Goal: Information Seeking & Learning: Learn about a topic

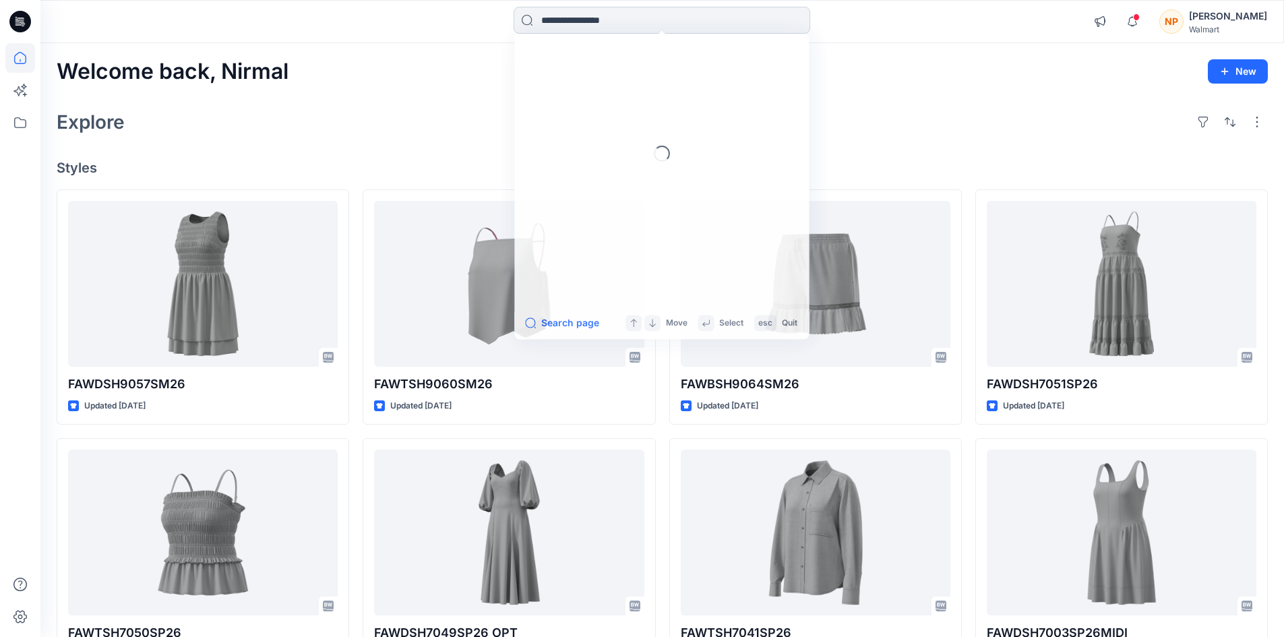
click at [624, 26] on input at bounding box center [662, 20] width 297 height 27
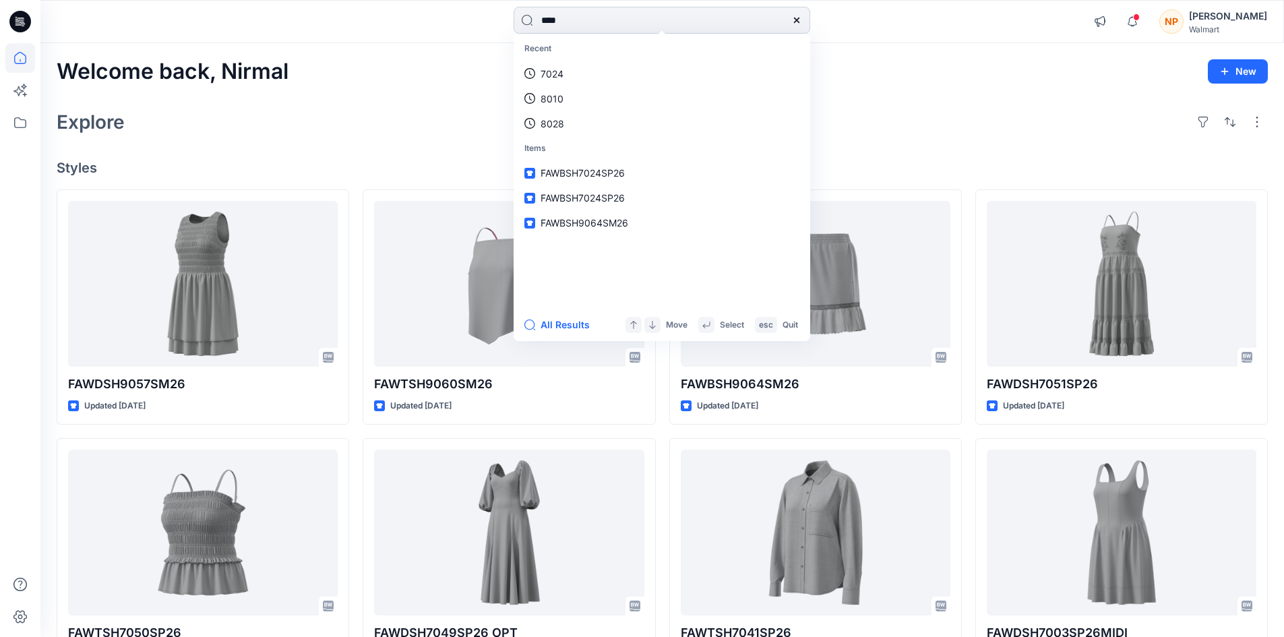
type input "****"
click at [625, 119] on span "SP26" at bounding box center [617, 123] width 24 height 11
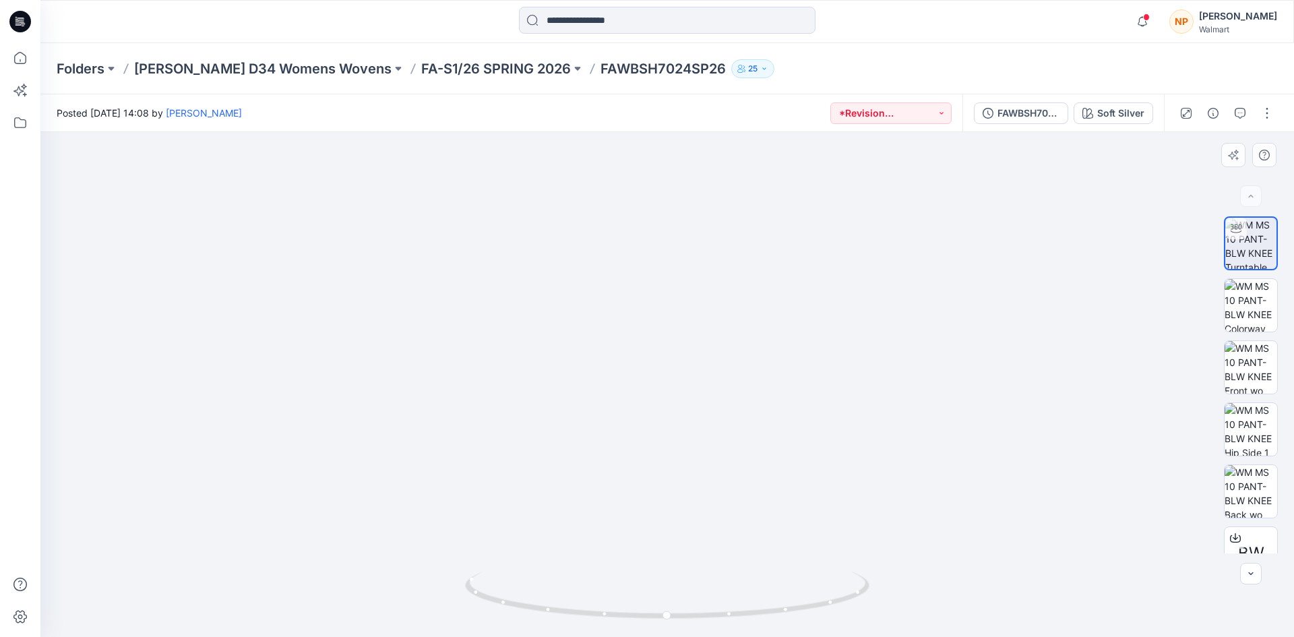
drag, startPoint x: 675, startPoint y: 407, endPoint x: 631, endPoint y: 254, distance: 159.2
click at [631, 254] on img at bounding box center [667, 230] width 813 height 813
click at [26, 16] on icon at bounding box center [20, 22] width 22 height 22
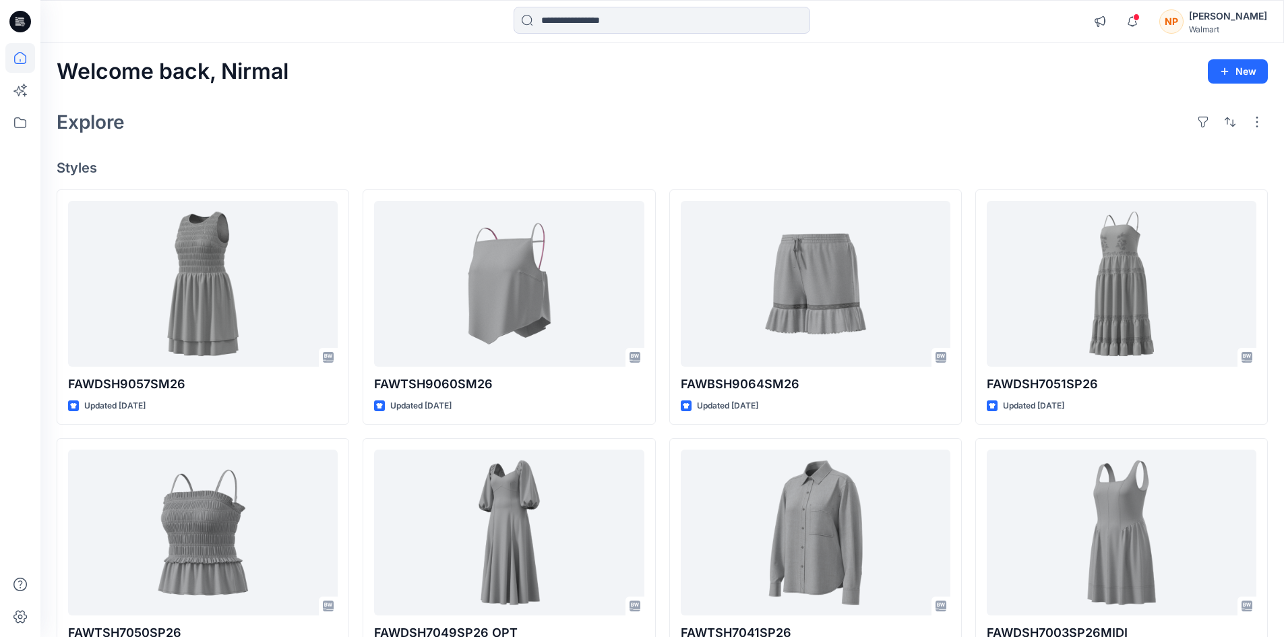
click at [1244, 21] on div "Nirmal Patra" at bounding box center [1228, 16] width 78 height 16
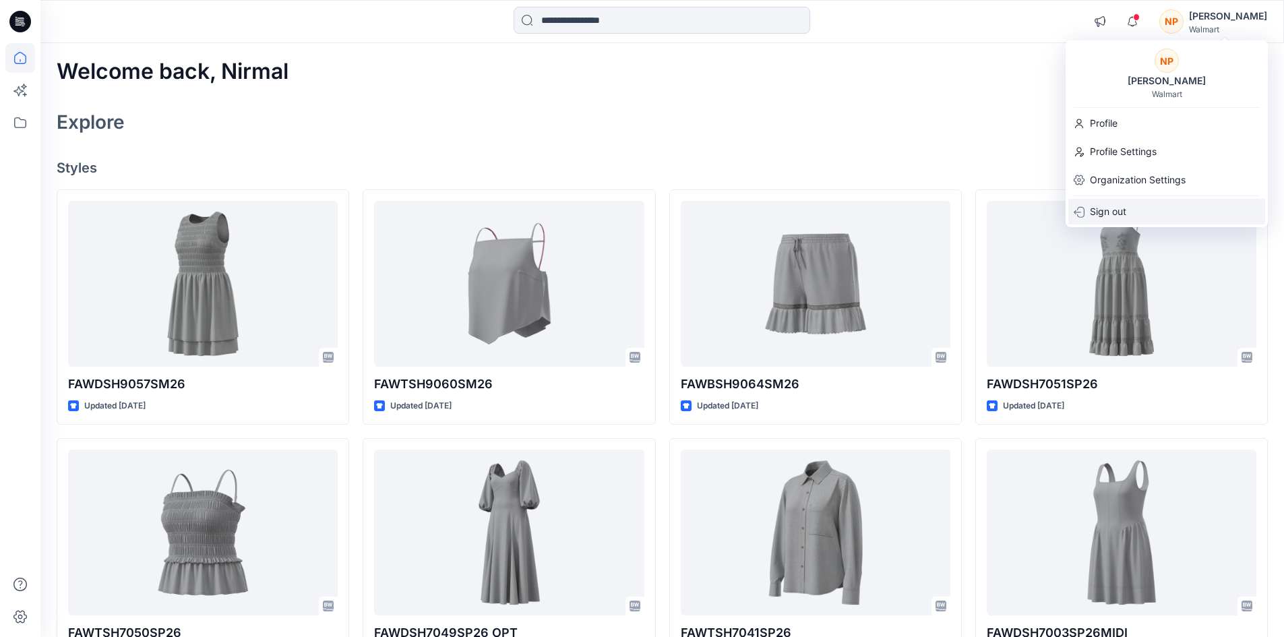
click at [1149, 206] on div "Sign out" at bounding box center [1166, 212] width 197 height 26
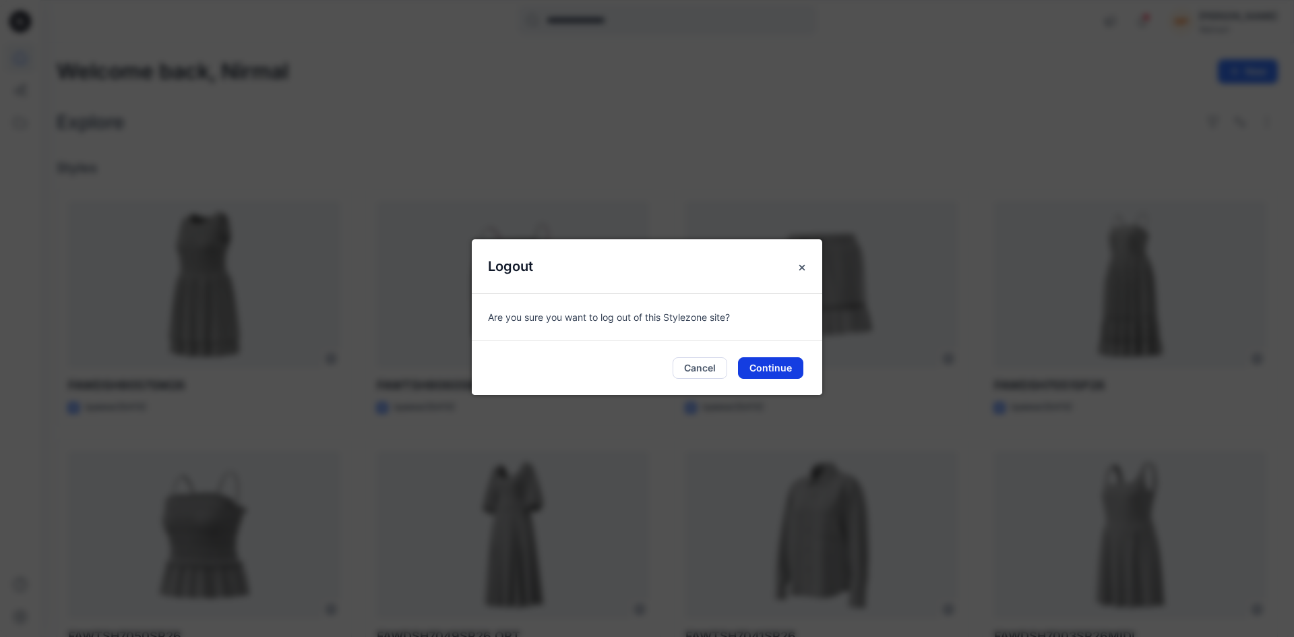
click at [785, 367] on button "Continue" at bounding box center [770, 368] width 65 height 22
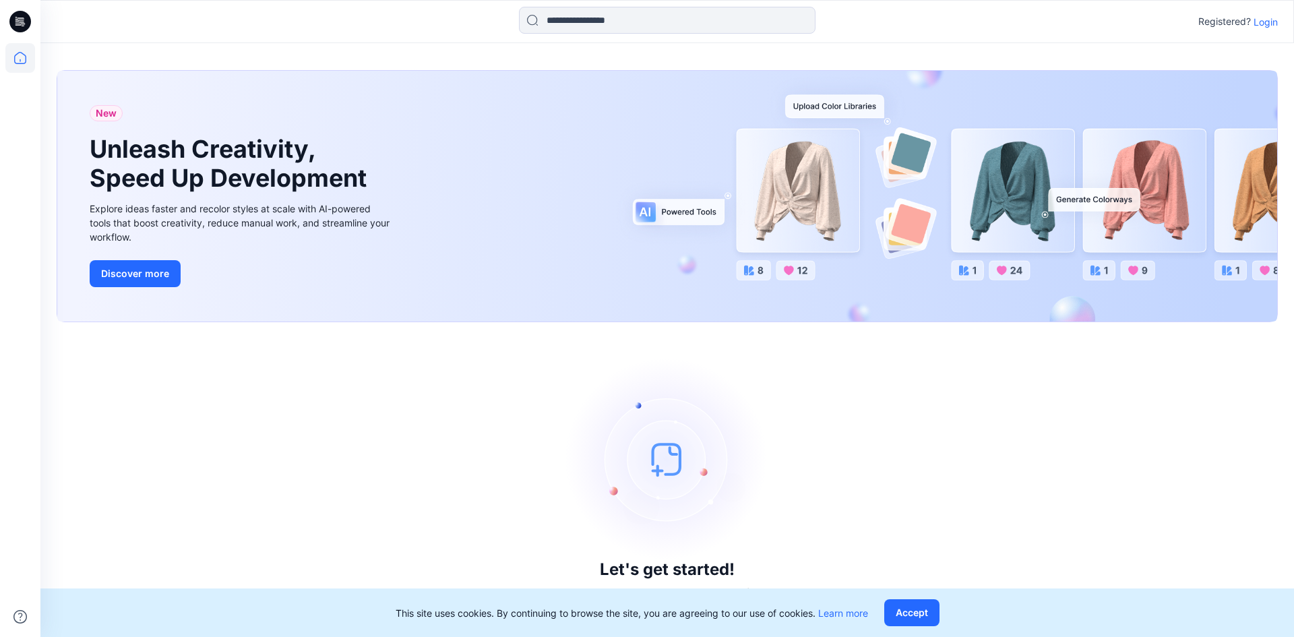
click at [1268, 25] on p "Login" at bounding box center [1266, 22] width 24 height 14
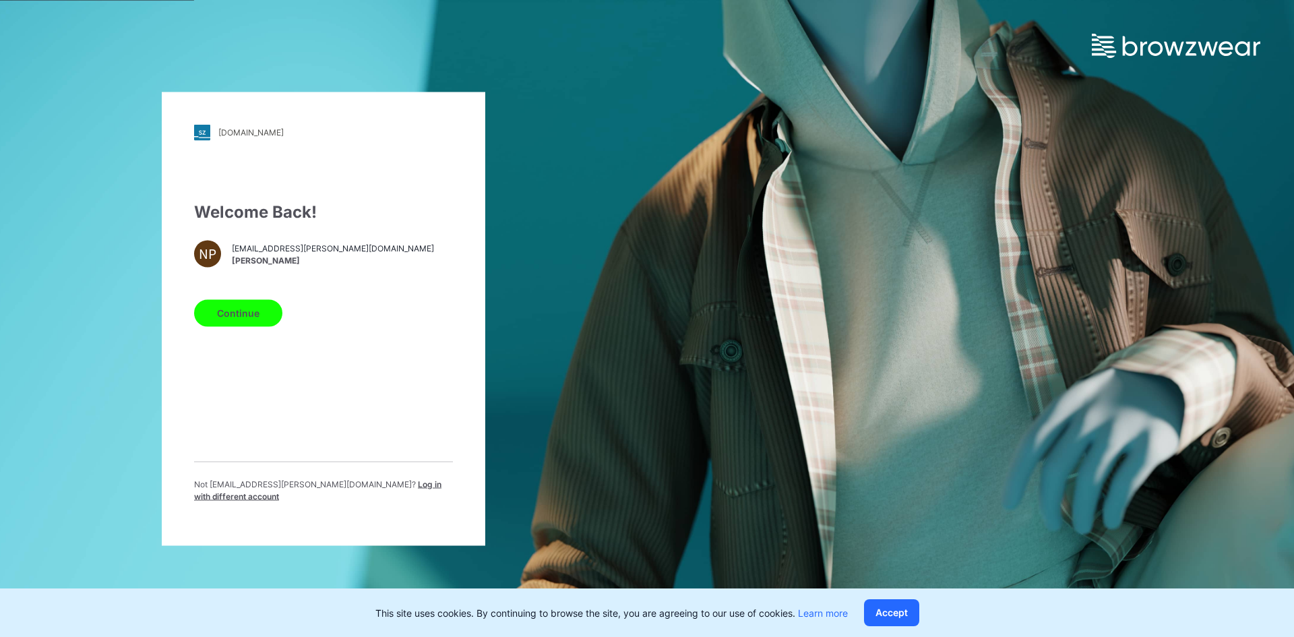
click at [394, 487] on span "Log in with different account" at bounding box center [317, 490] width 247 height 22
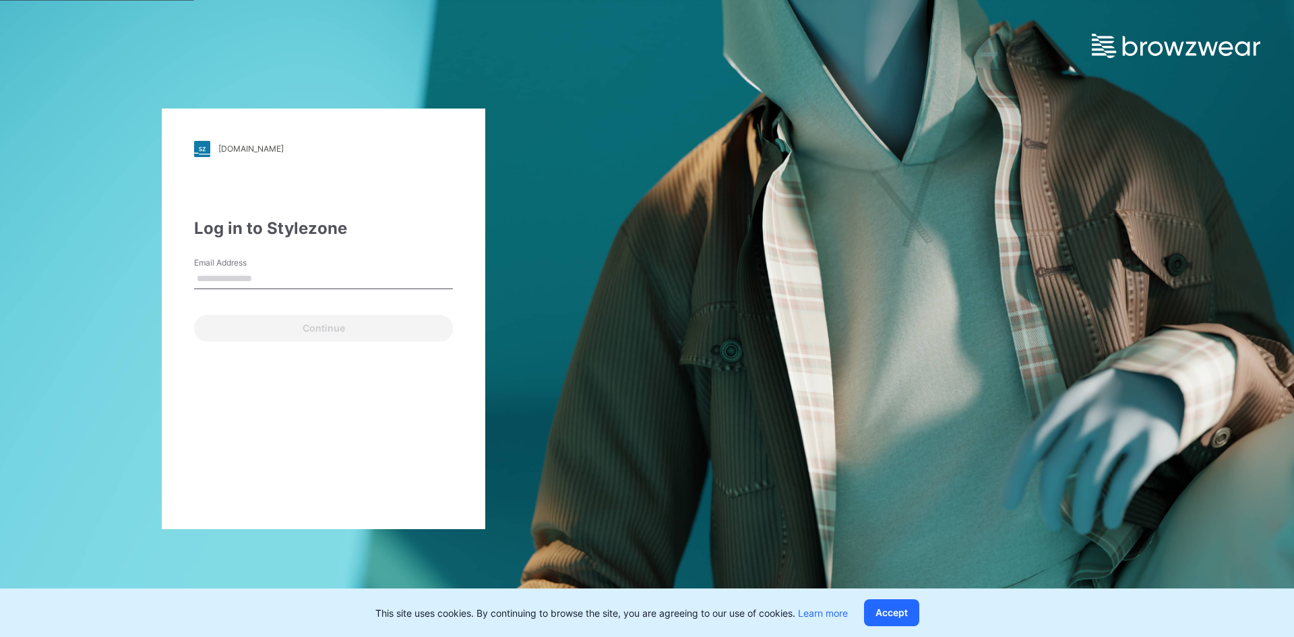
type input "**********"
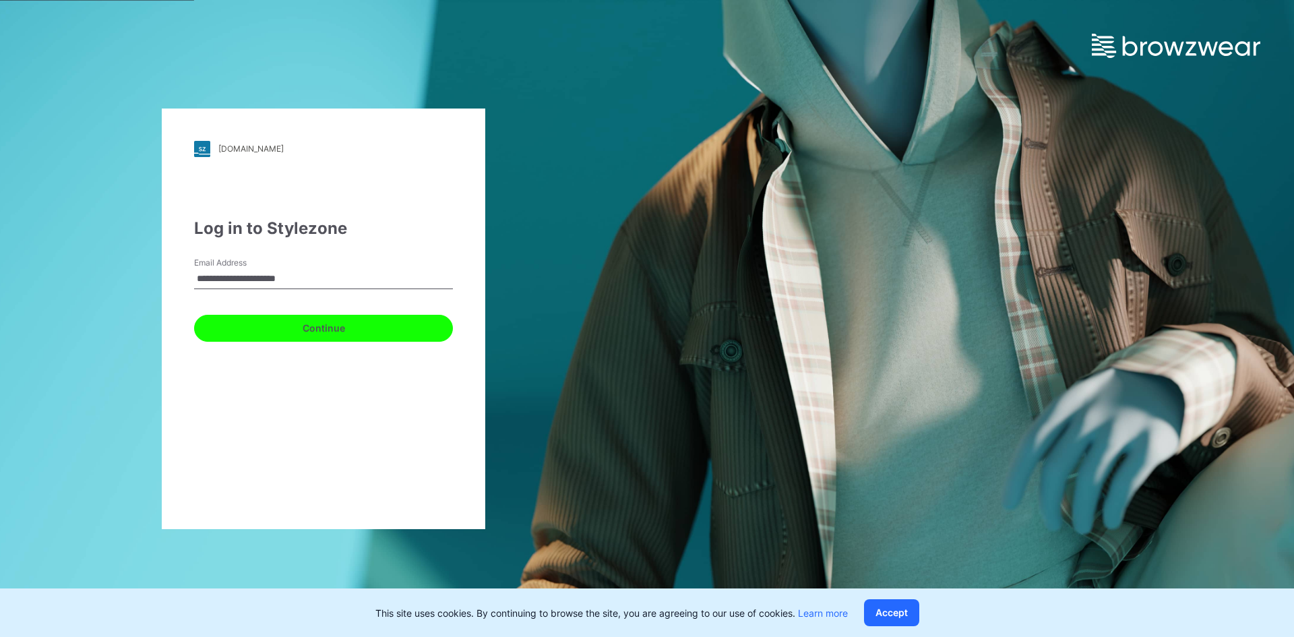
click at [235, 323] on button "Continue" at bounding box center [323, 328] width 259 height 27
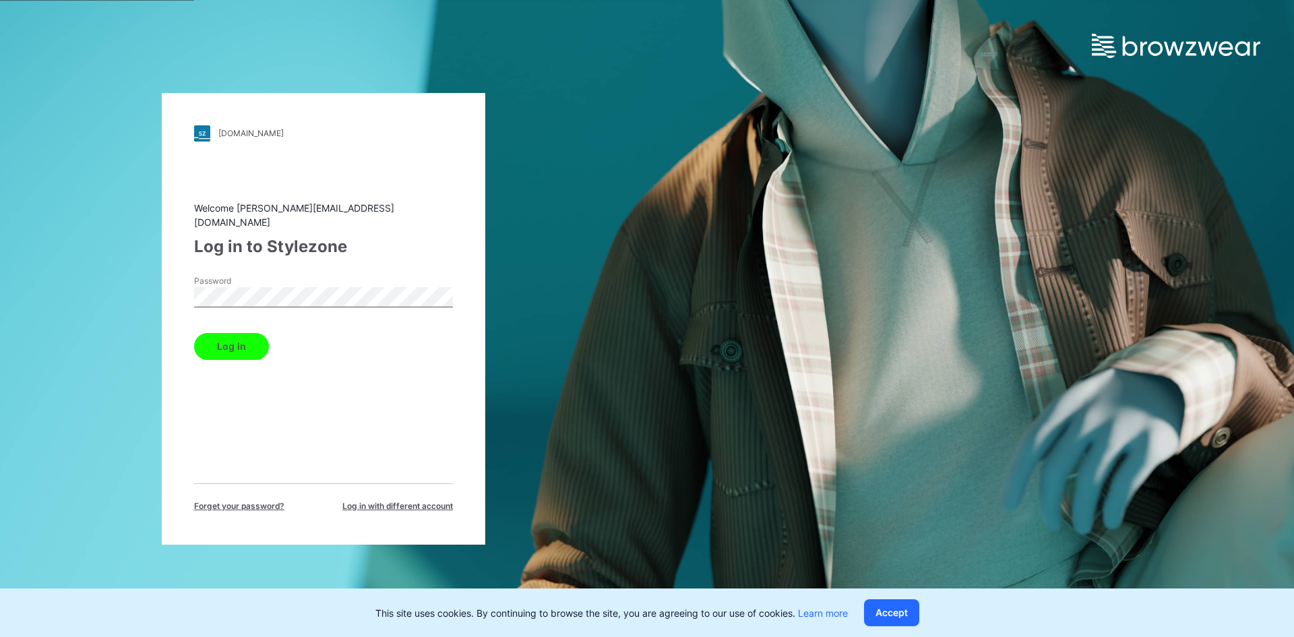
click at [233, 341] on button "Log in" at bounding box center [231, 346] width 75 height 27
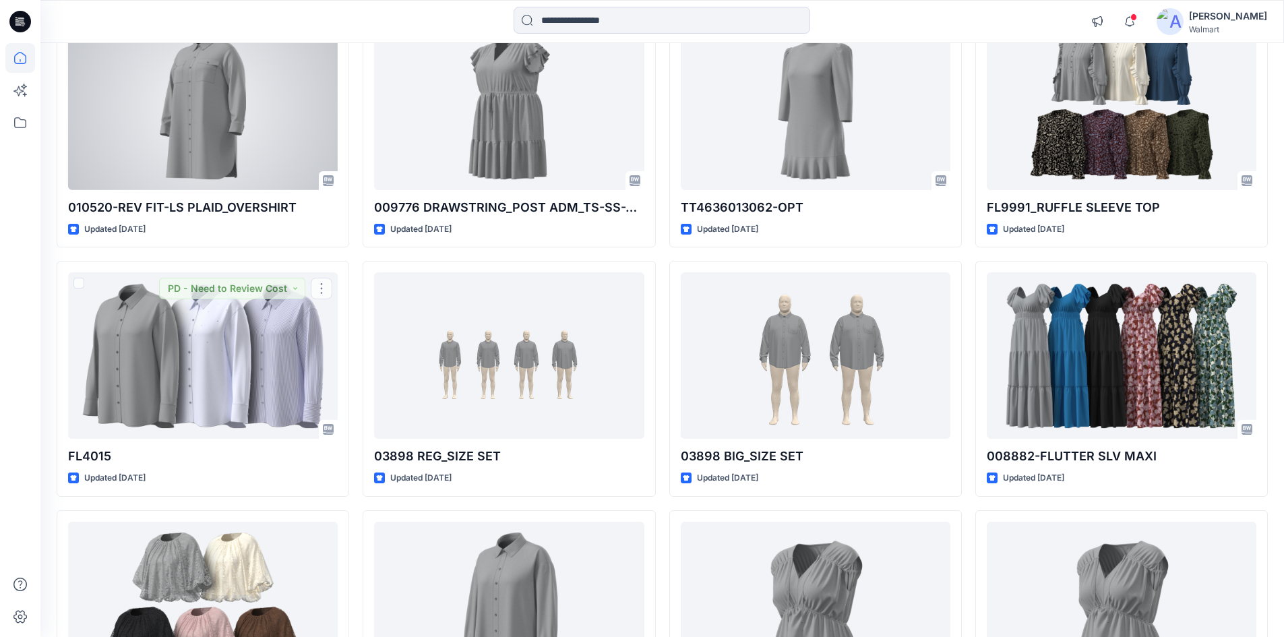
scroll to position [26008, 0]
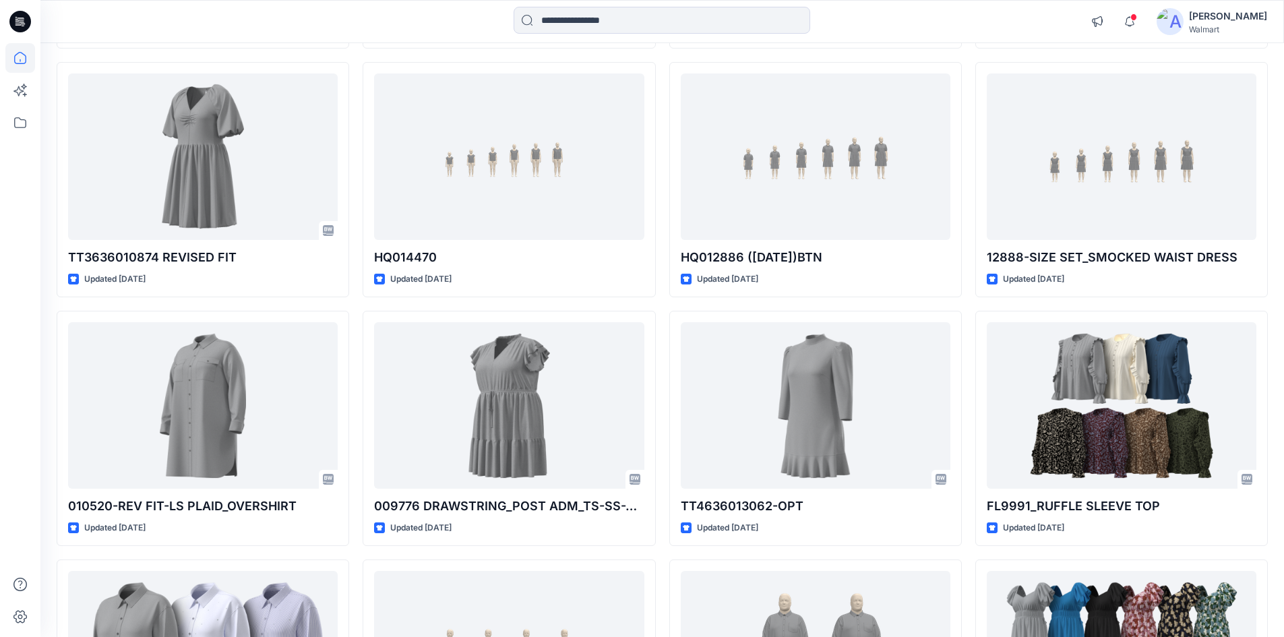
click at [22, 24] on icon at bounding box center [22, 24] width 5 height 1
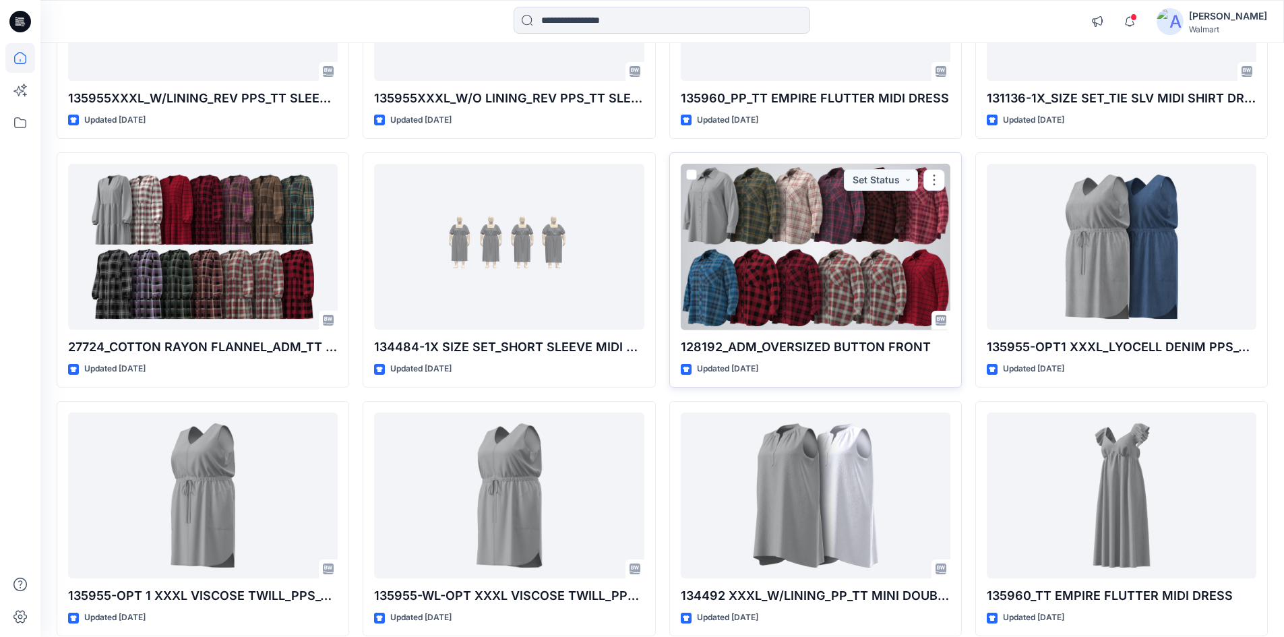
scroll to position [58534, 0]
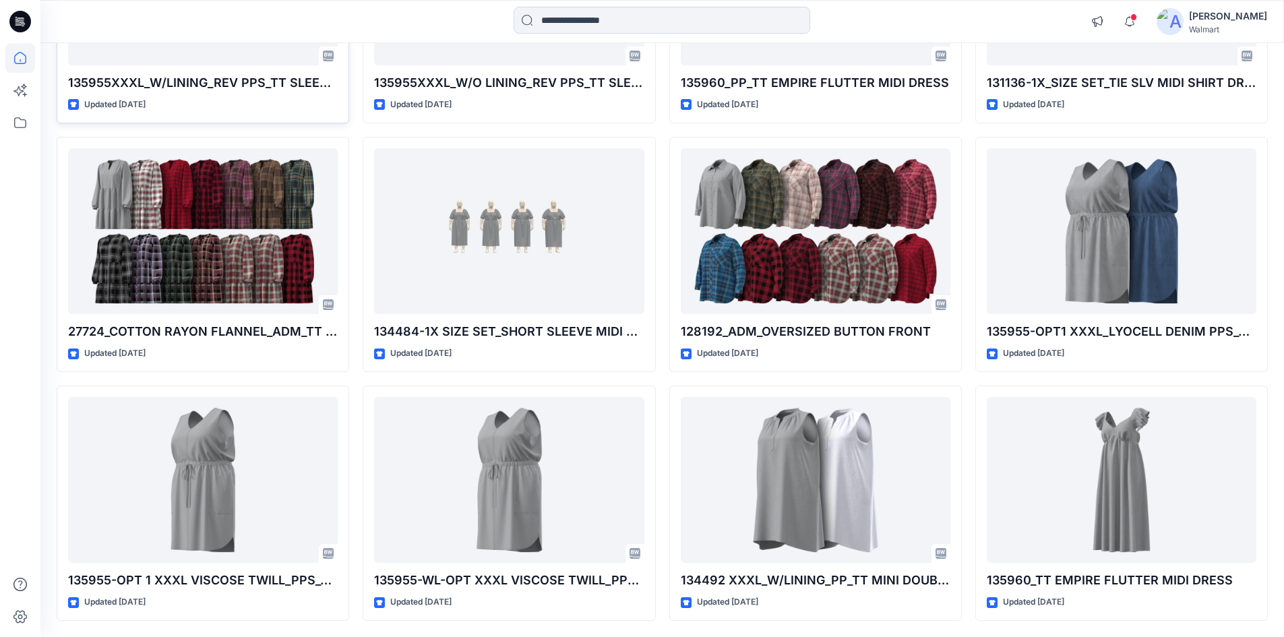
drag, startPoint x: 29, startPoint y: 19, endPoint x: 94, endPoint y: 119, distance: 119.3
click at [29, 19] on icon at bounding box center [20, 22] width 22 height 22
click at [16, 122] on icon at bounding box center [20, 123] width 30 height 30
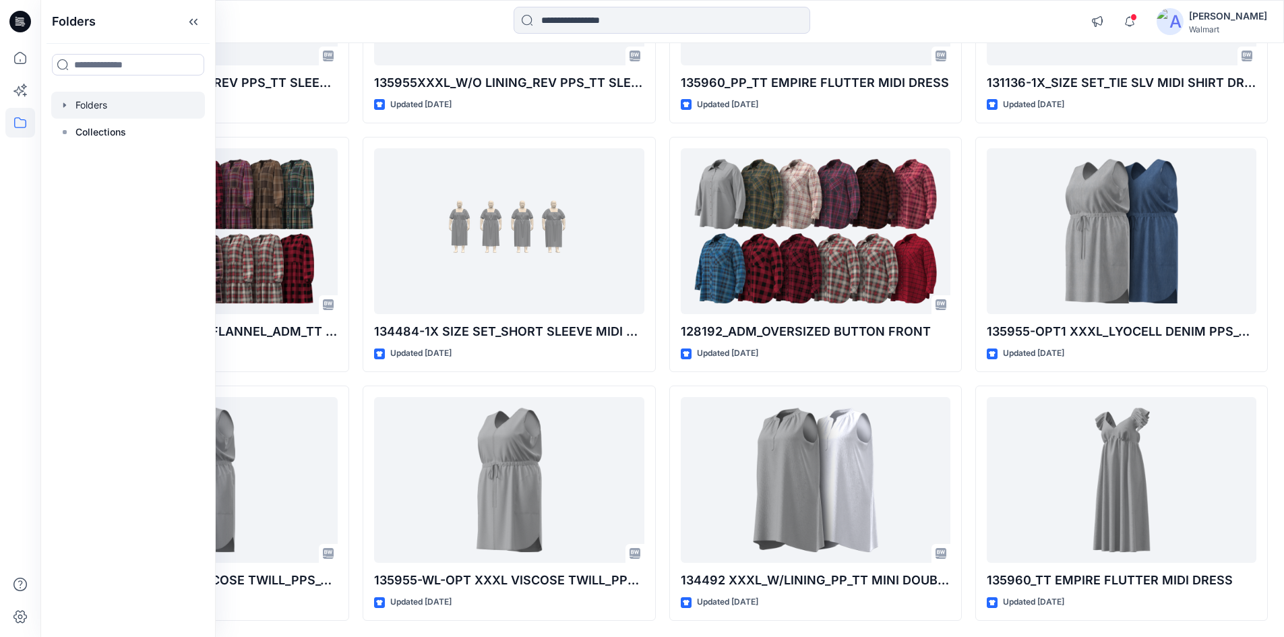
click at [82, 113] on div at bounding box center [128, 105] width 154 height 27
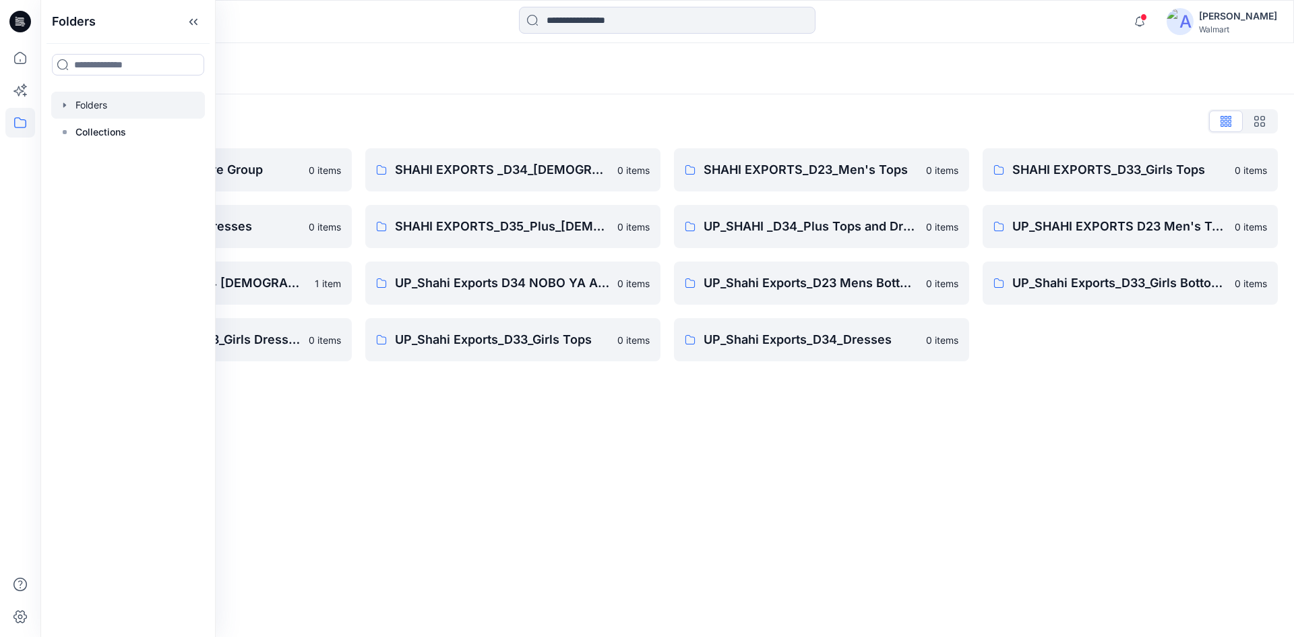
click at [642, 445] on div "Folders Folders List Shahi 3D Sample Share Group 0 items Shahi Exports_D34_Dres…" at bounding box center [667, 340] width 1254 height 594
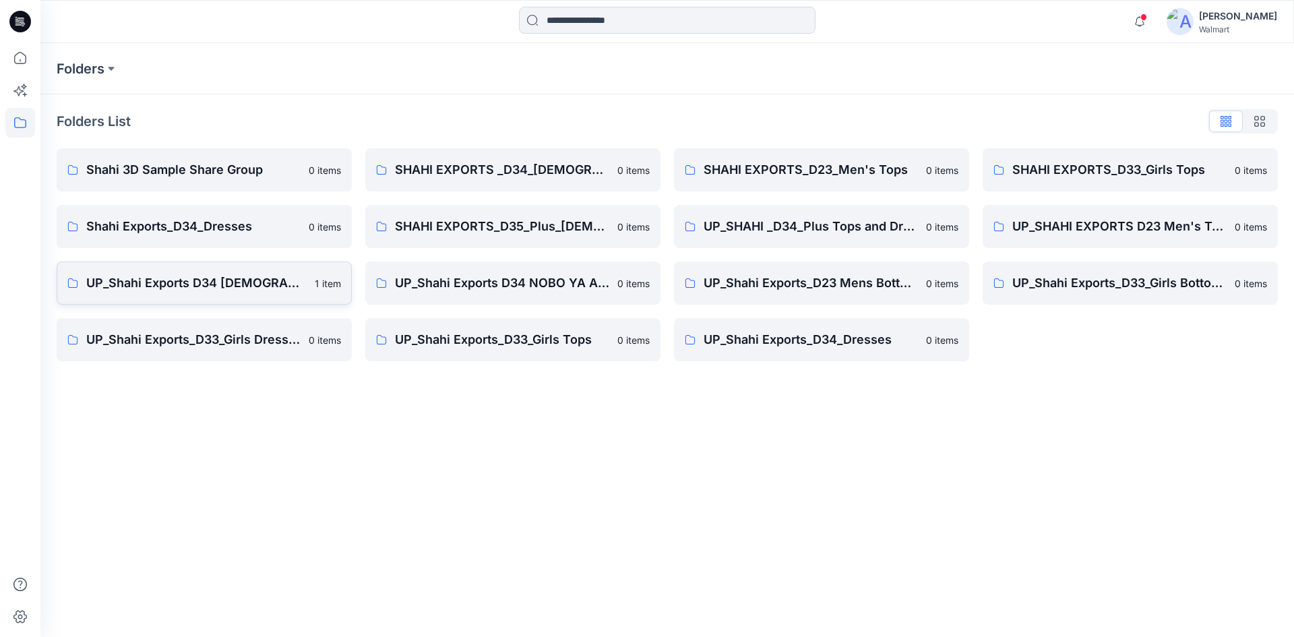
click at [191, 294] on link "UP_Shahi Exports D34 Ladies Tops 1 item" at bounding box center [204, 283] width 295 height 43
click at [39, 16] on div "Notifications Your style 016137_SIZE SET_LS MINI TIERED SHIRT DRESS is ready 1 …" at bounding box center [647, 318] width 1294 height 637
click at [18, 22] on icon at bounding box center [20, 22] width 22 height 22
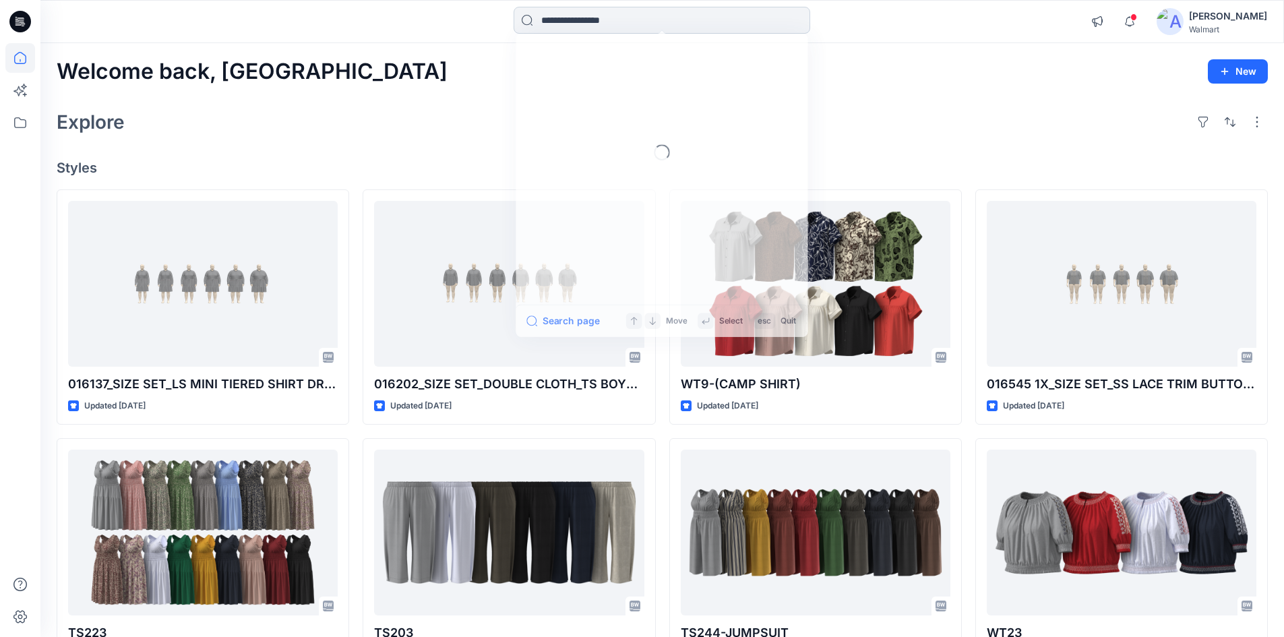
click at [588, 21] on input at bounding box center [662, 20] width 297 height 27
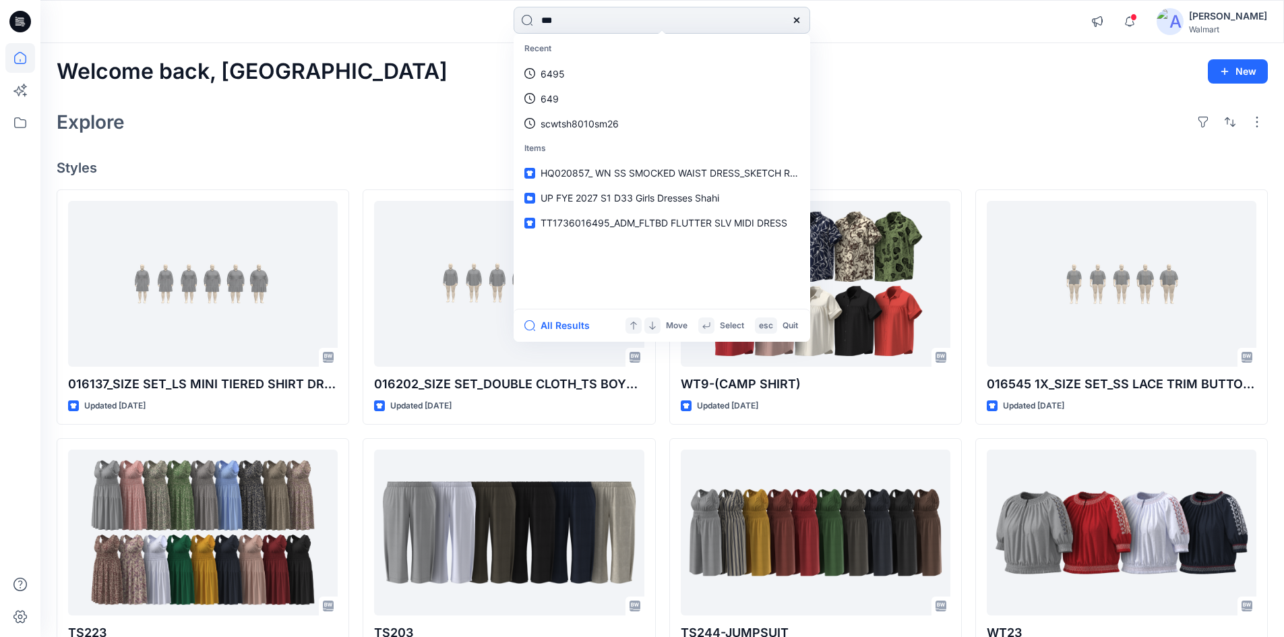
type input "****"
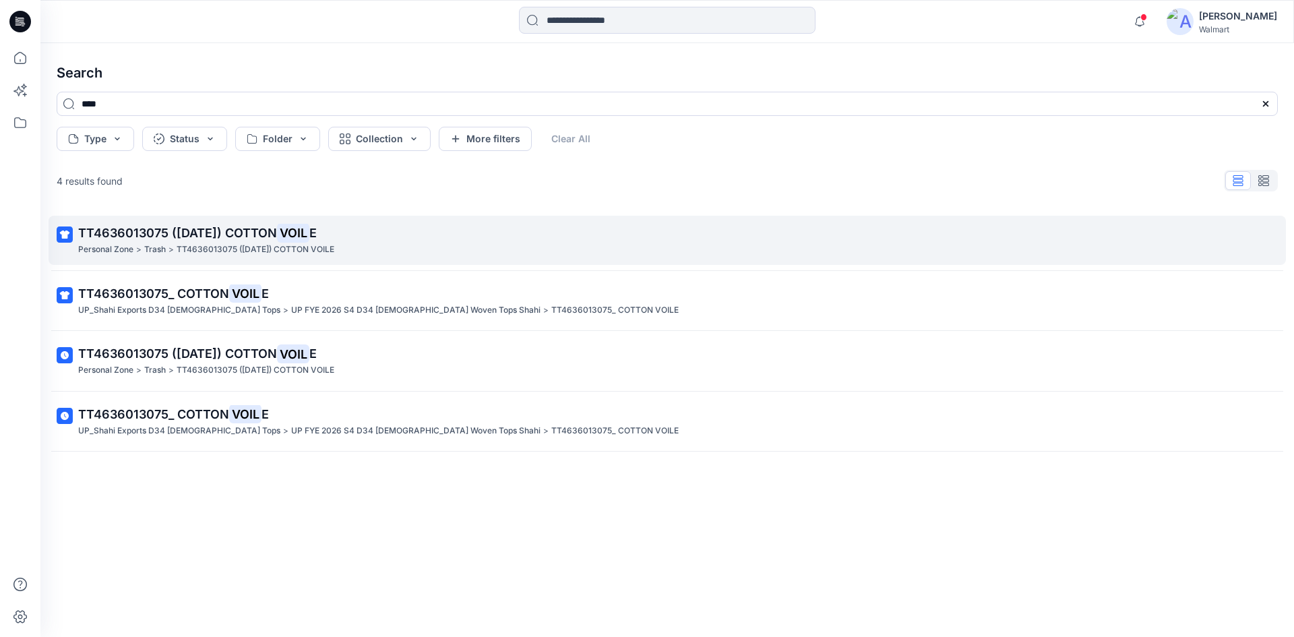
click at [267, 232] on span "TT4636013075 (30-1-25) COTTON" at bounding box center [177, 233] width 199 height 14
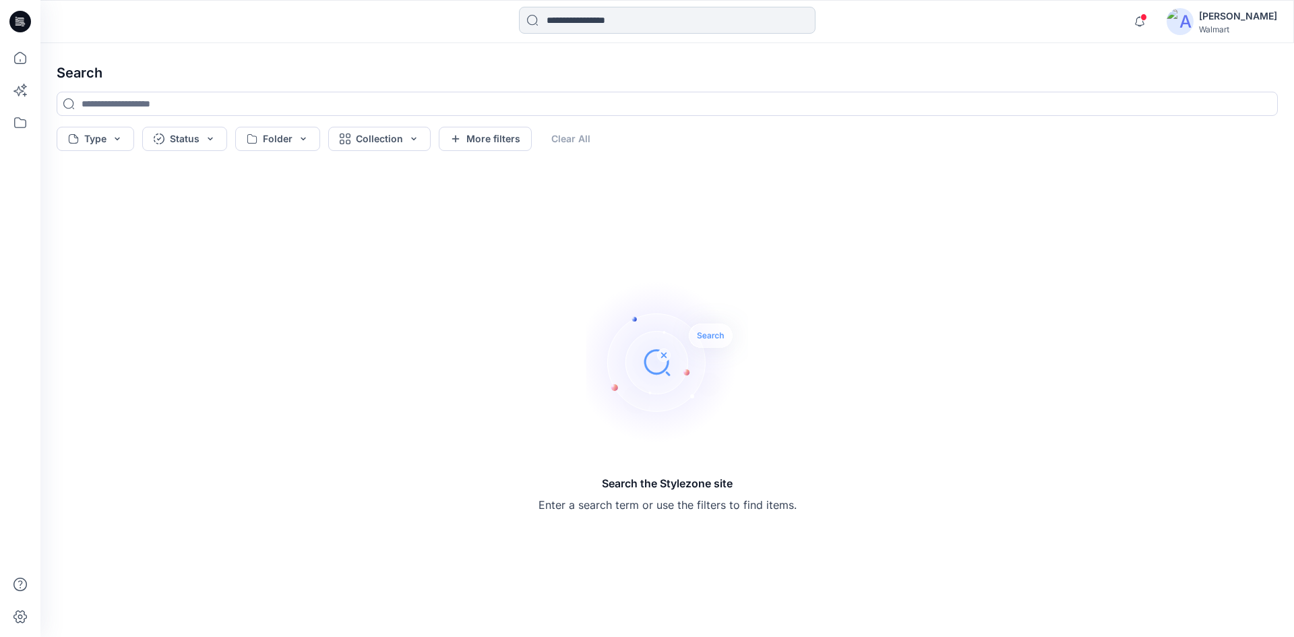
click at [582, 23] on input at bounding box center [667, 20] width 297 height 27
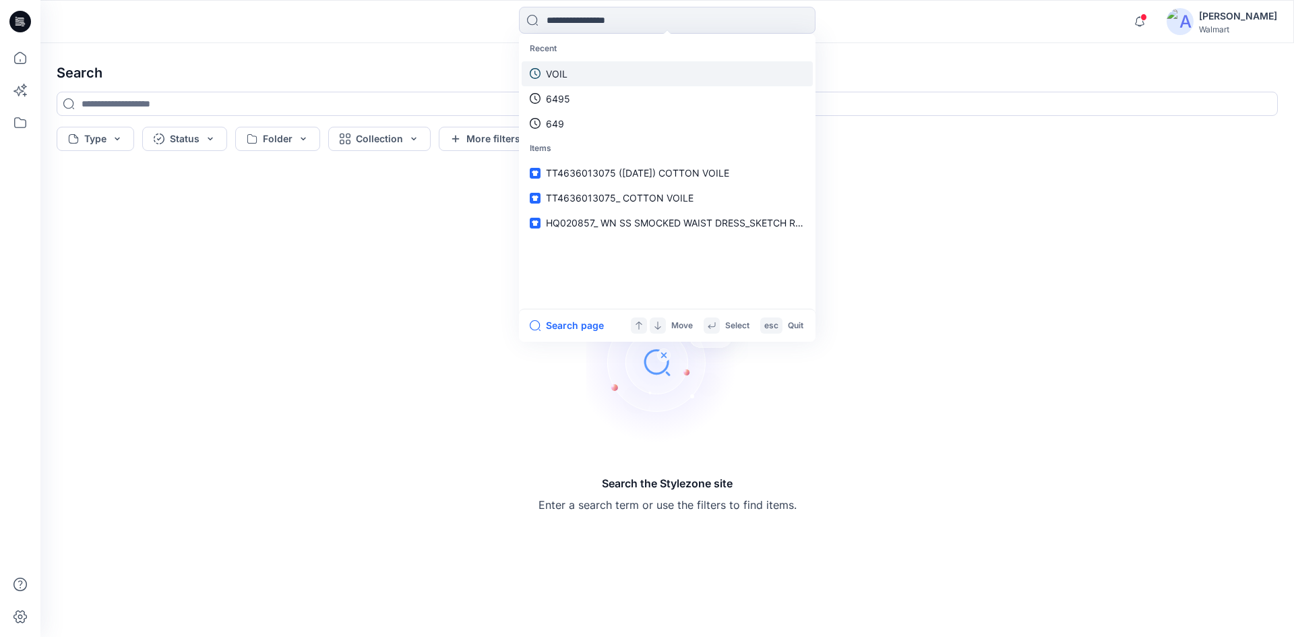
click at [581, 70] on link "VOIL" at bounding box center [667, 73] width 291 height 25
type input "****"
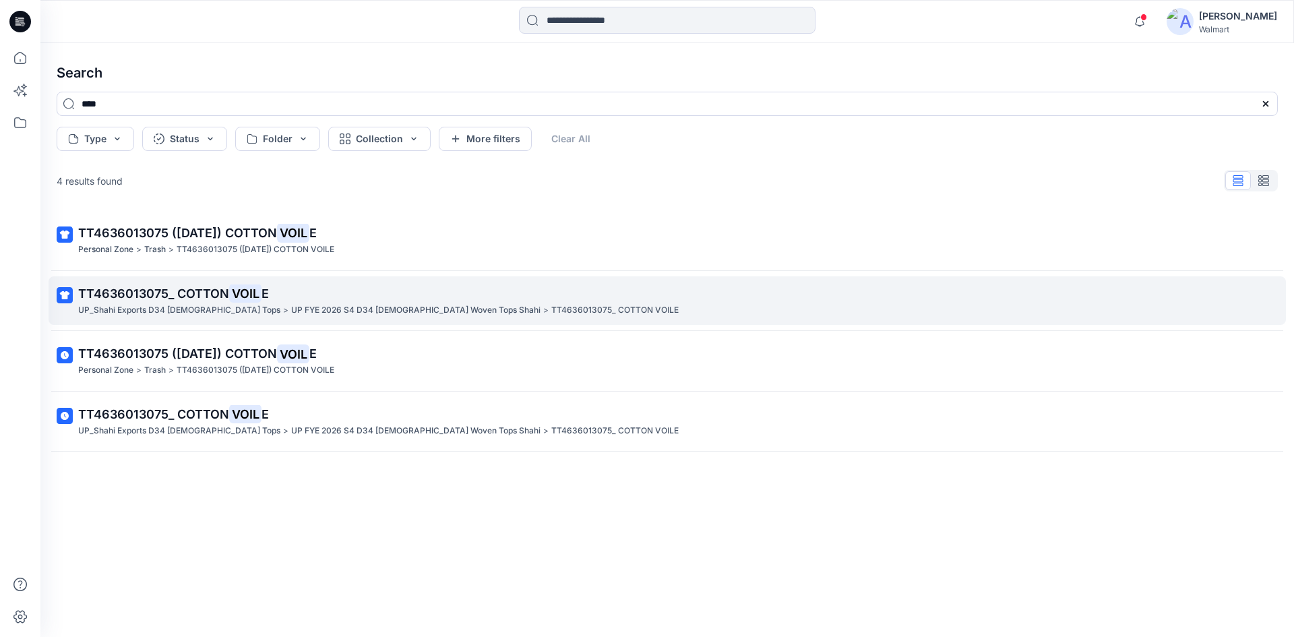
click at [225, 302] on p "TT4636013075_ COTTON VOIL E" at bounding box center [666, 293] width 1176 height 19
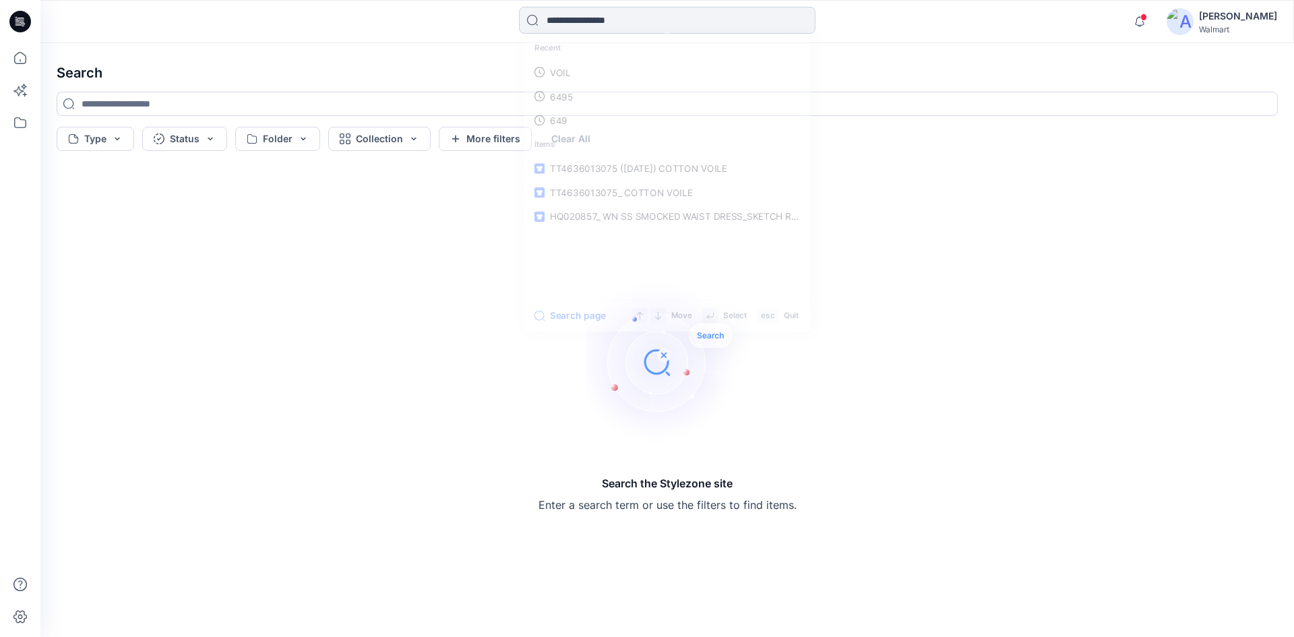
click at [582, 26] on input at bounding box center [667, 20] width 297 height 27
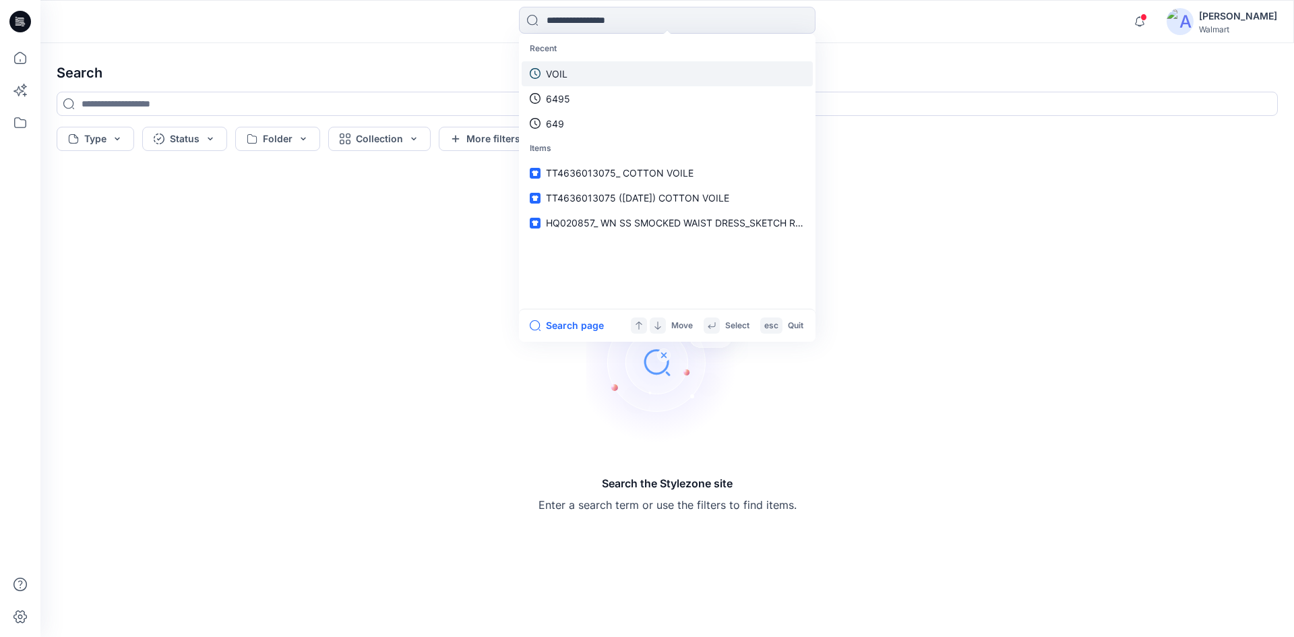
click at [568, 70] on link "VOIL" at bounding box center [667, 73] width 291 height 25
type input "****"
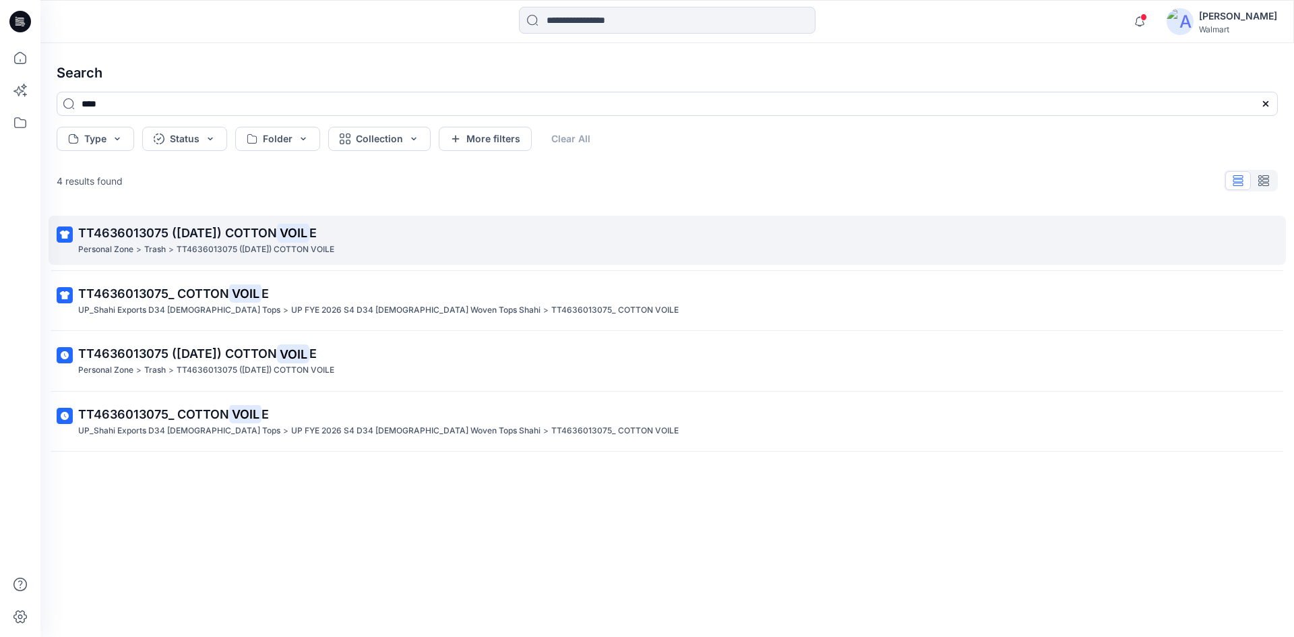
click at [270, 226] on span "TT4636013075 (30-1-25) COTTON" at bounding box center [177, 233] width 199 height 14
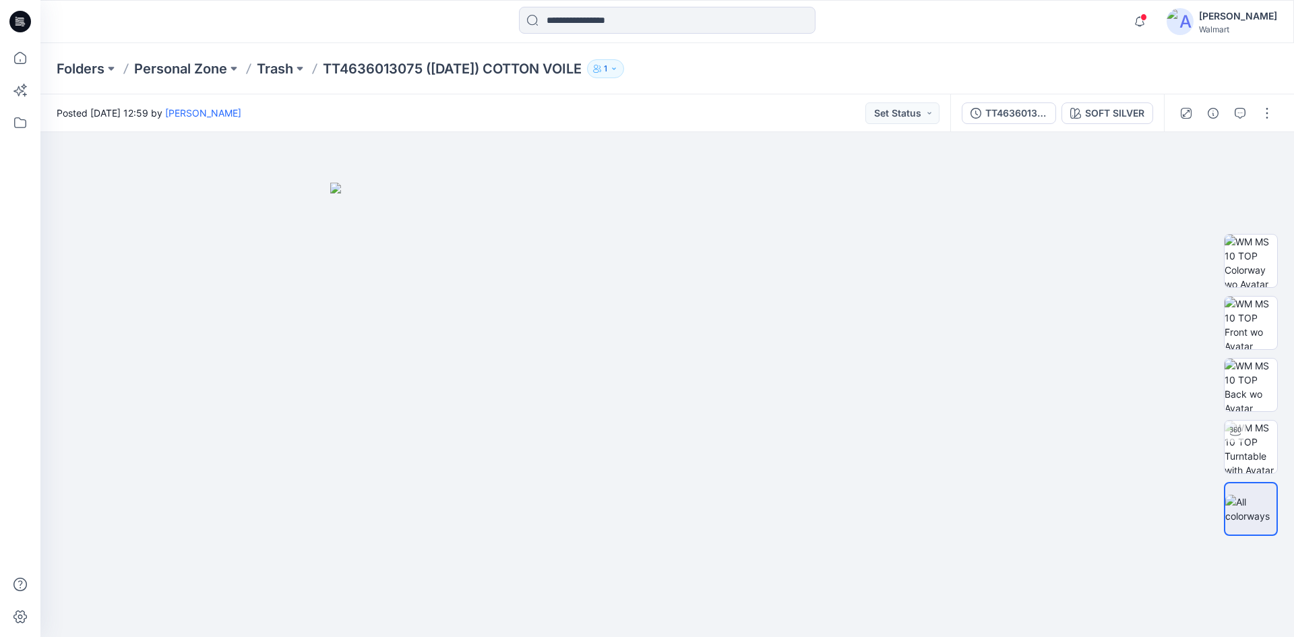
click at [18, 21] on icon at bounding box center [18, 21] width 4 height 1
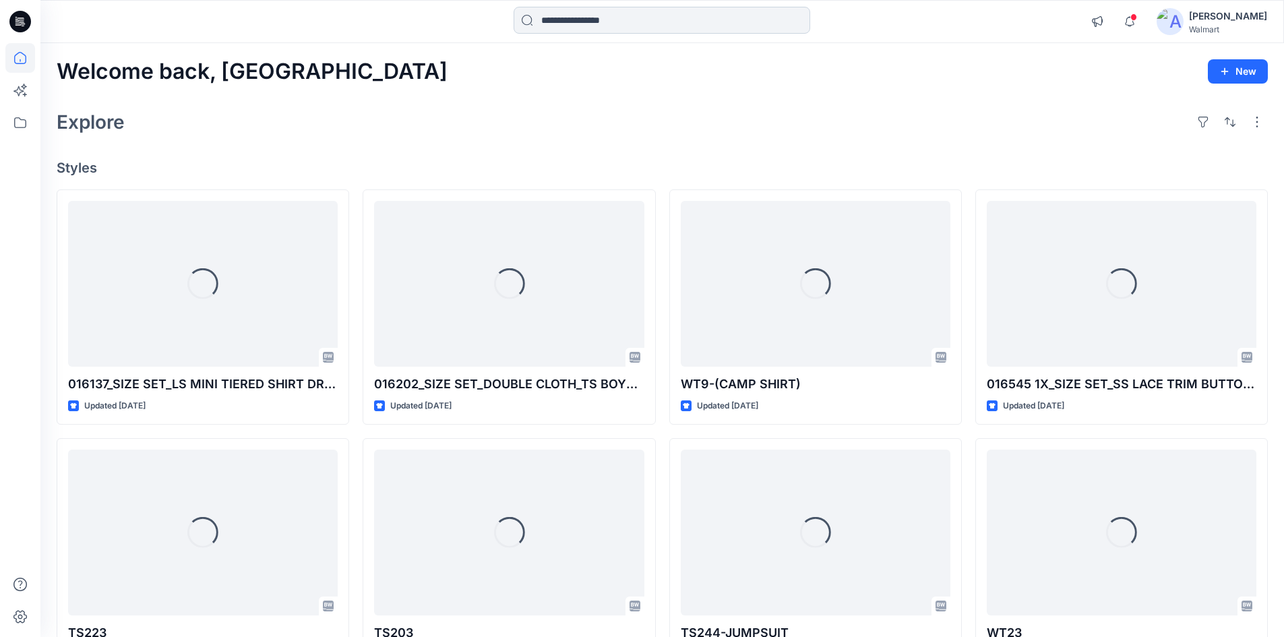
click at [549, 20] on input at bounding box center [662, 20] width 297 height 27
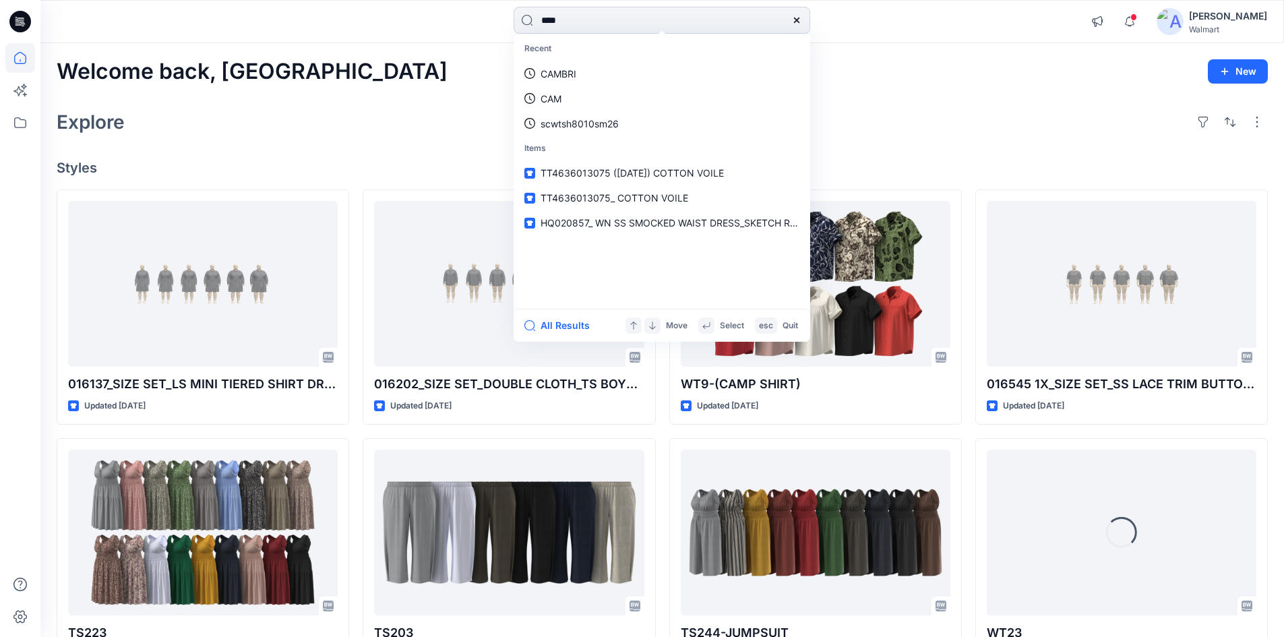
type input "****"
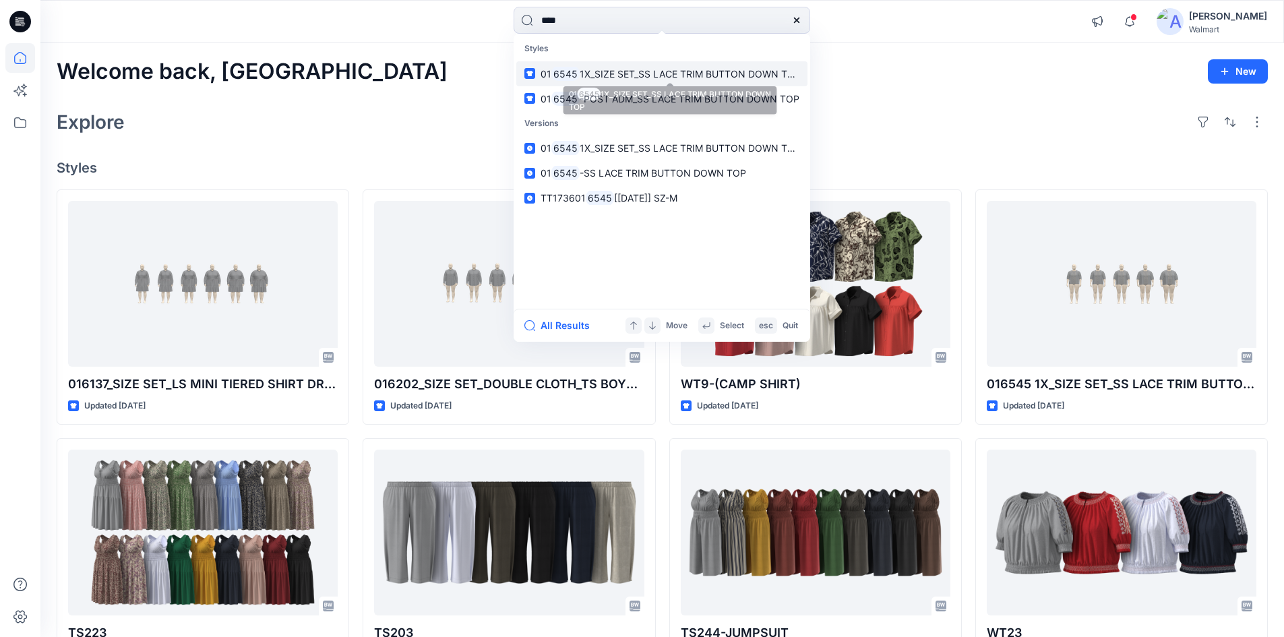
click at [573, 70] on mark "6545" at bounding box center [565, 74] width 28 height 16
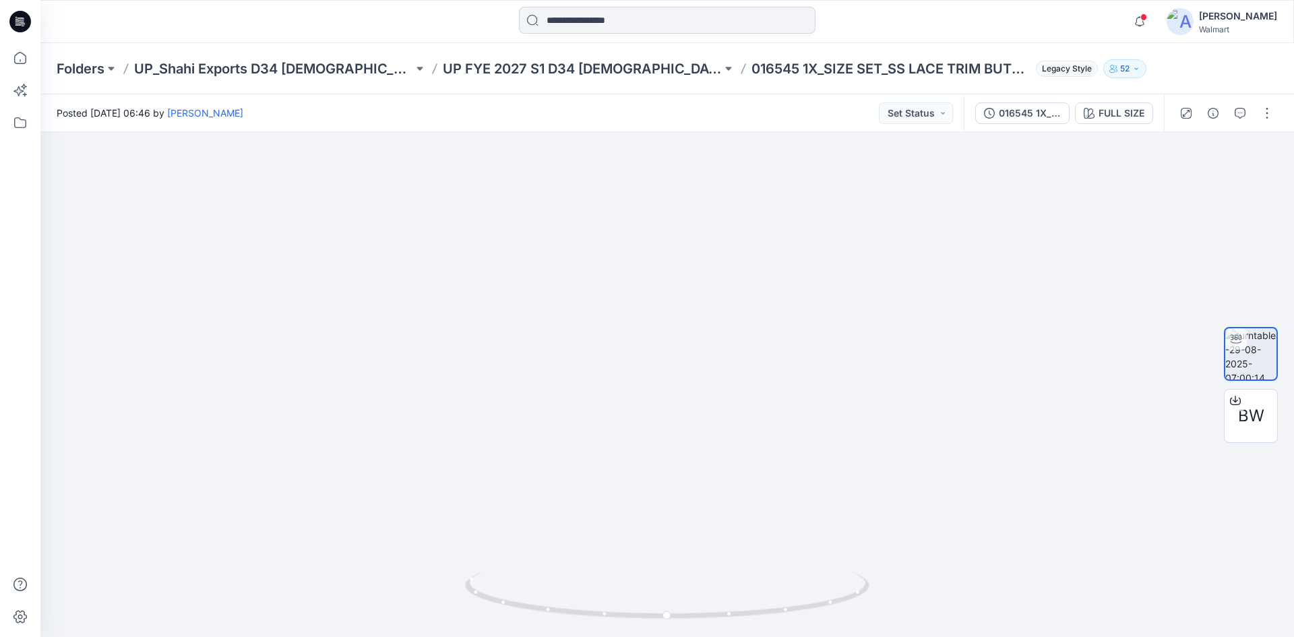
click at [565, 18] on input at bounding box center [667, 20] width 297 height 27
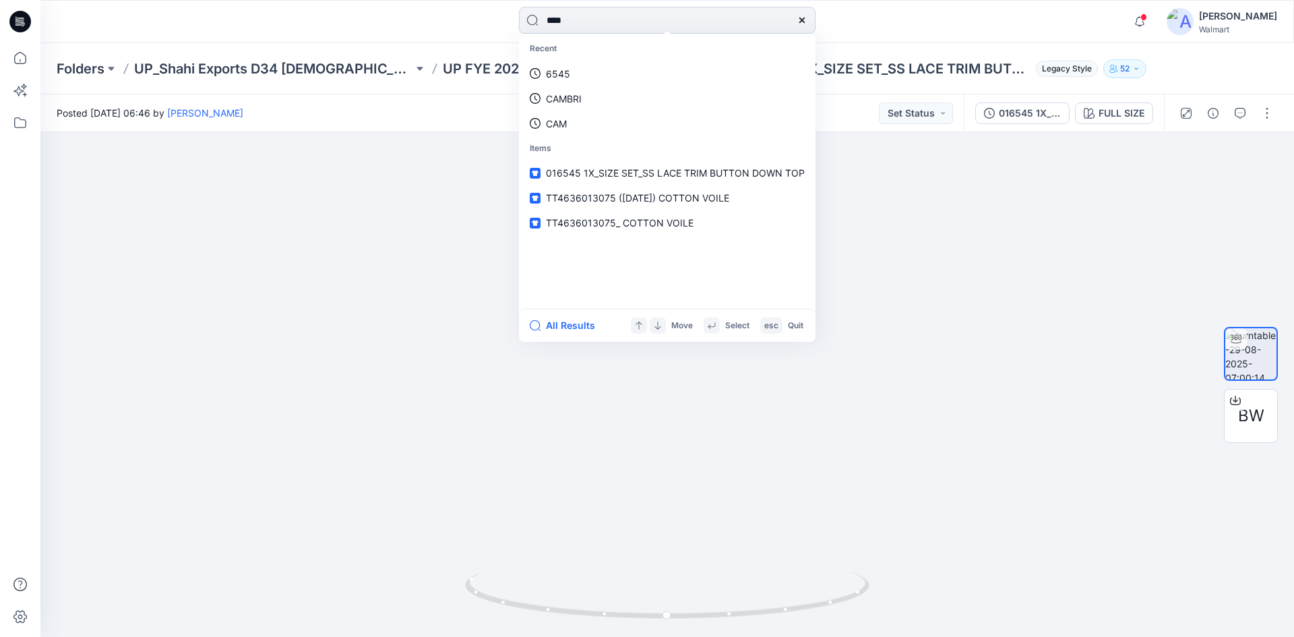
type input "****"
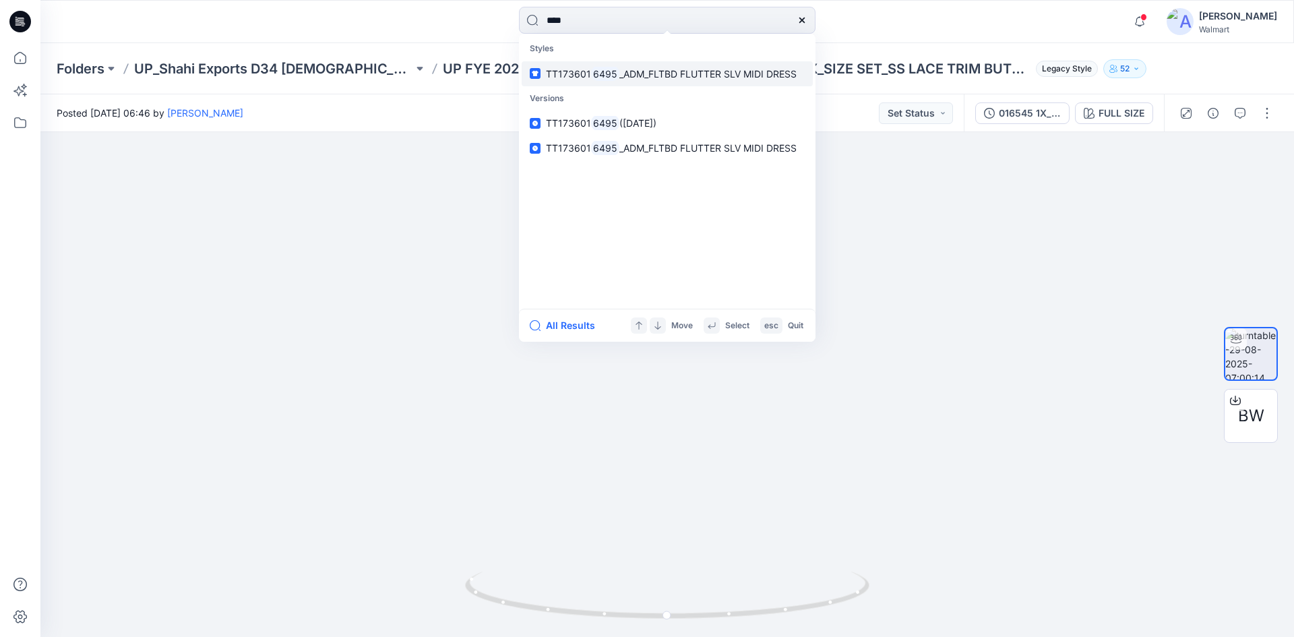
click at [609, 79] on mark "6495" at bounding box center [605, 74] width 28 height 16
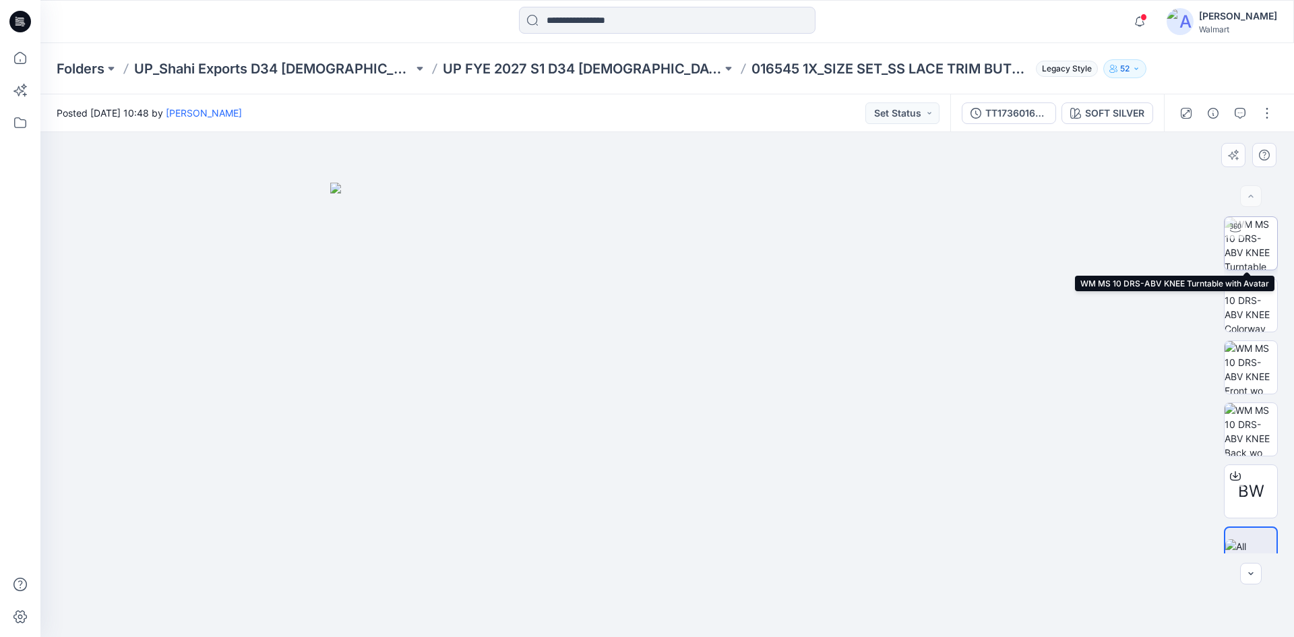
click at [1250, 229] on img at bounding box center [1251, 243] width 53 height 53
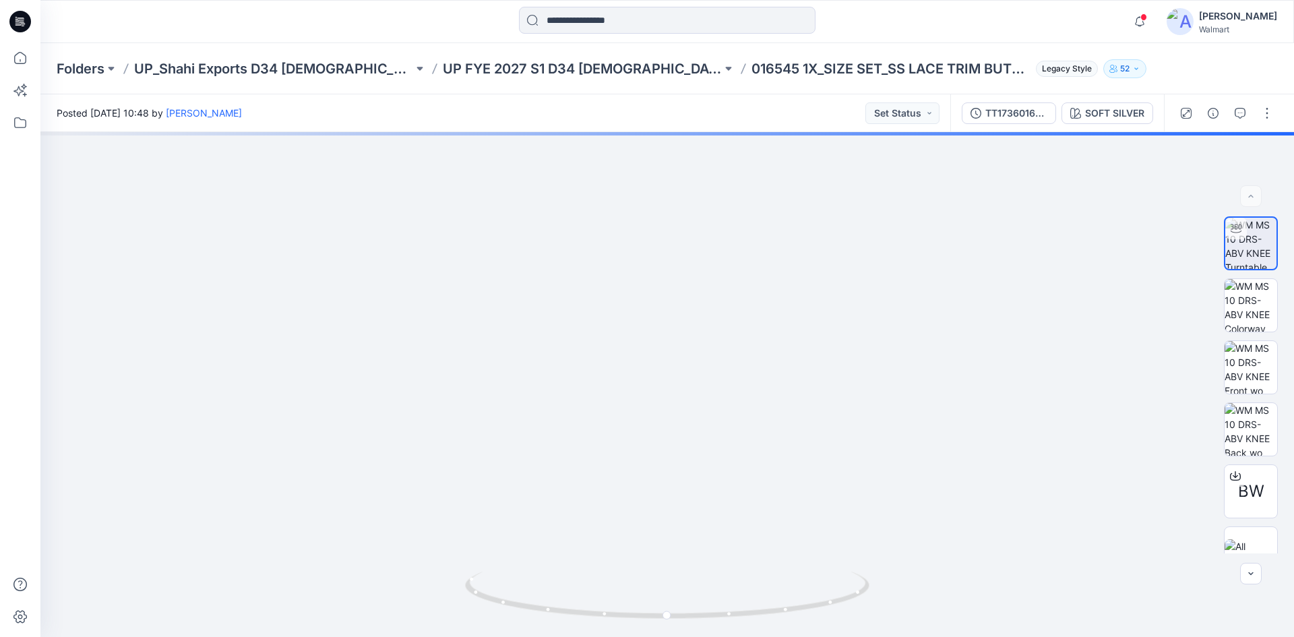
drag, startPoint x: 657, startPoint y: 343, endPoint x: 655, endPoint y: 460, distance: 116.6
click at [657, 461] on img at bounding box center [667, 263] width 1134 height 747
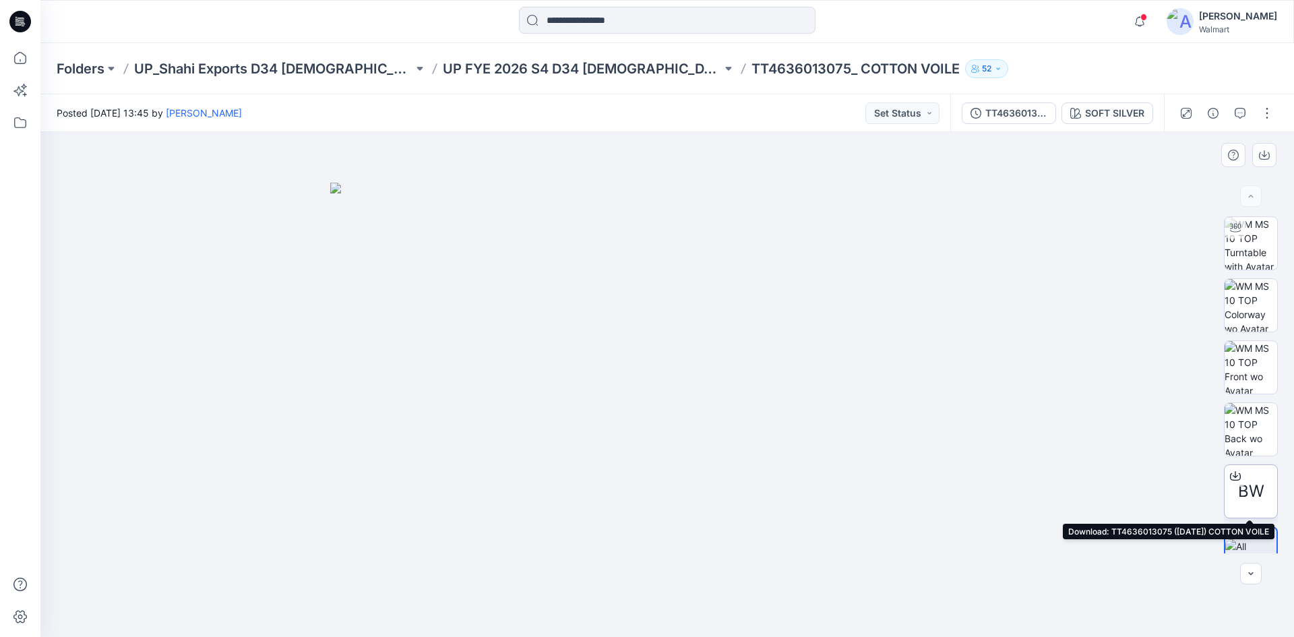
click at [1247, 494] on span "BW" at bounding box center [1251, 491] width 26 height 24
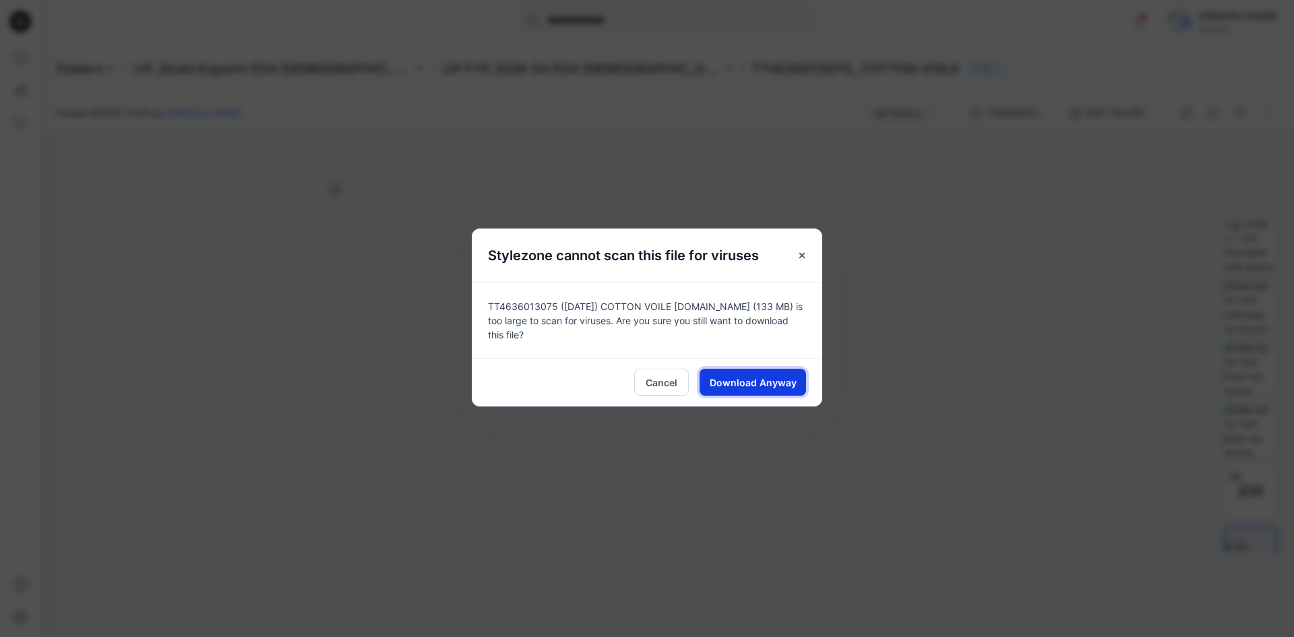
click at [739, 375] on span "Download Anyway" at bounding box center [753, 382] width 87 height 14
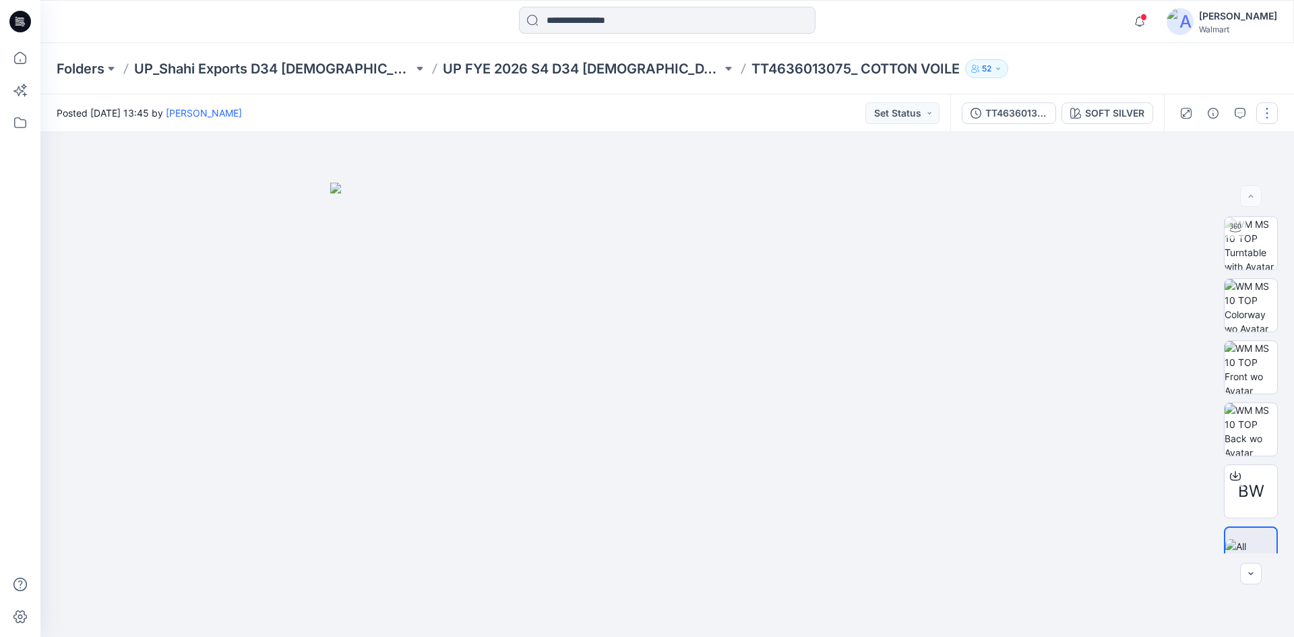
click at [1269, 119] on button "button" at bounding box center [1267, 113] width 22 height 22
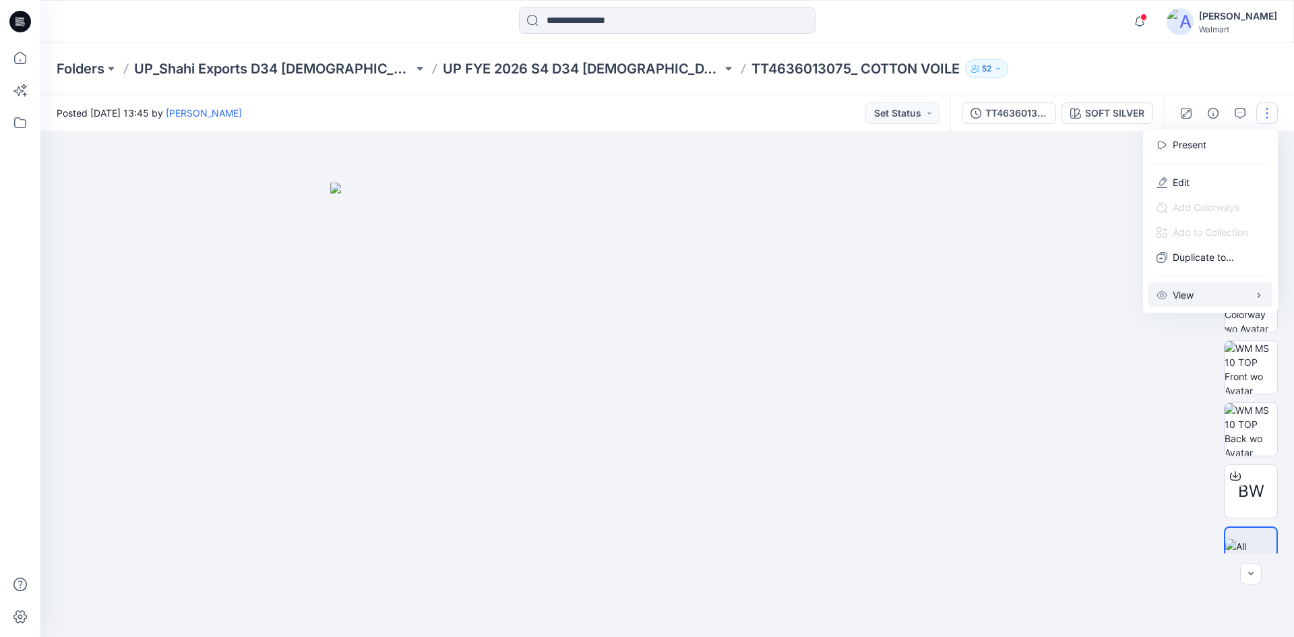
click at [1210, 293] on button "View" at bounding box center [1211, 294] width 124 height 25
click at [942, 192] on img at bounding box center [667, 410] width 674 height 455
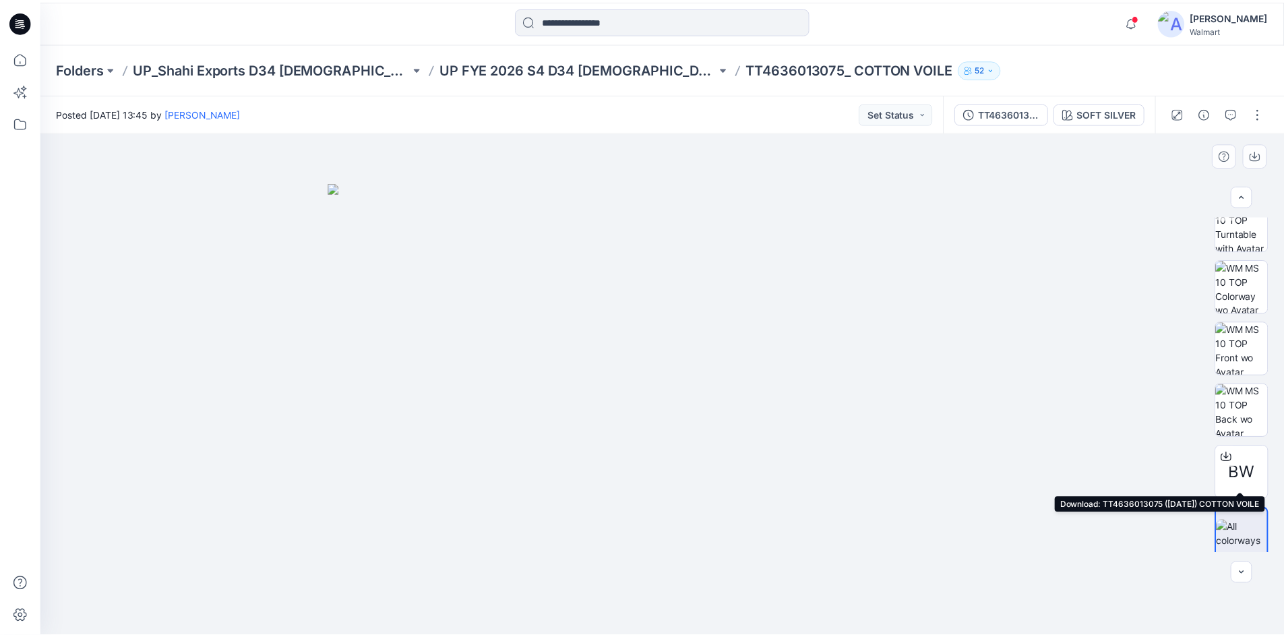
scroll to position [27, 0]
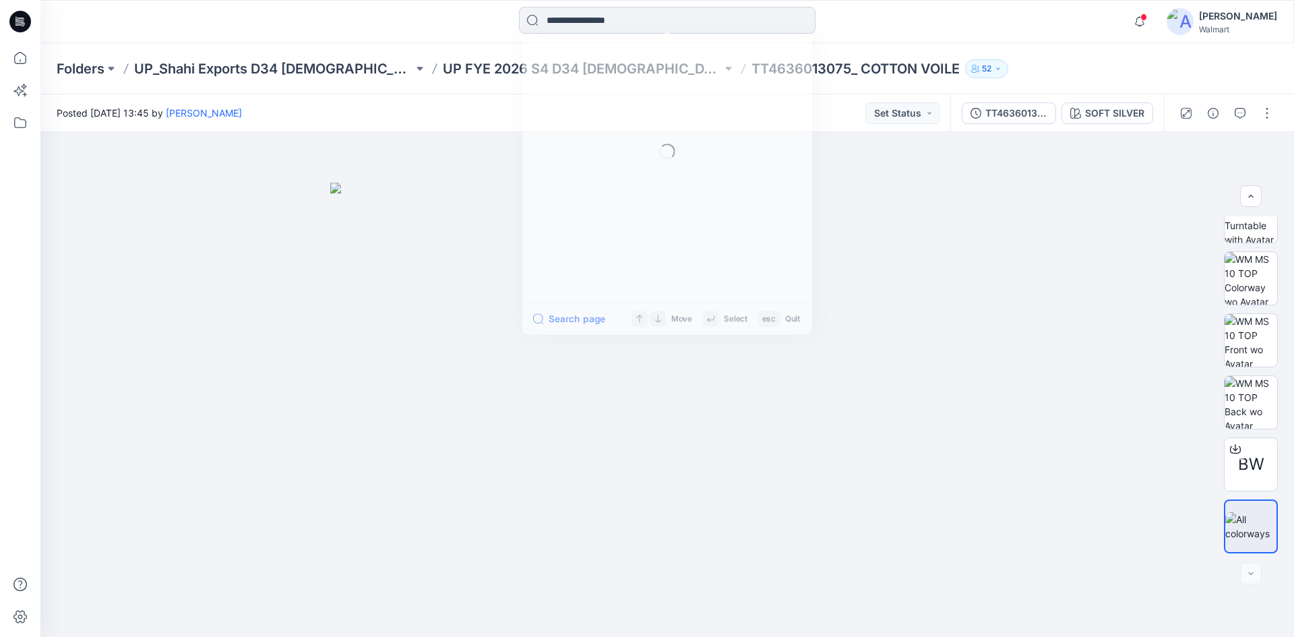
click at [606, 32] on input at bounding box center [667, 20] width 297 height 27
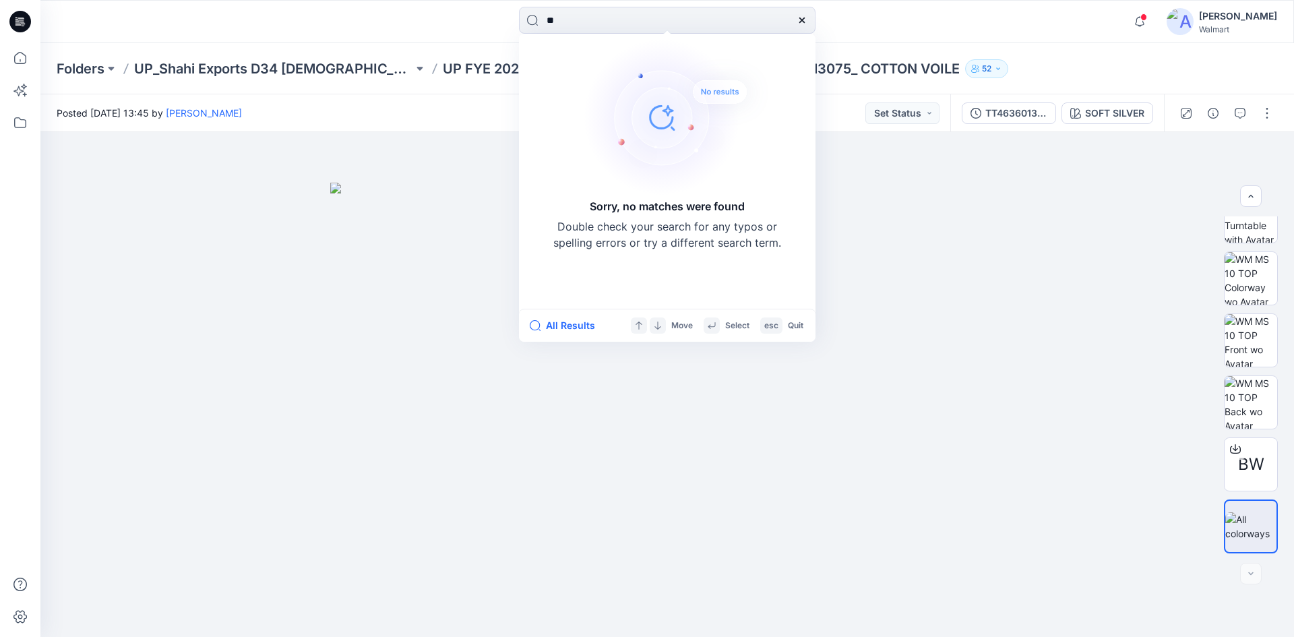
type input "*"
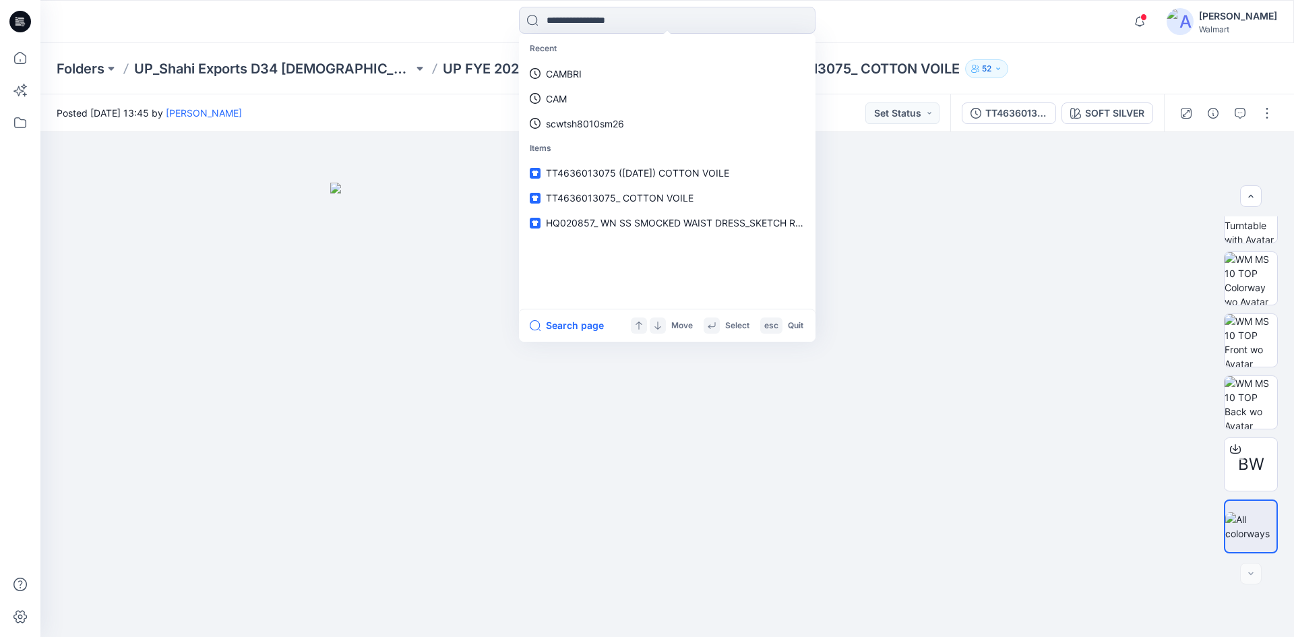
click at [18, 22] on icon at bounding box center [20, 22] width 22 height 22
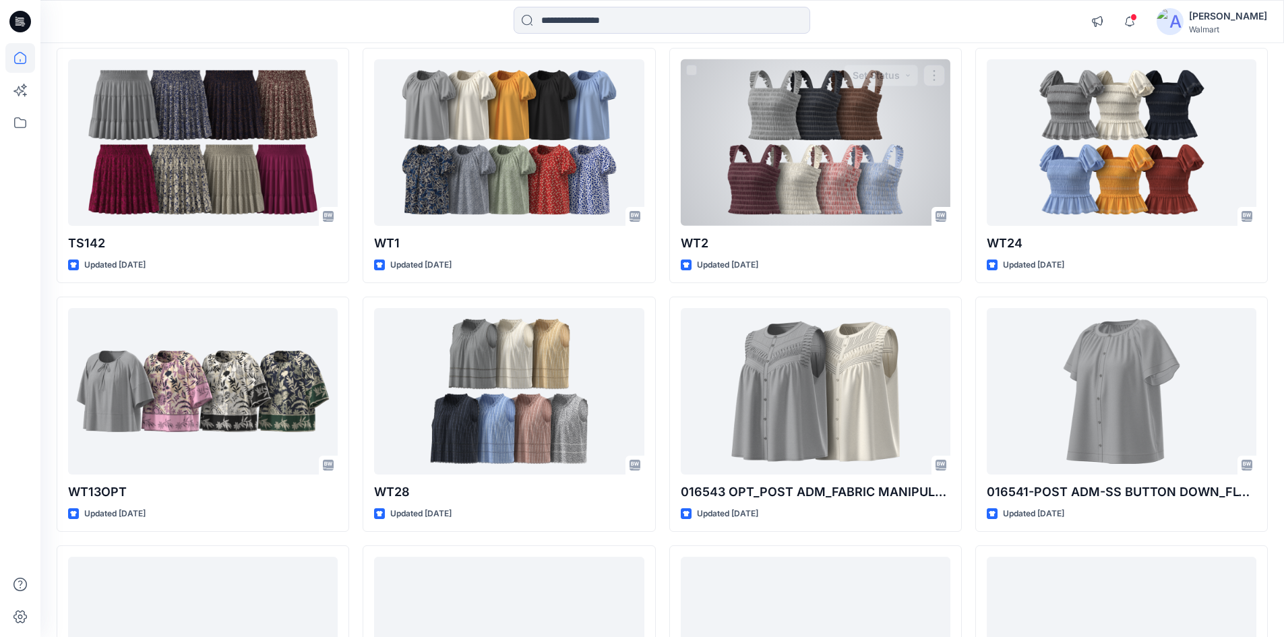
scroll to position [876, 0]
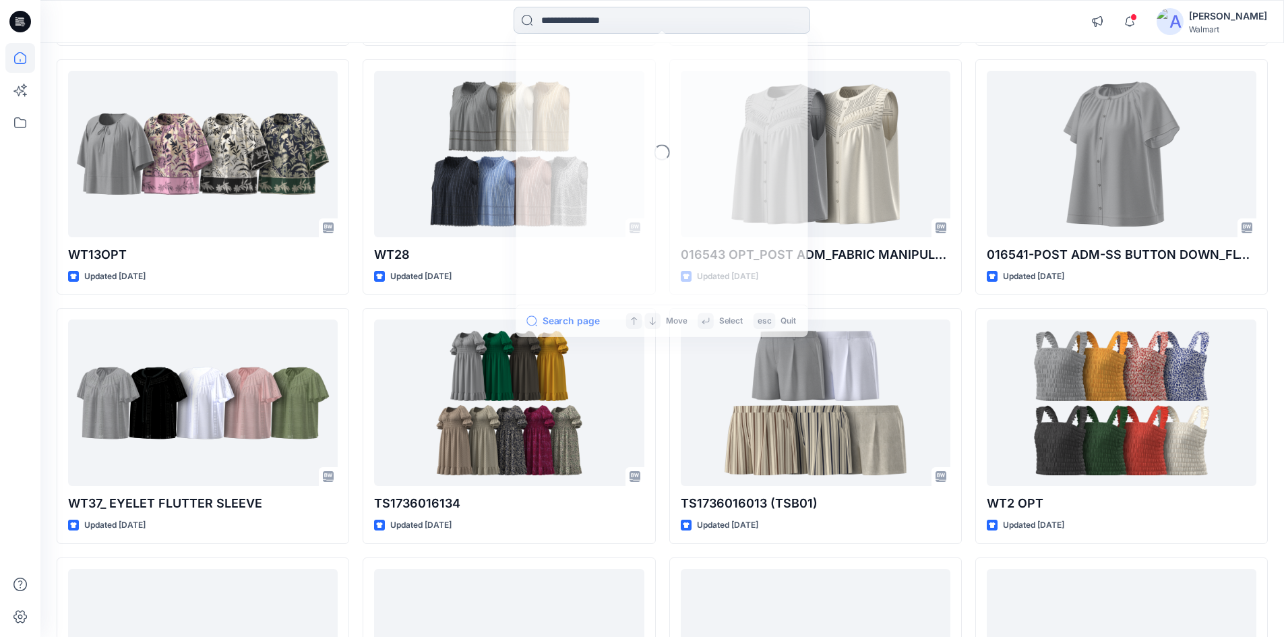
click at [616, 16] on input at bounding box center [662, 20] width 297 height 27
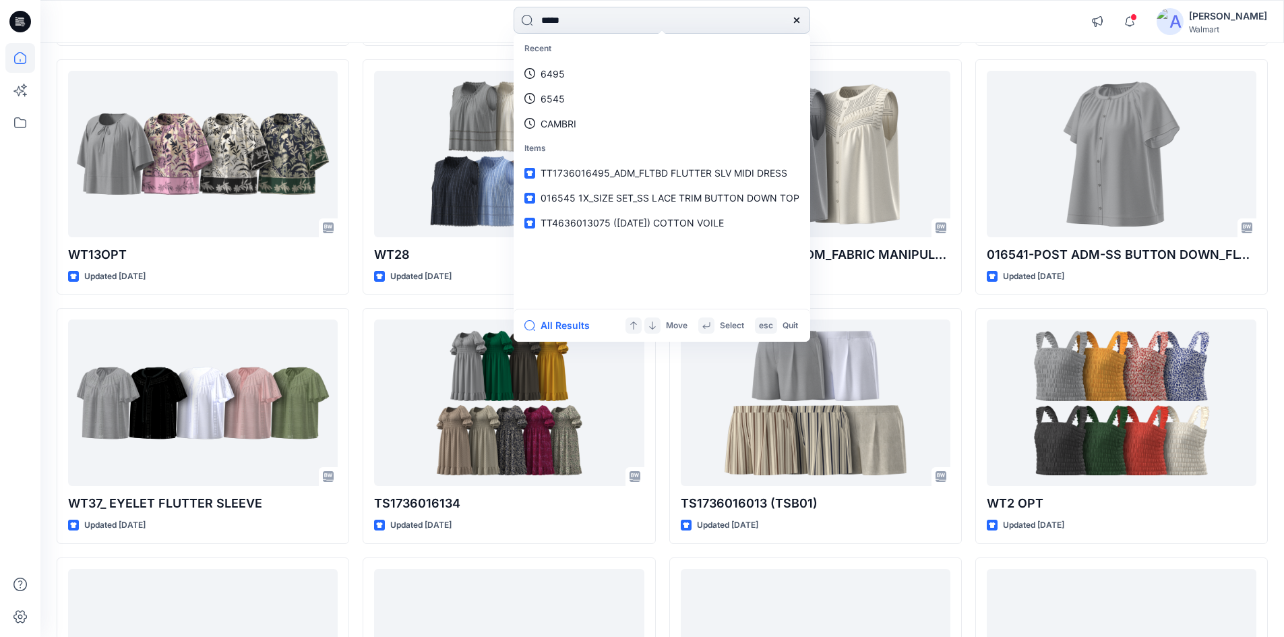
type input "*****"
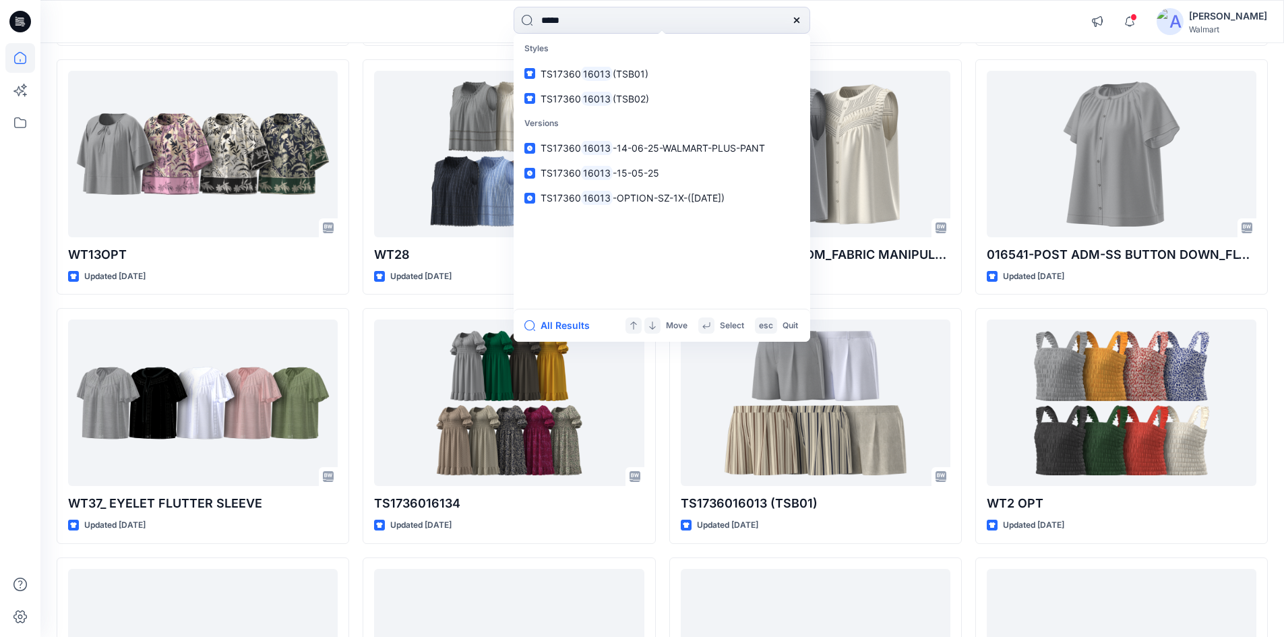
drag, startPoint x: 601, startPoint y: 26, endPoint x: 355, endPoint y: 69, distance: 250.3
click at [22, 22] on icon at bounding box center [22, 22] width 5 height 1
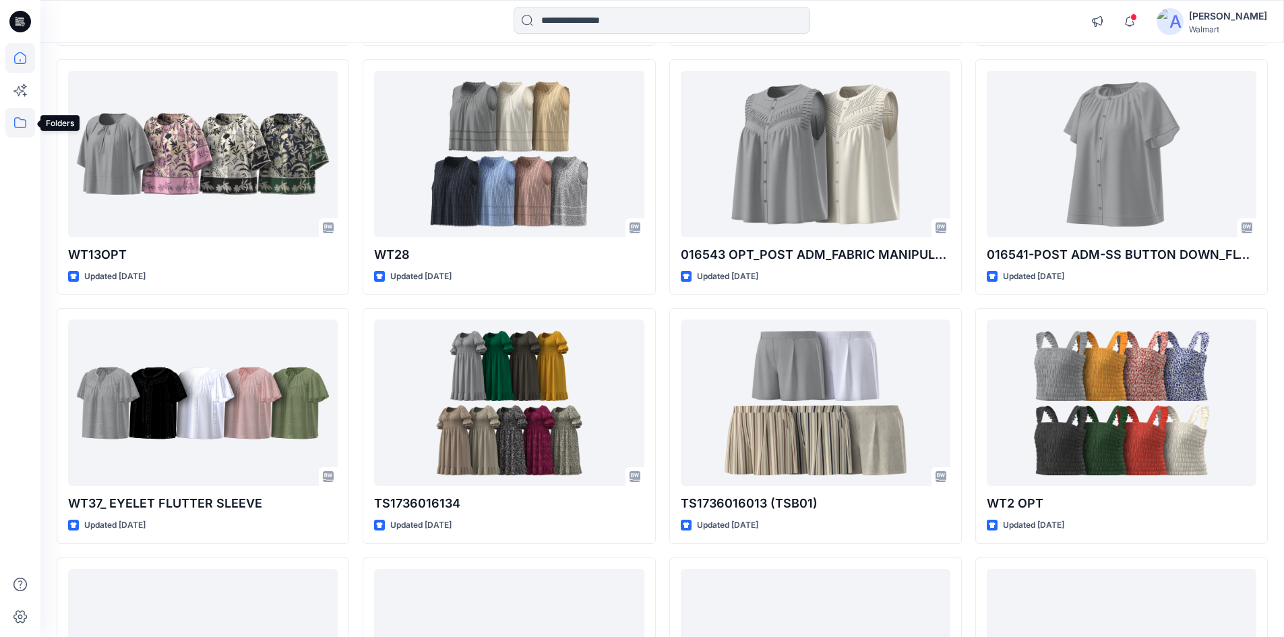
click at [18, 117] on icon at bounding box center [20, 123] width 30 height 30
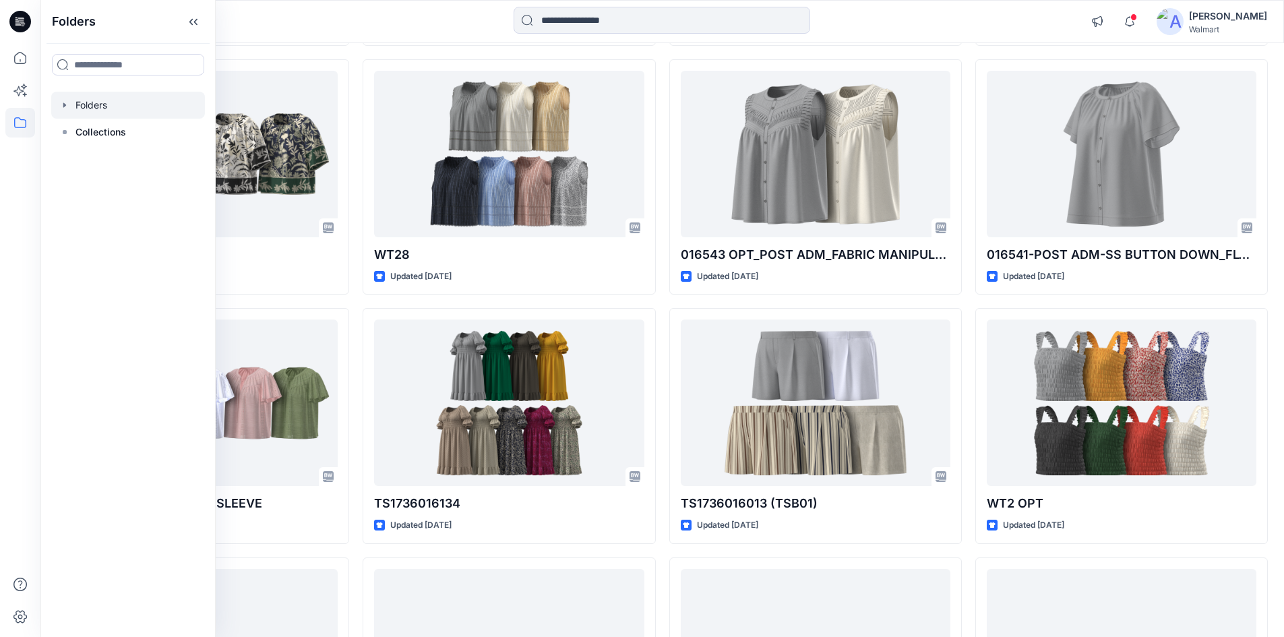
click at [96, 113] on div at bounding box center [128, 105] width 154 height 27
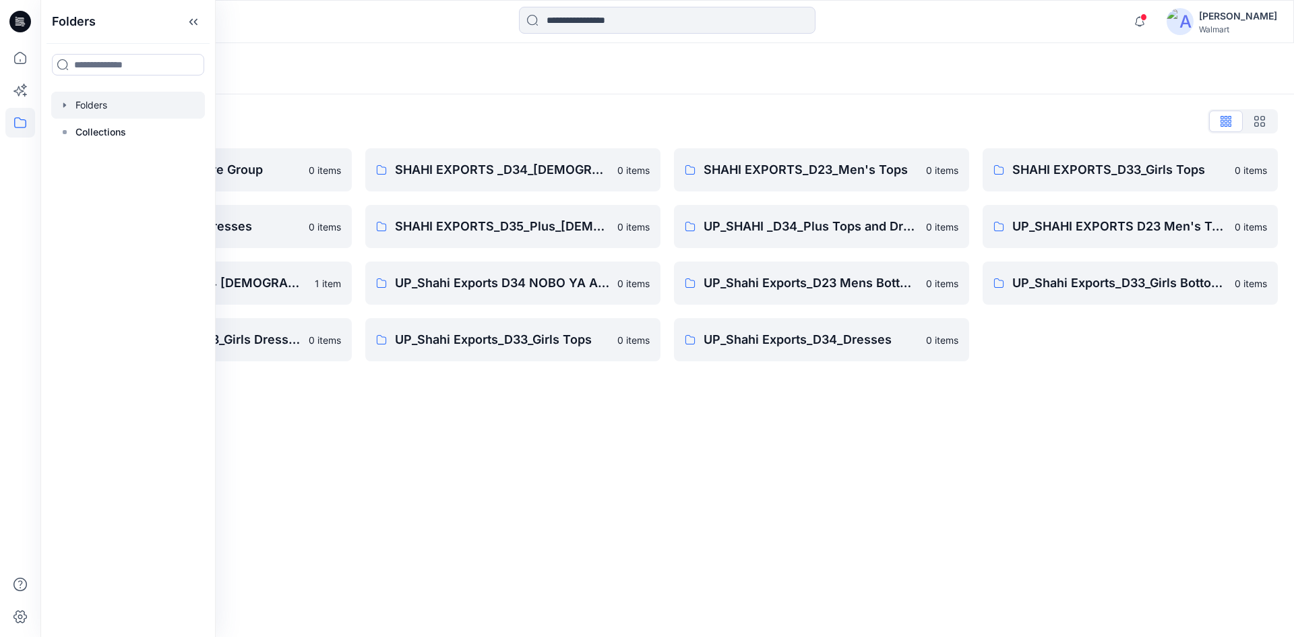
click at [522, 464] on div "Folders Folders List Shahi 3D Sample Share Group 0 items Shahi Exports_D34_Dres…" at bounding box center [667, 340] width 1254 height 594
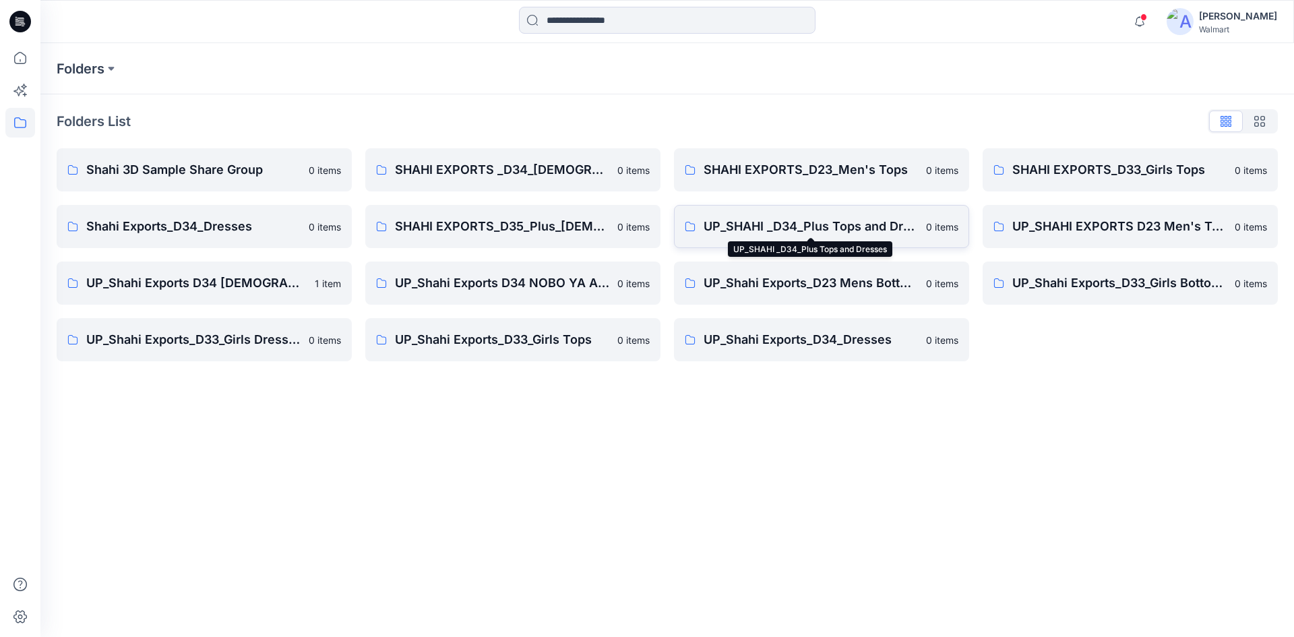
click at [841, 234] on p "UP_SHAHI _D34_Plus Tops and Dresses" at bounding box center [811, 226] width 214 height 19
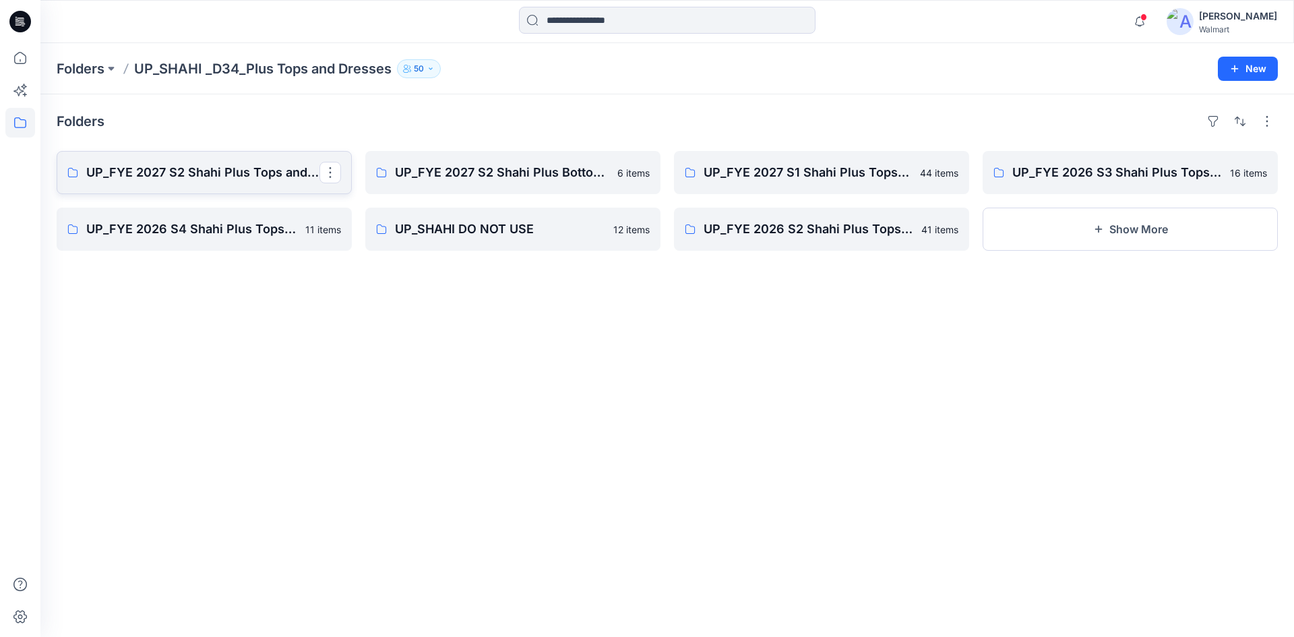
click at [205, 179] on p "UP_FYE 2027 S2 Shahi Plus Tops and Dress" at bounding box center [202, 172] width 233 height 19
click at [766, 226] on p "UP_FYE 2026 S2 Shahi Plus Tops Sweaters Dresses" at bounding box center [820, 229] width 233 height 19
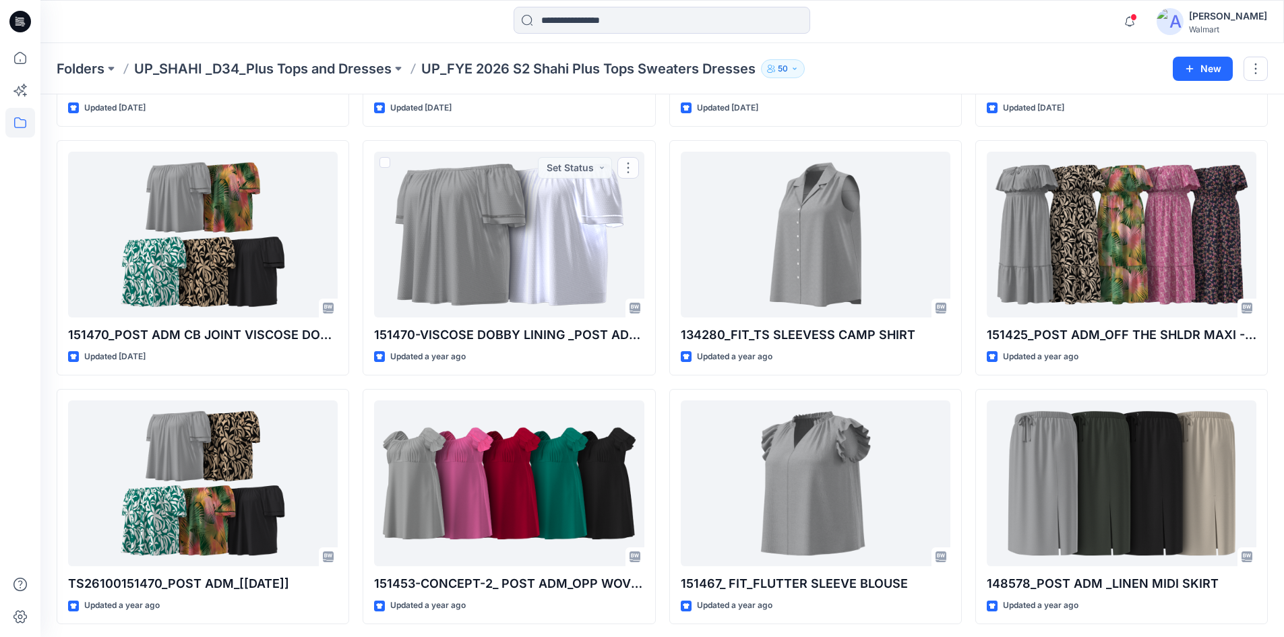
scroll to position [636, 0]
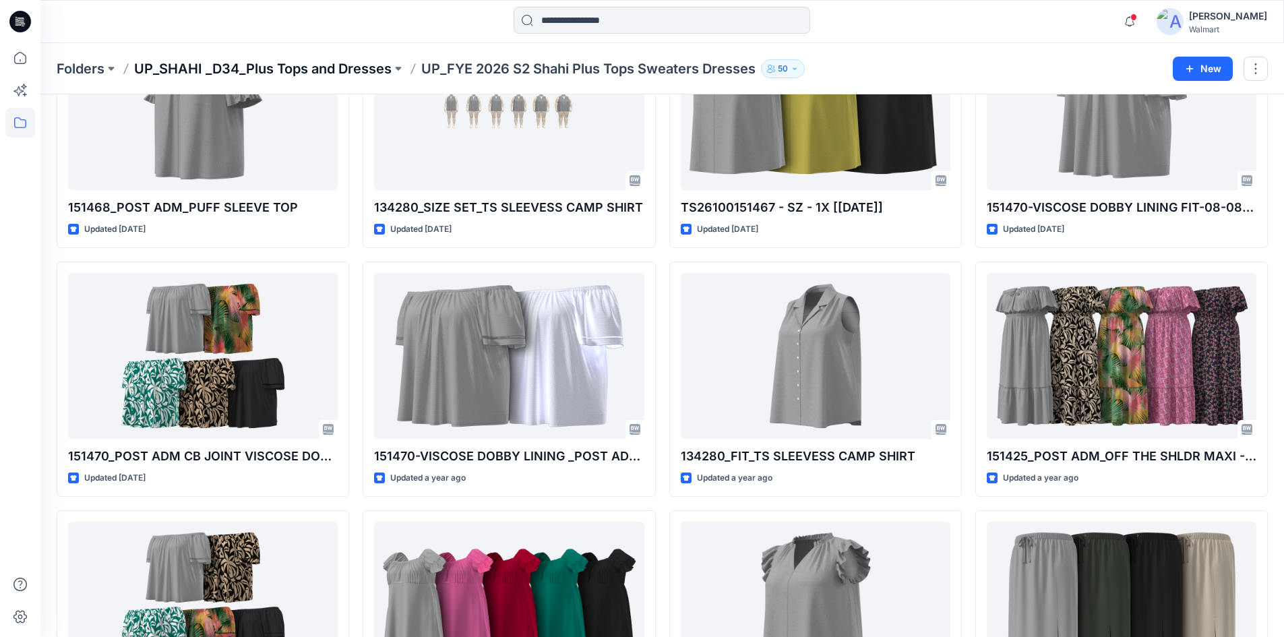
click at [324, 69] on p "UP_SHAHI _D34_Plus Tops and Dresses" at bounding box center [262, 68] width 257 height 19
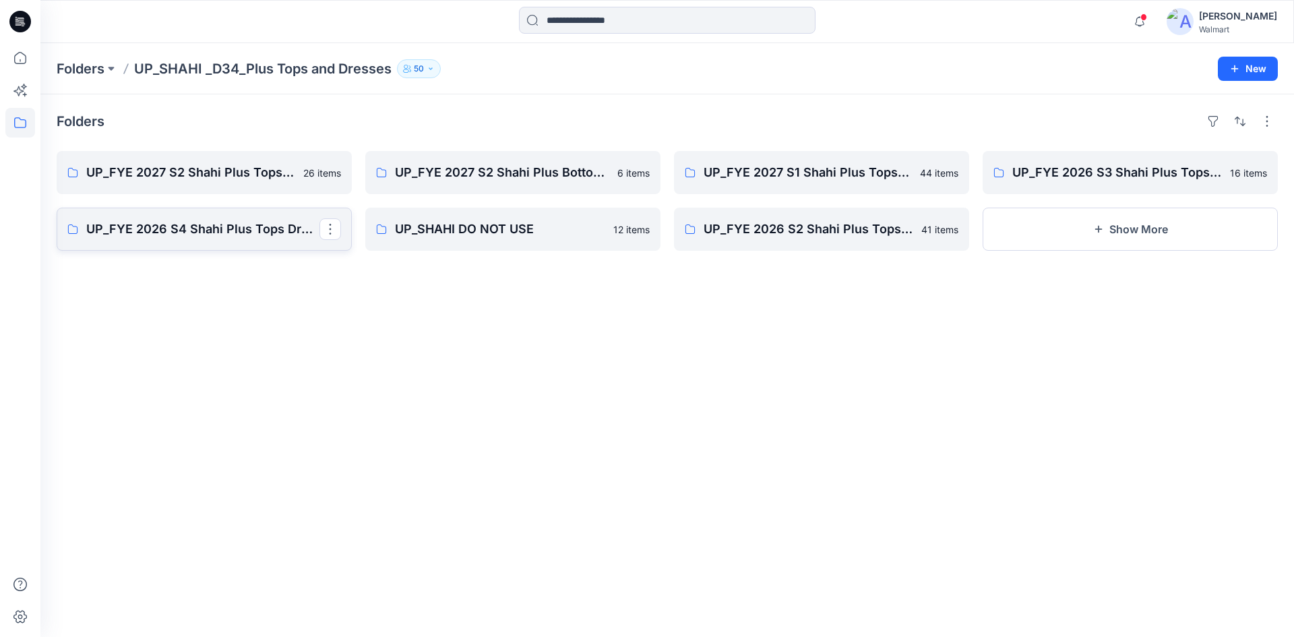
click at [283, 229] on p "UP_FYE 2026 S4 Shahi Plus Tops Dresses" at bounding box center [202, 229] width 233 height 19
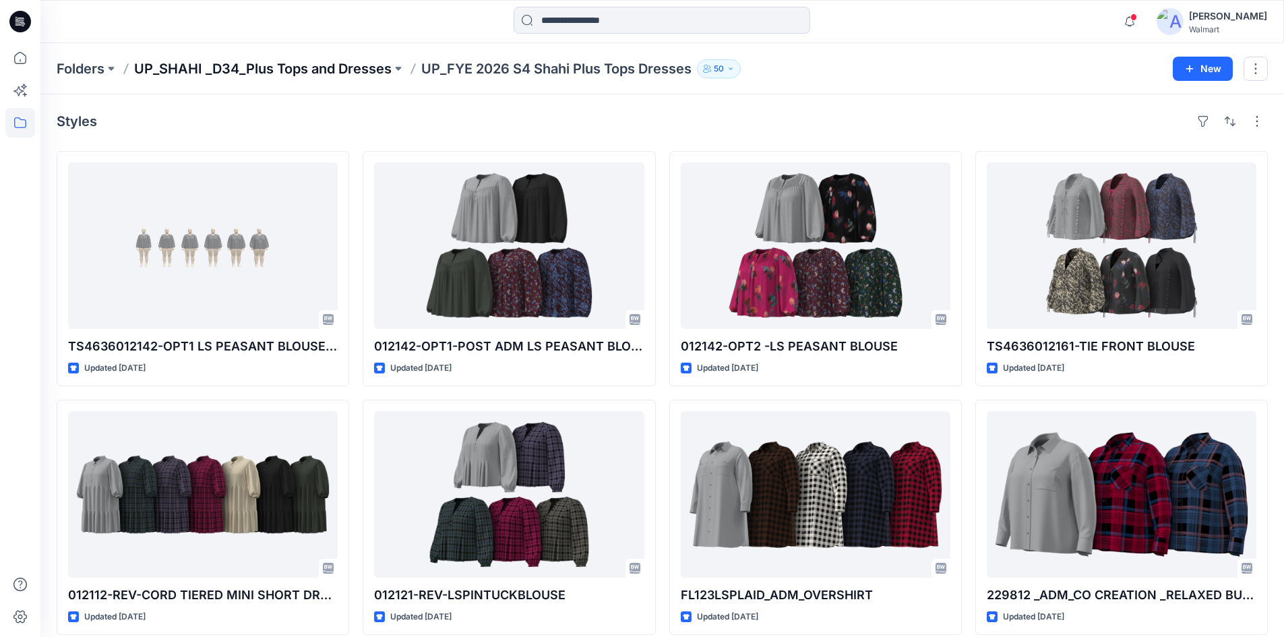
click at [264, 76] on p "UP_SHAHI _D34_Plus Tops and Dresses" at bounding box center [262, 68] width 257 height 19
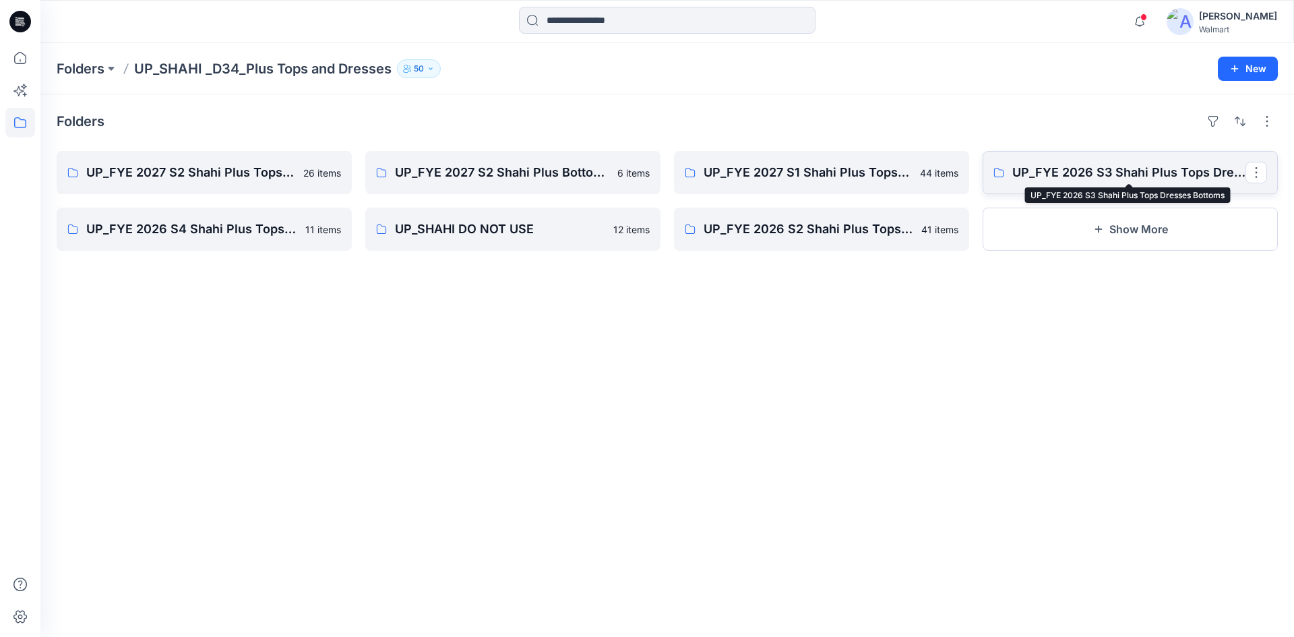
click at [1060, 177] on p "UP_FYE 2026 S3 Shahi Plus Tops Dresses Bottoms" at bounding box center [1128, 172] width 233 height 19
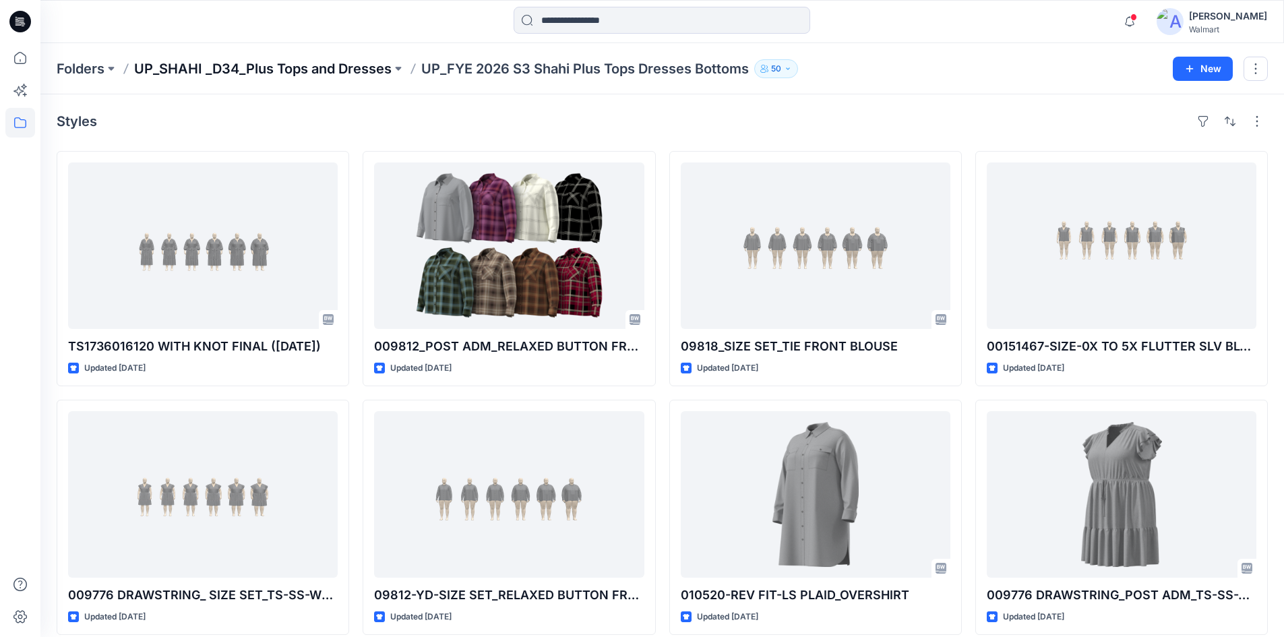
click at [320, 74] on p "UP_SHAHI _D34_Plus Tops and Dresses" at bounding box center [262, 68] width 257 height 19
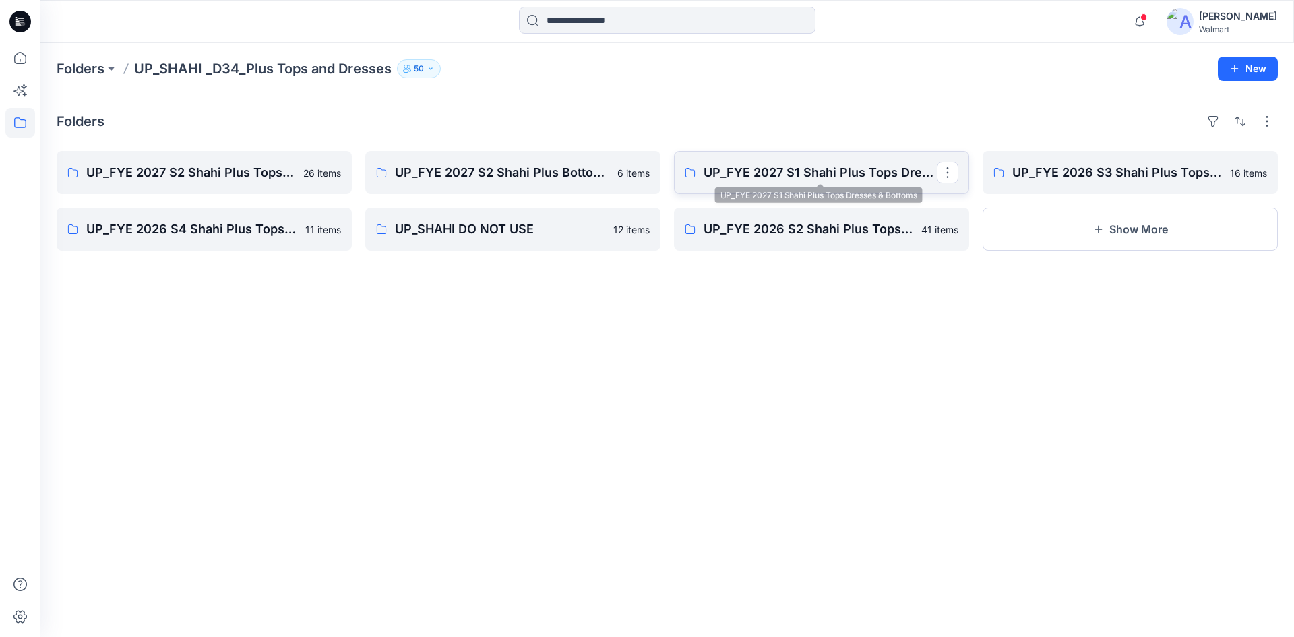
click at [791, 171] on p "UP_FYE 2027 S1 Shahi Plus Tops Dresses & Bottoms" at bounding box center [820, 172] width 233 height 19
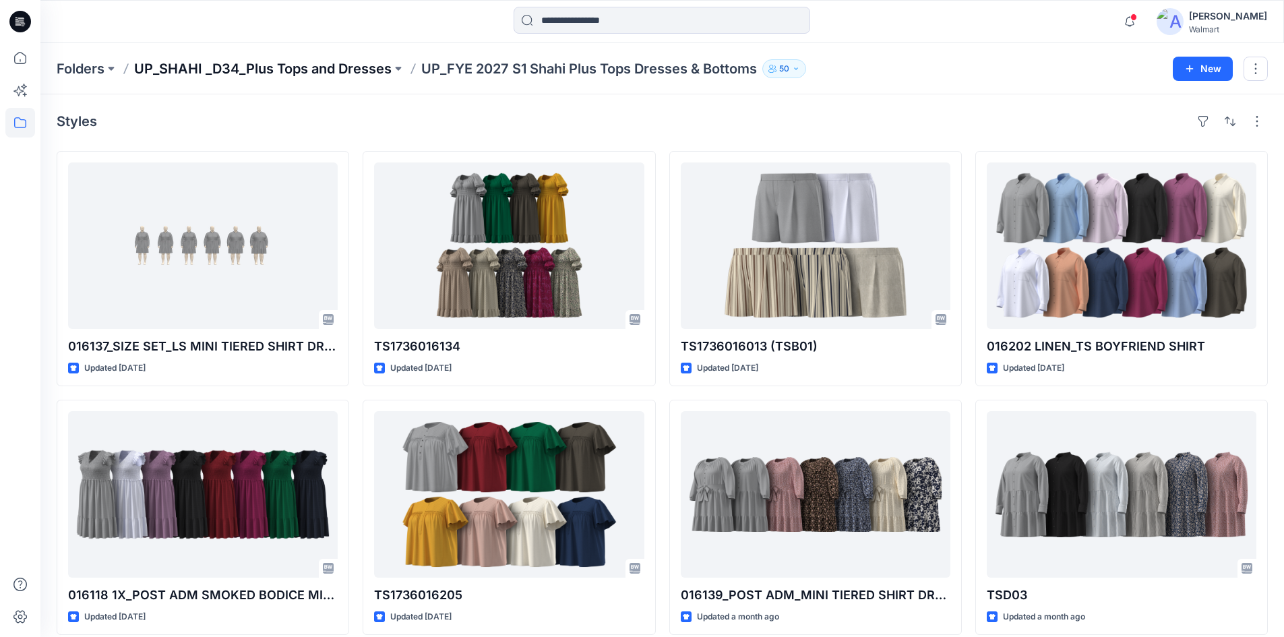
click at [369, 67] on p "UP_SHAHI _D34_Plus Tops and Dresses" at bounding box center [262, 68] width 257 height 19
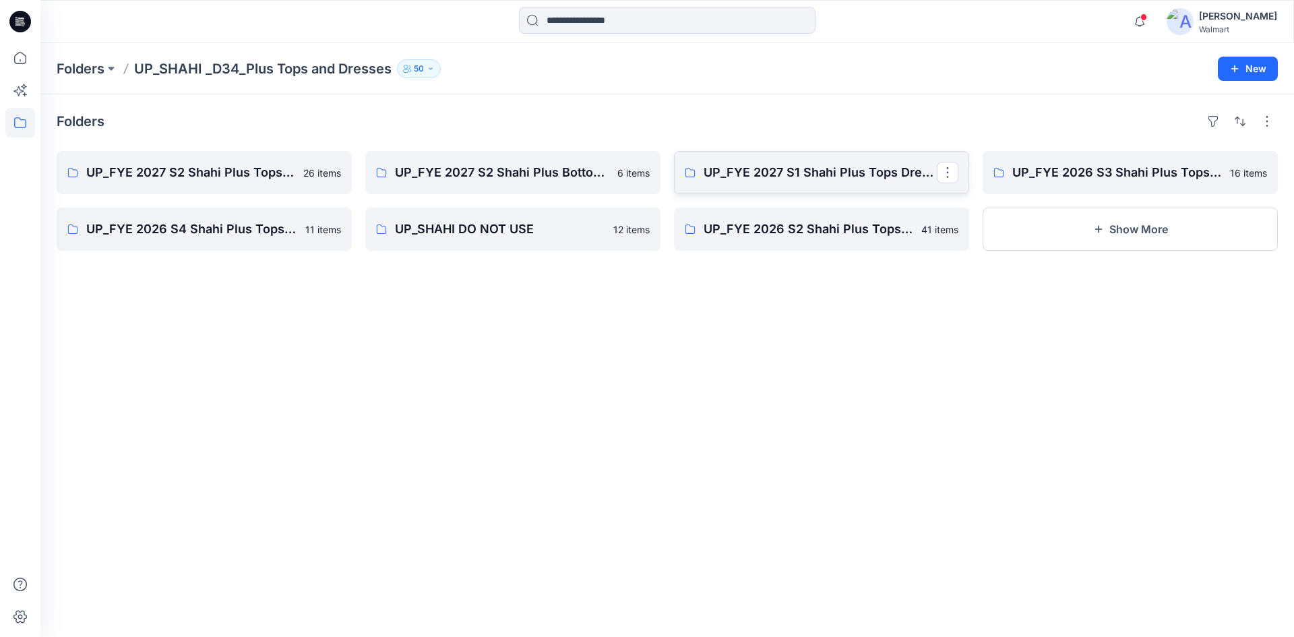
click at [791, 186] on link "UP_FYE 2027 S1 Shahi Plus Tops Dresses & Bottoms" at bounding box center [821, 172] width 295 height 43
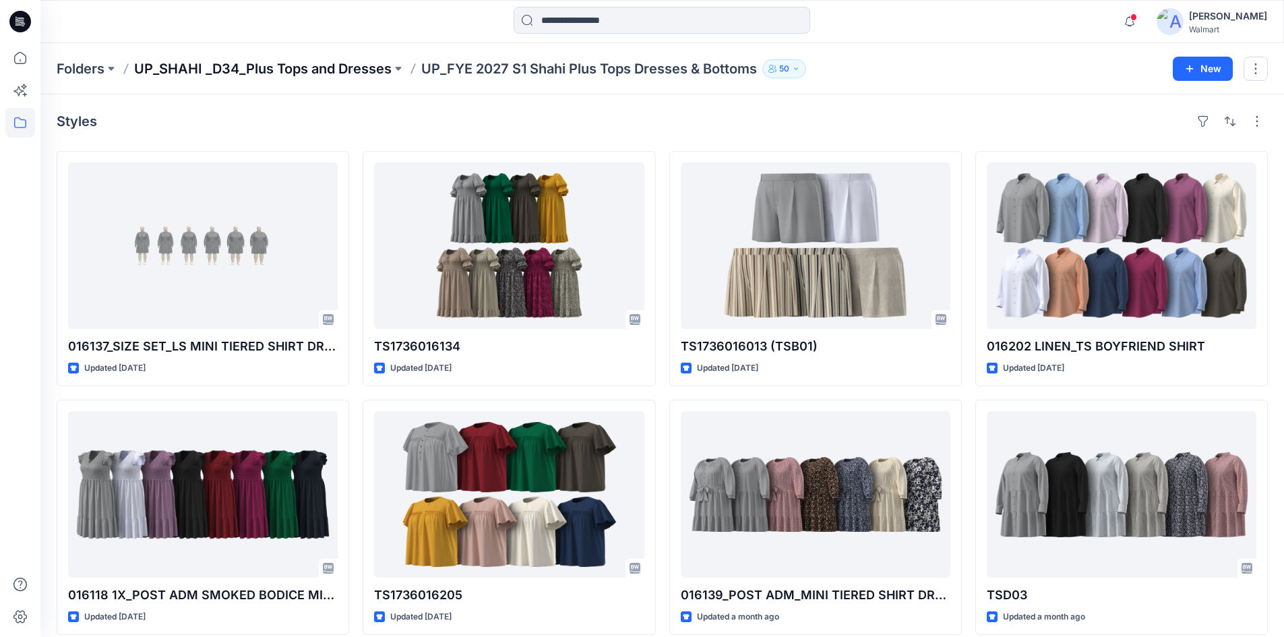
click at [285, 64] on p "UP_SHAHI _D34_Plus Tops and Dresses" at bounding box center [262, 68] width 257 height 19
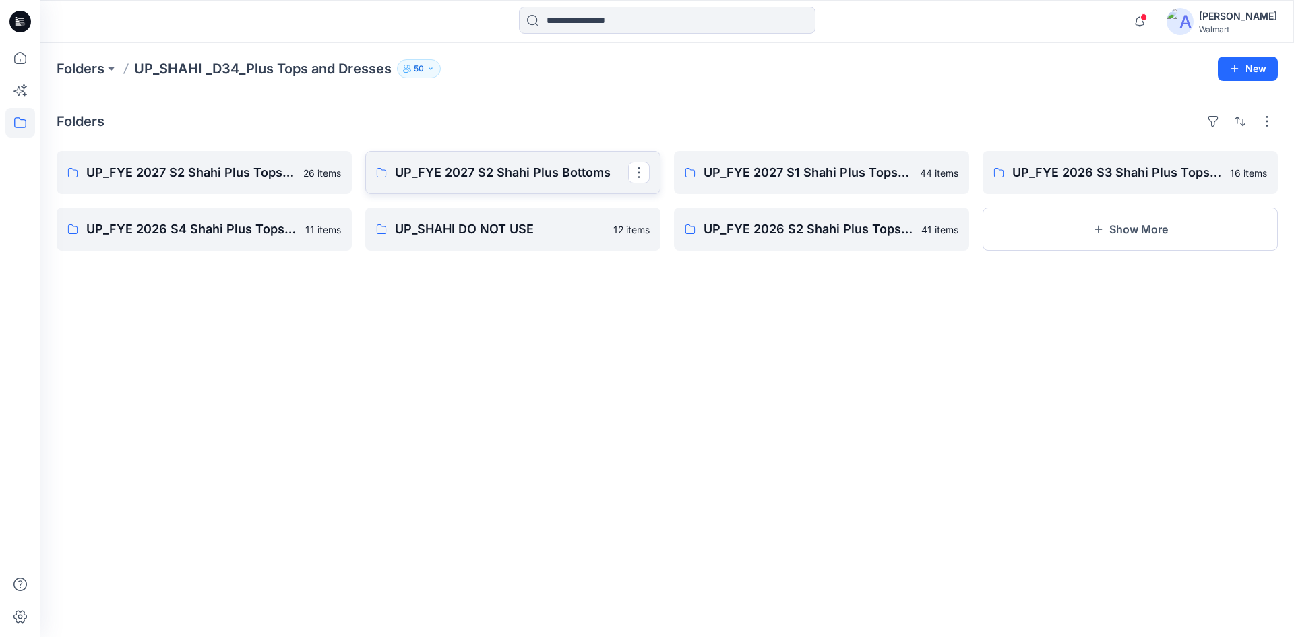
click at [530, 177] on p "UP_FYE 2027 S2 Shahi Plus Bottoms" at bounding box center [511, 172] width 233 height 19
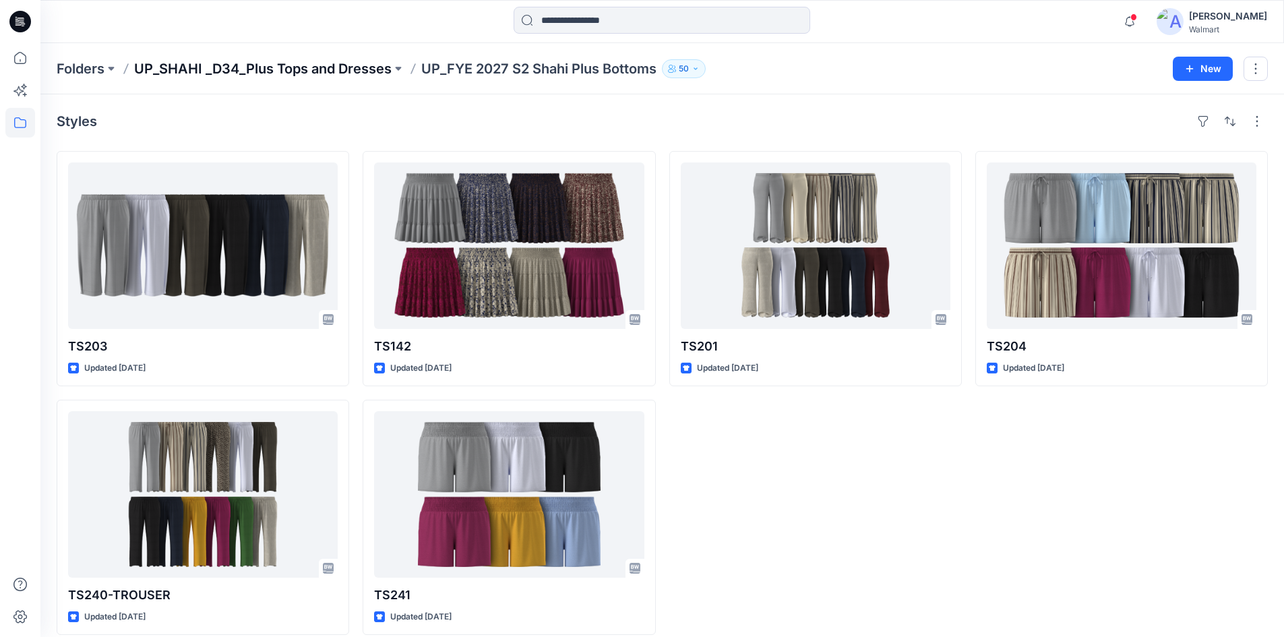
click at [334, 67] on p "UP_SHAHI _D34_Plus Tops and Dresses" at bounding box center [262, 68] width 257 height 19
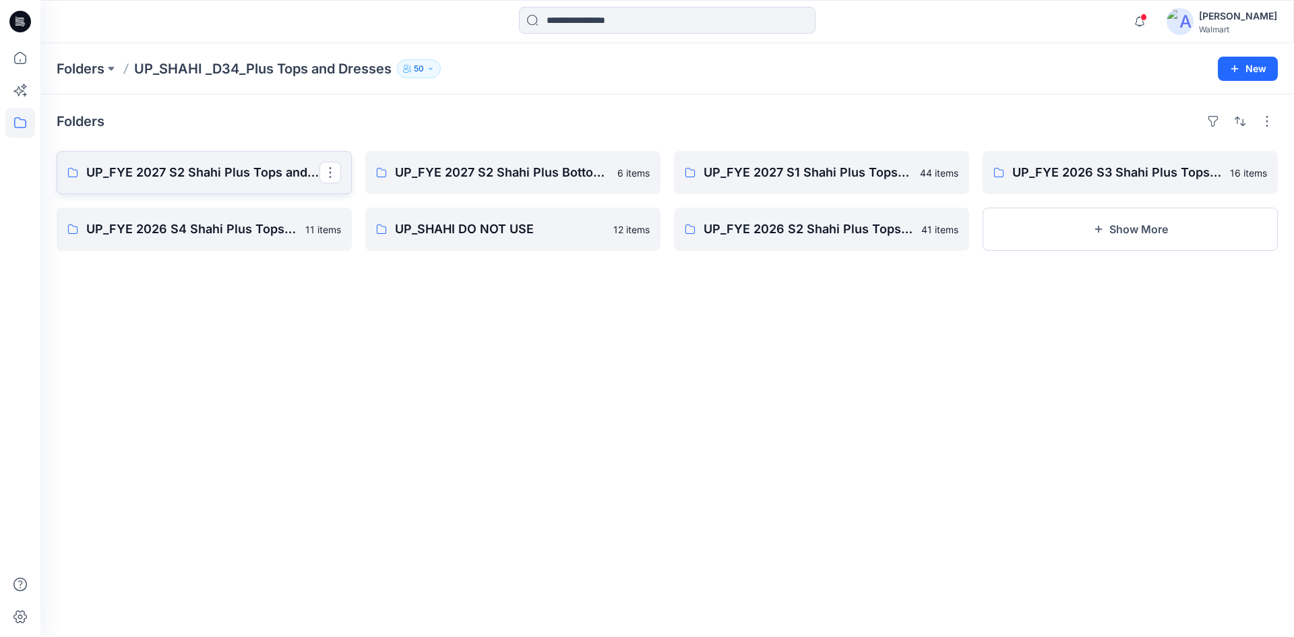
click at [316, 175] on p "UP_FYE 2027 S2 Shahi Plus Tops and Dress" at bounding box center [202, 172] width 233 height 19
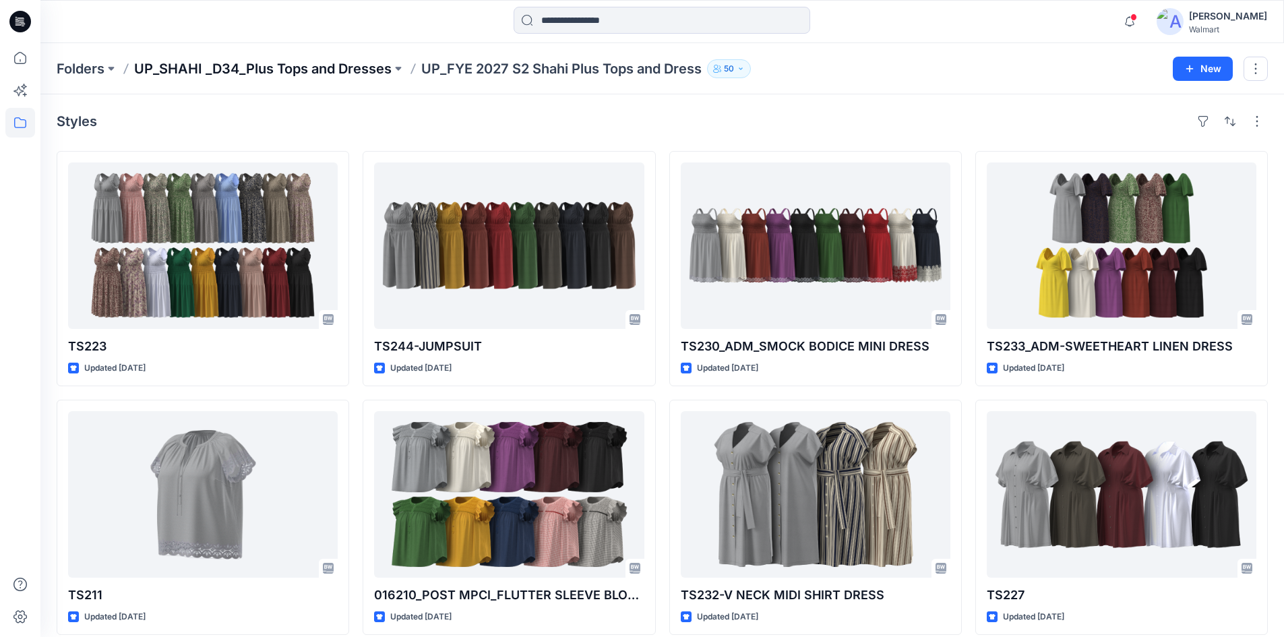
click at [195, 68] on p "UP_SHAHI _D34_Plus Tops and Dresses" at bounding box center [262, 68] width 257 height 19
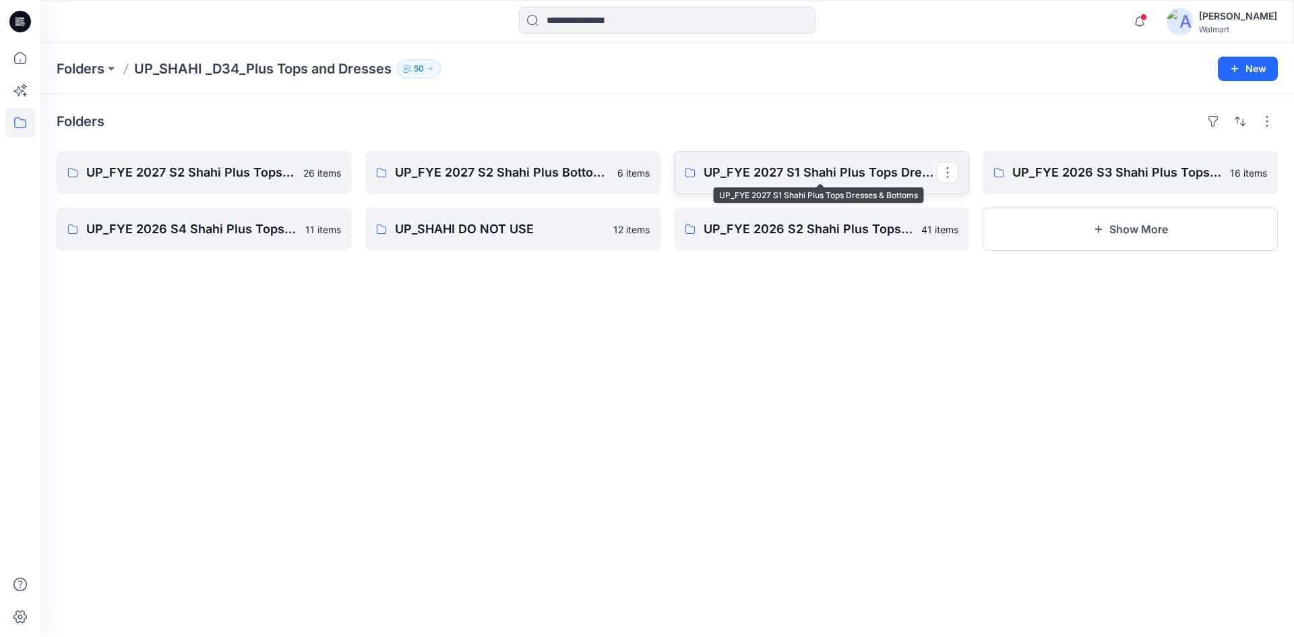
click at [777, 179] on p "UP_FYE 2027 S1 Shahi Plus Tops Dresses & Bottoms" at bounding box center [820, 172] width 233 height 19
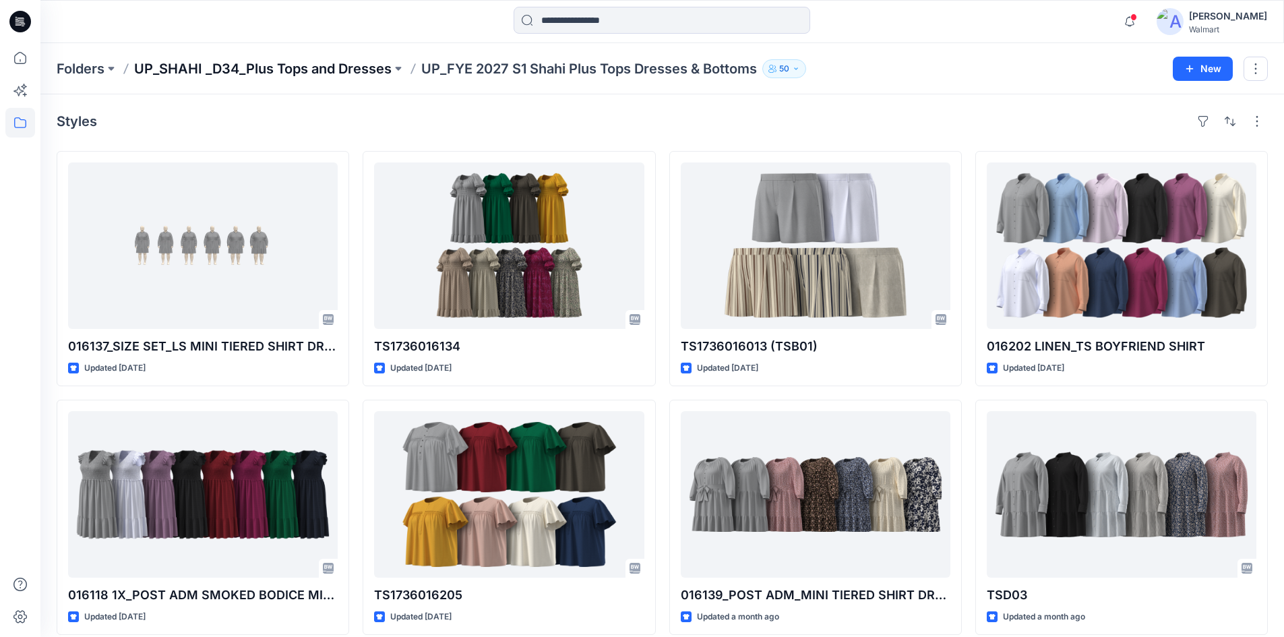
click at [337, 71] on p "UP_SHAHI _D34_Plus Tops and Dresses" at bounding box center [262, 68] width 257 height 19
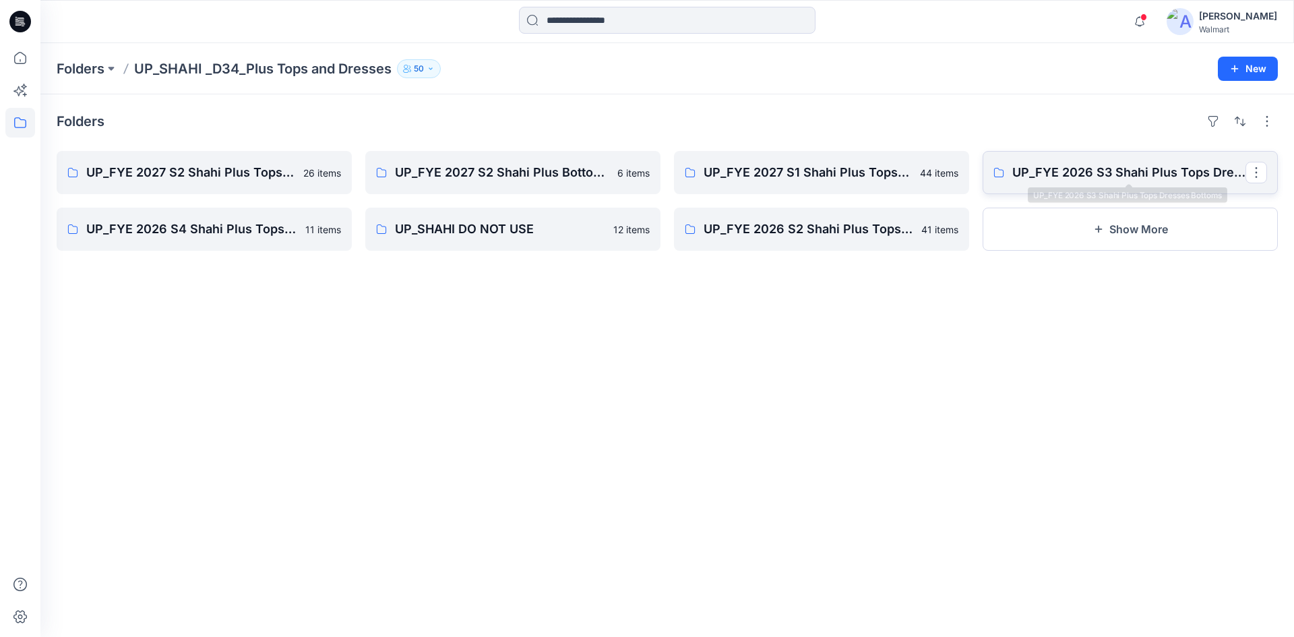
click at [1030, 179] on p "UP_FYE 2026 S3 Shahi Plus Tops Dresses Bottoms" at bounding box center [1128, 172] width 233 height 19
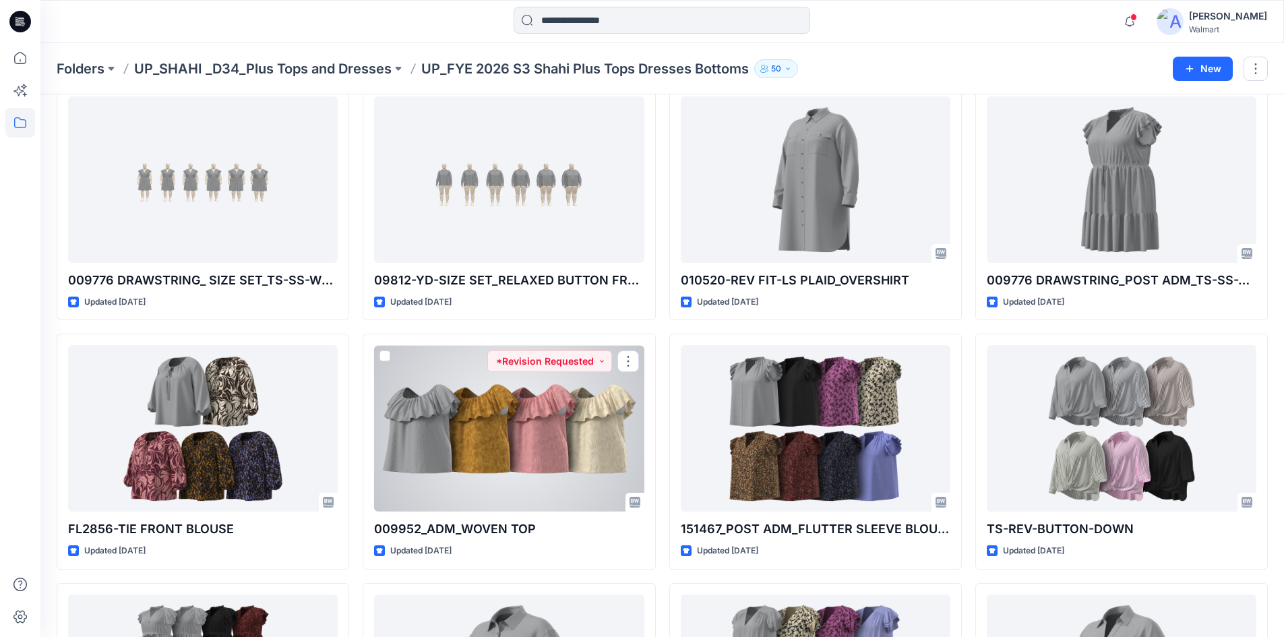
scroll to position [40, 0]
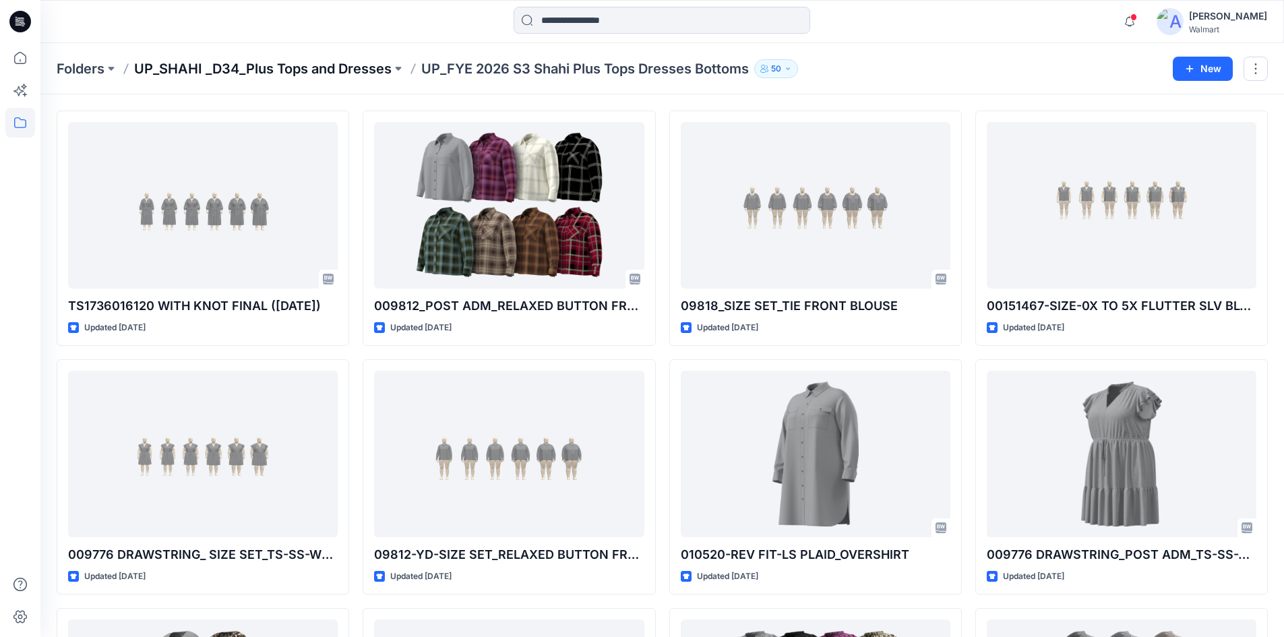
click at [277, 66] on p "UP_SHAHI _D34_Plus Tops and Dresses" at bounding box center [262, 68] width 257 height 19
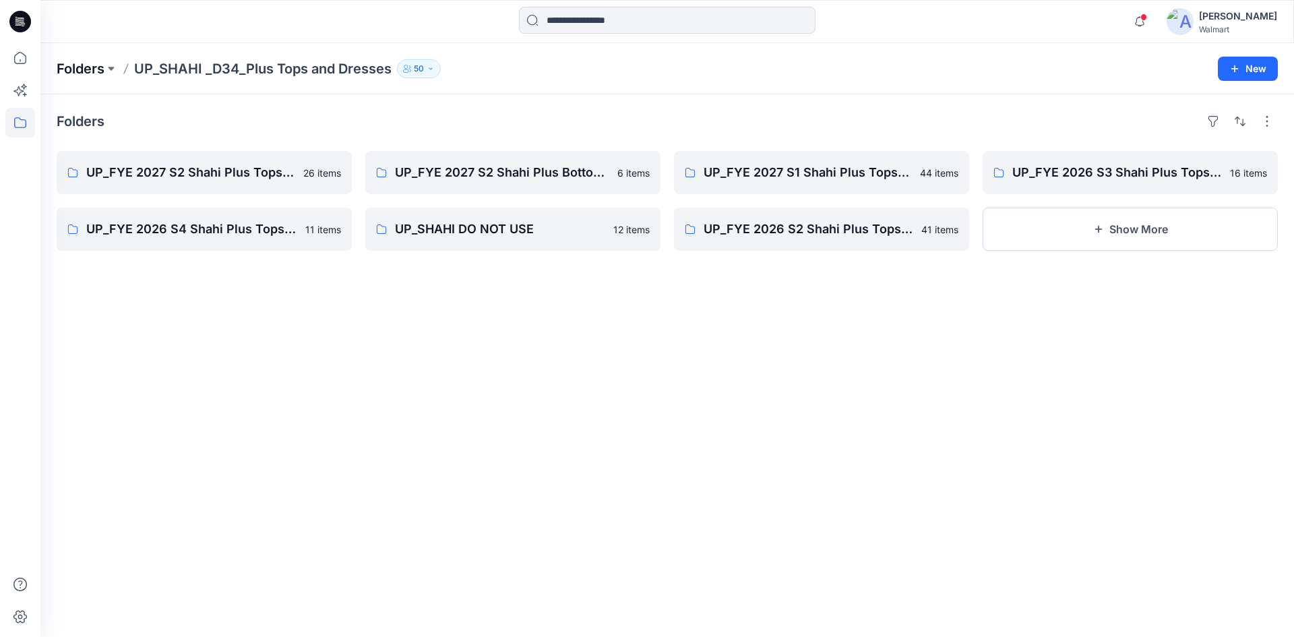
click at [81, 73] on p "Folders" at bounding box center [81, 68] width 48 height 19
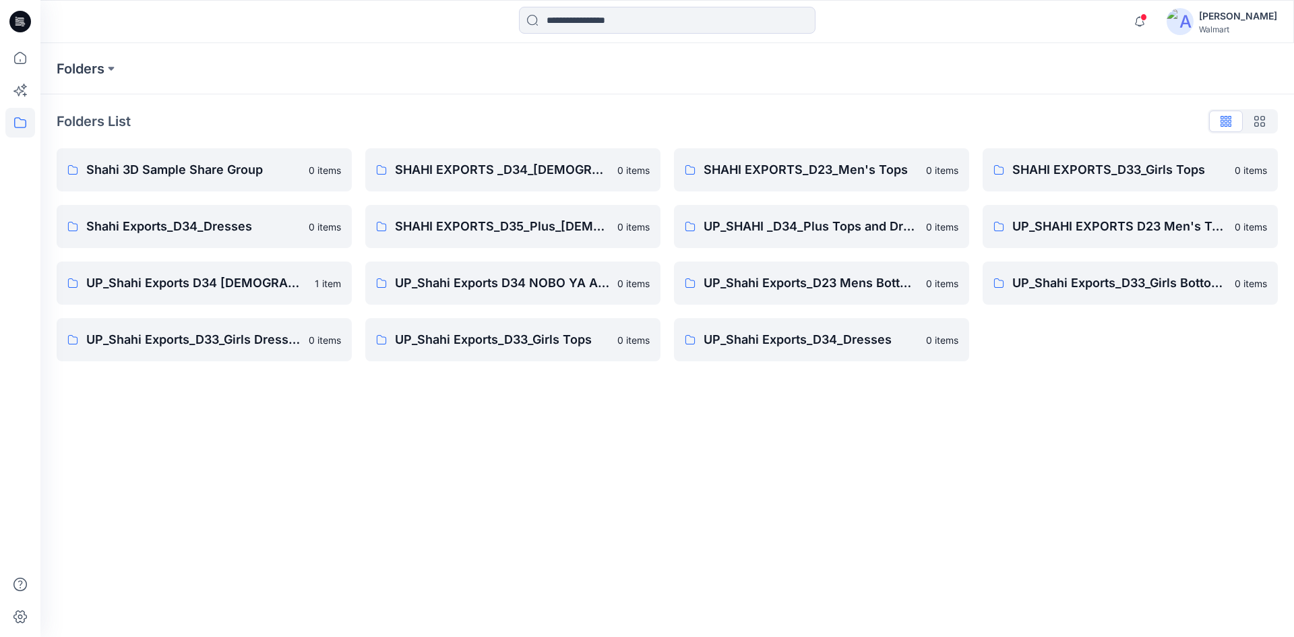
click at [20, 23] on icon at bounding box center [20, 22] width 22 height 22
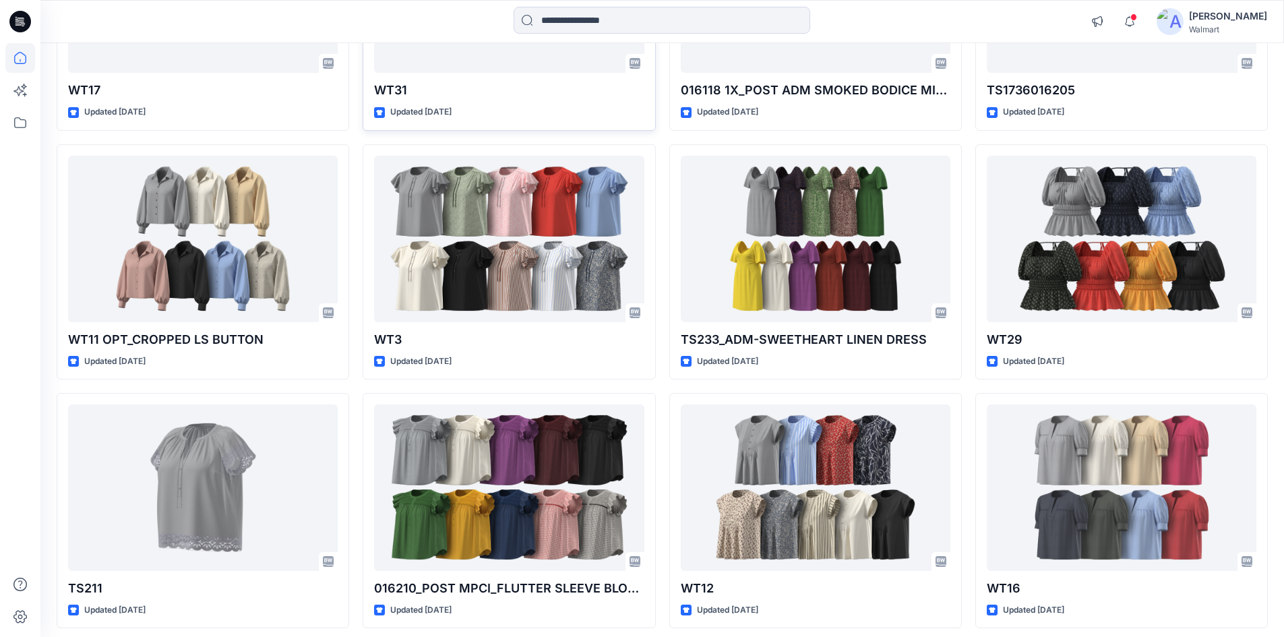
scroll to position [1579, 0]
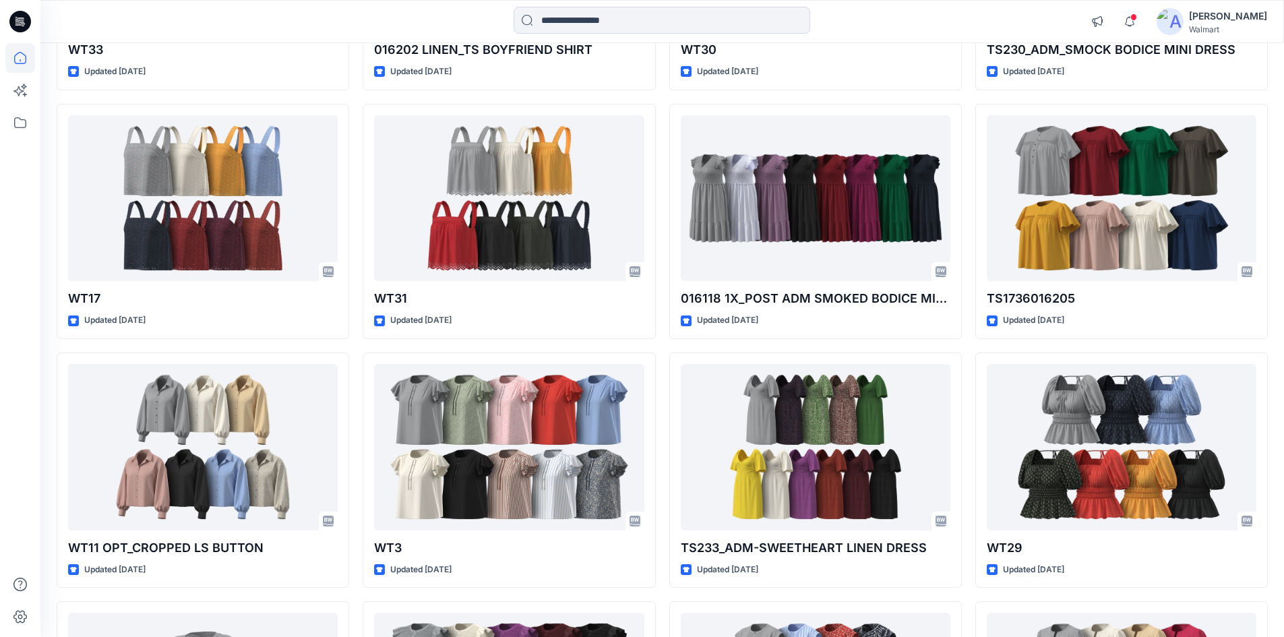
click at [1238, 14] on div "[PERSON_NAME]" at bounding box center [1228, 16] width 78 height 16
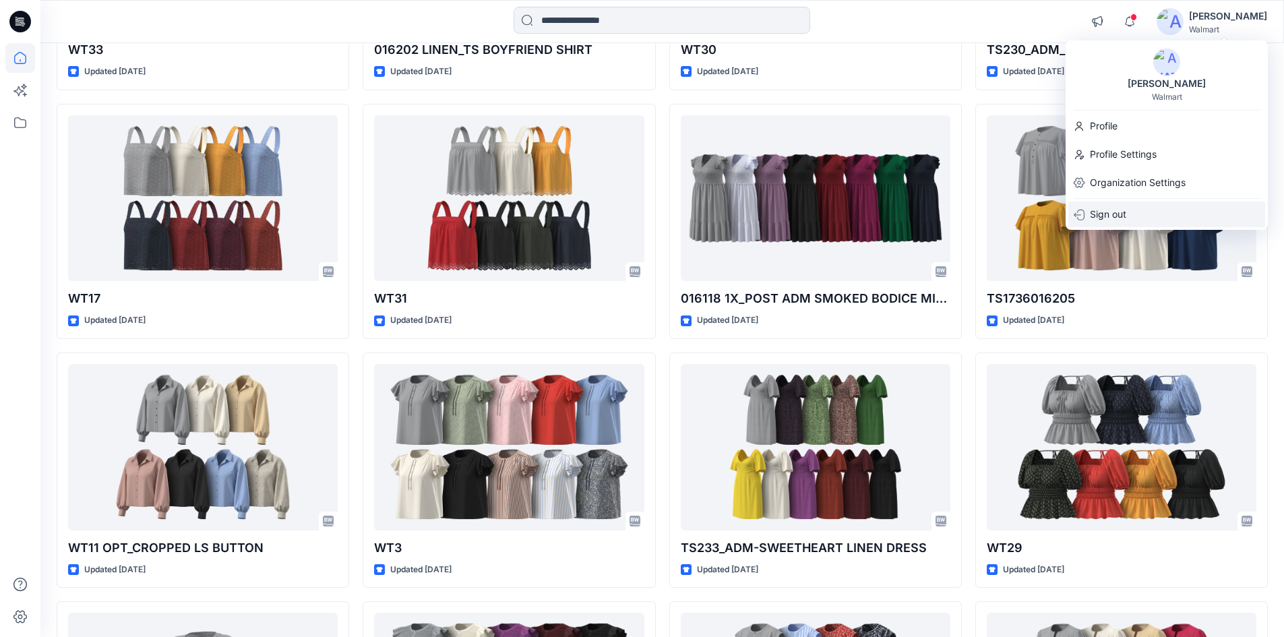
click at [1124, 211] on p "Sign out" at bounding box center [1108, 215] width 36 height 26
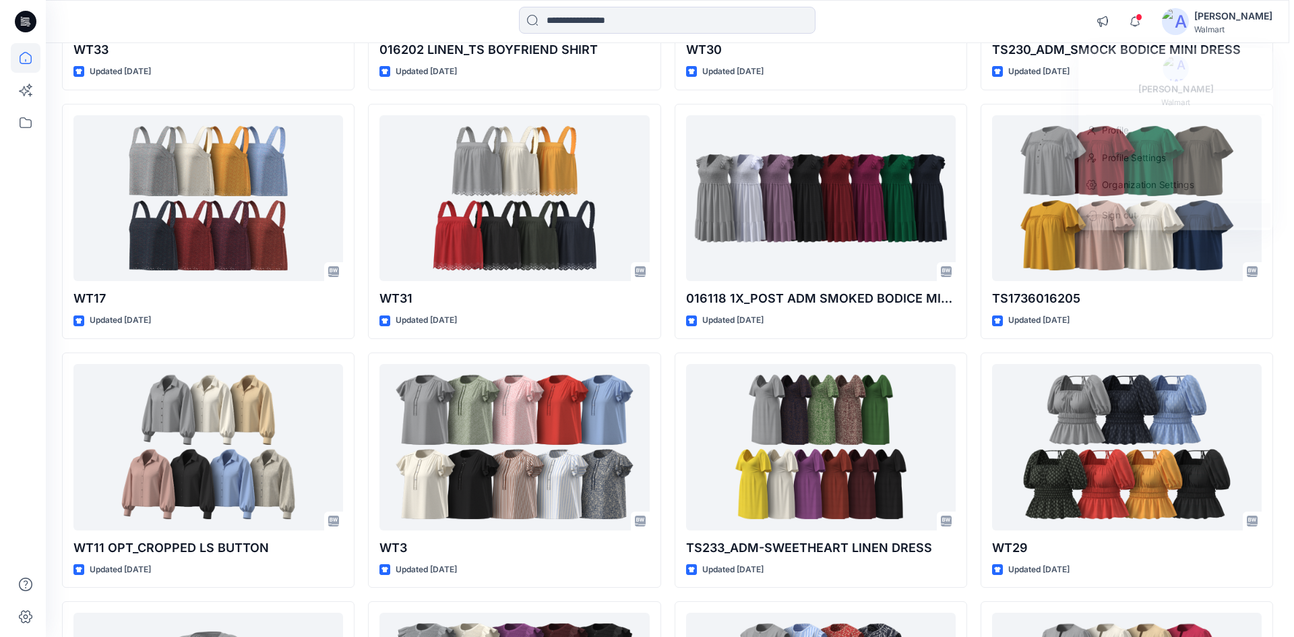
scroll to position [1586, 0]
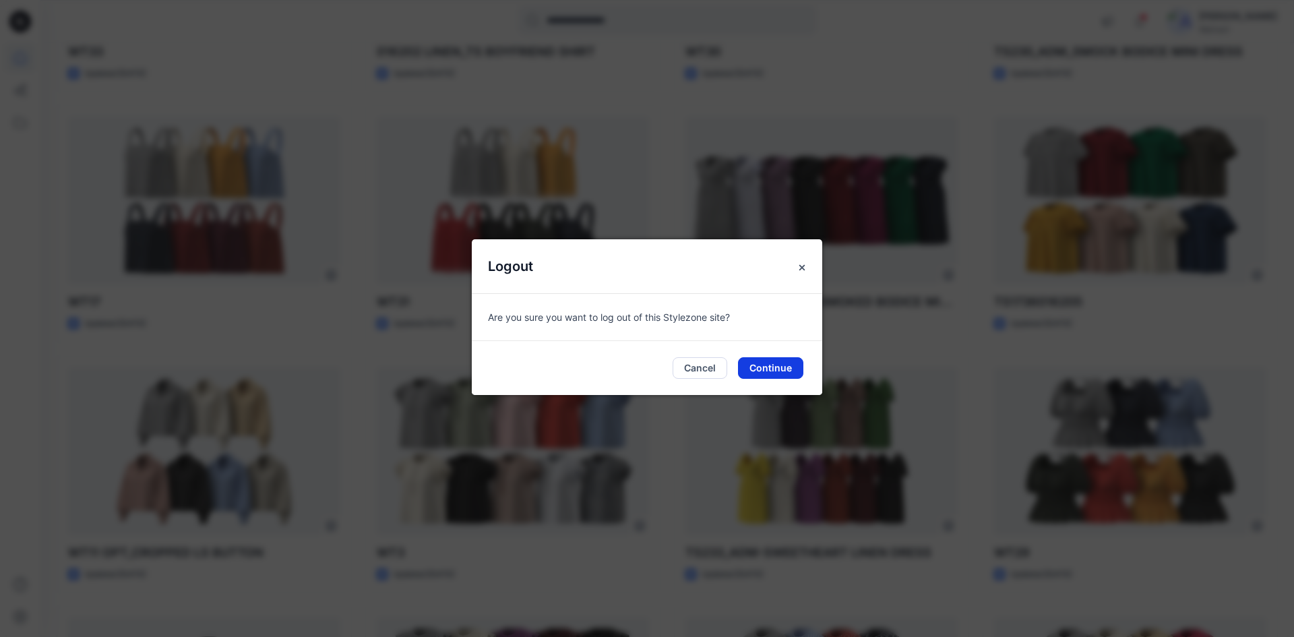
click at [778, 363] on button "Continue" at bounding box center [770, 368] width 65 height 22
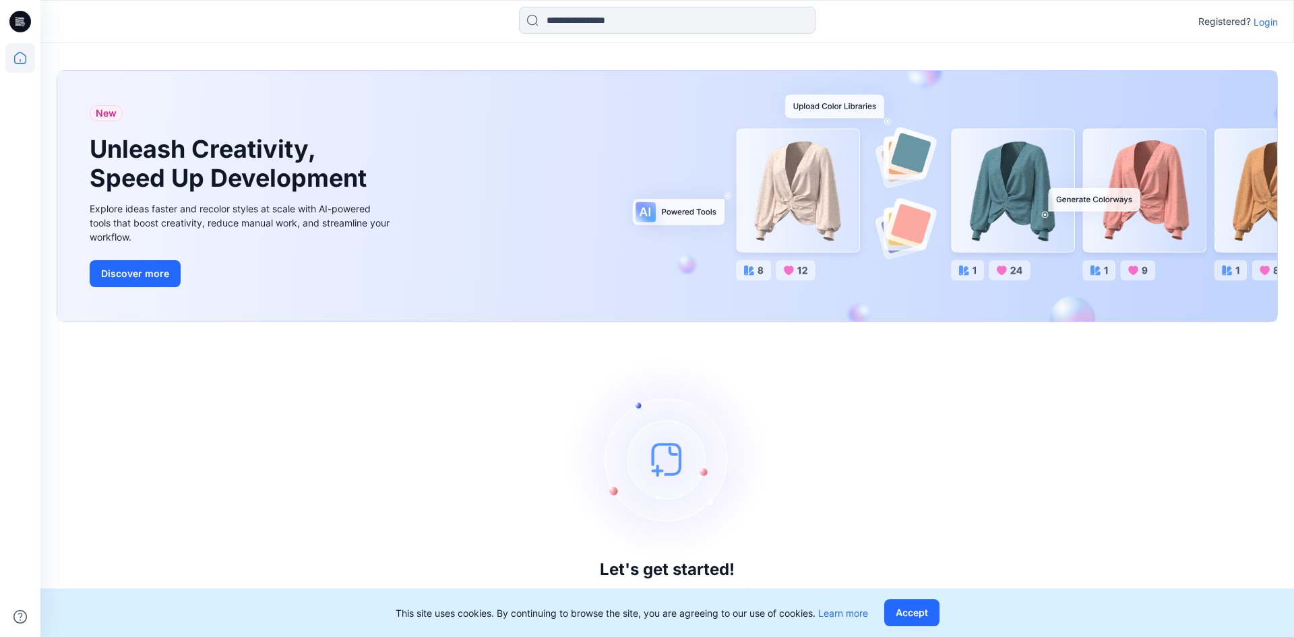
click at [1266, 26] on p "Login" at bounding box center [1266, 22] width 24 height 14
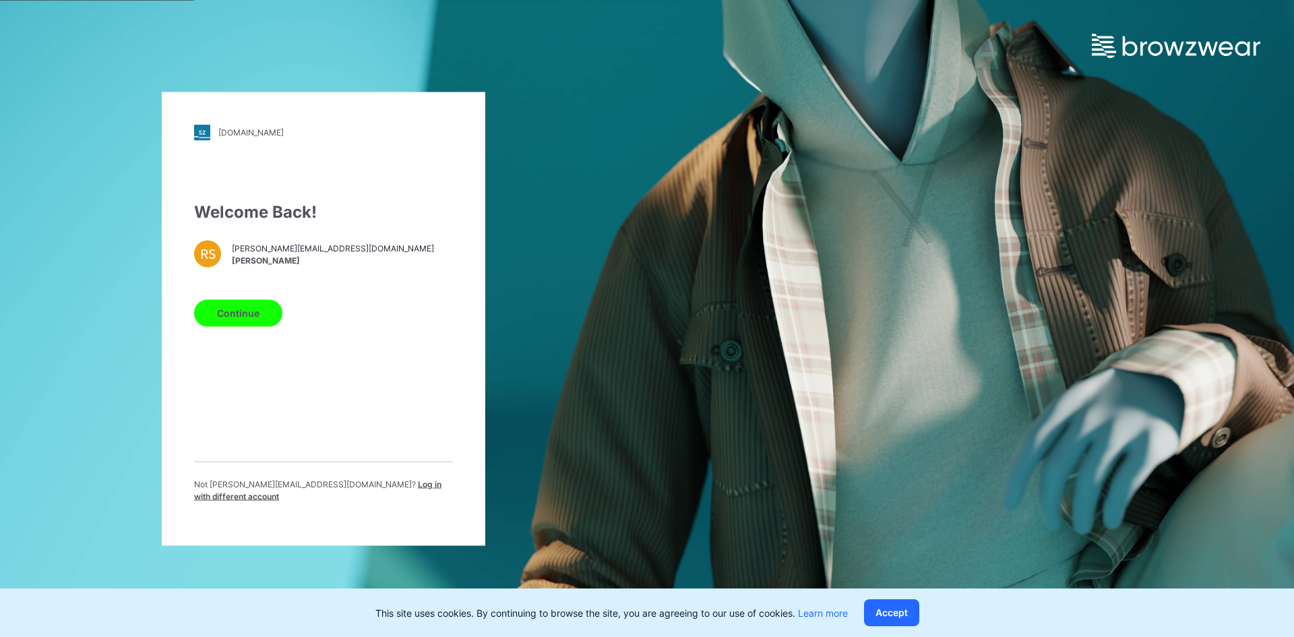
click at [377, 491] on span "Log in with different account" at bounding box center [317, 490] width 247 height 22
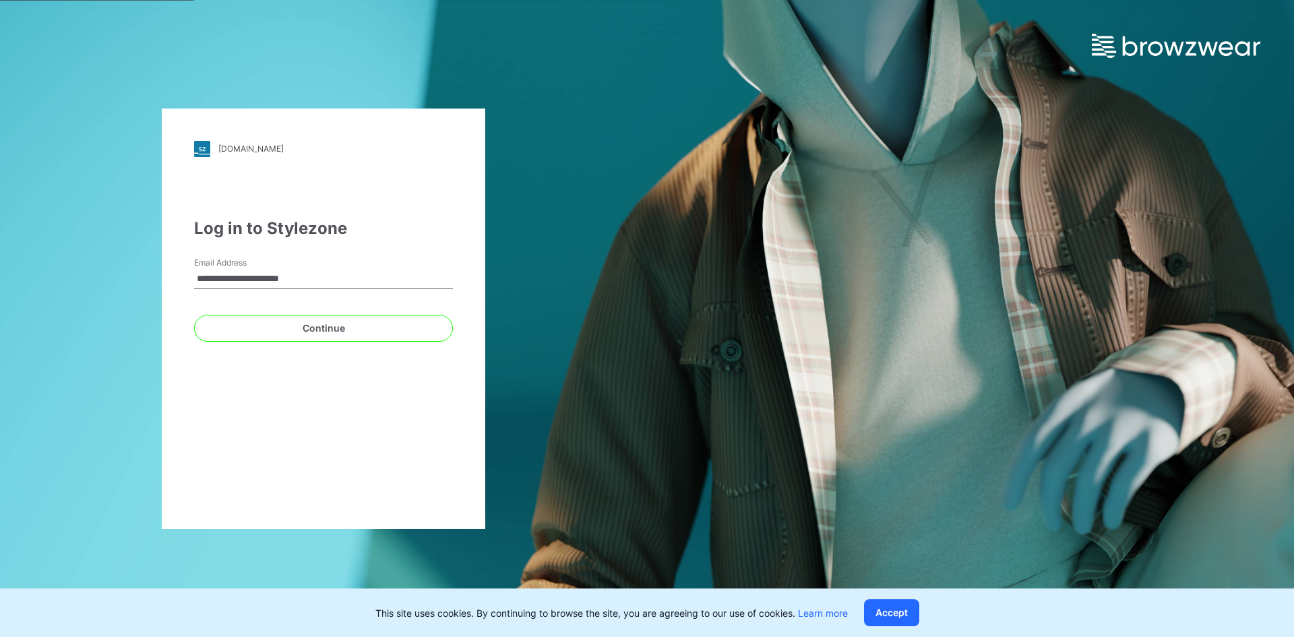
click at [307, 283] on input "**********" at bounding box center [323, 279] width 259 height 20
type input "**********"
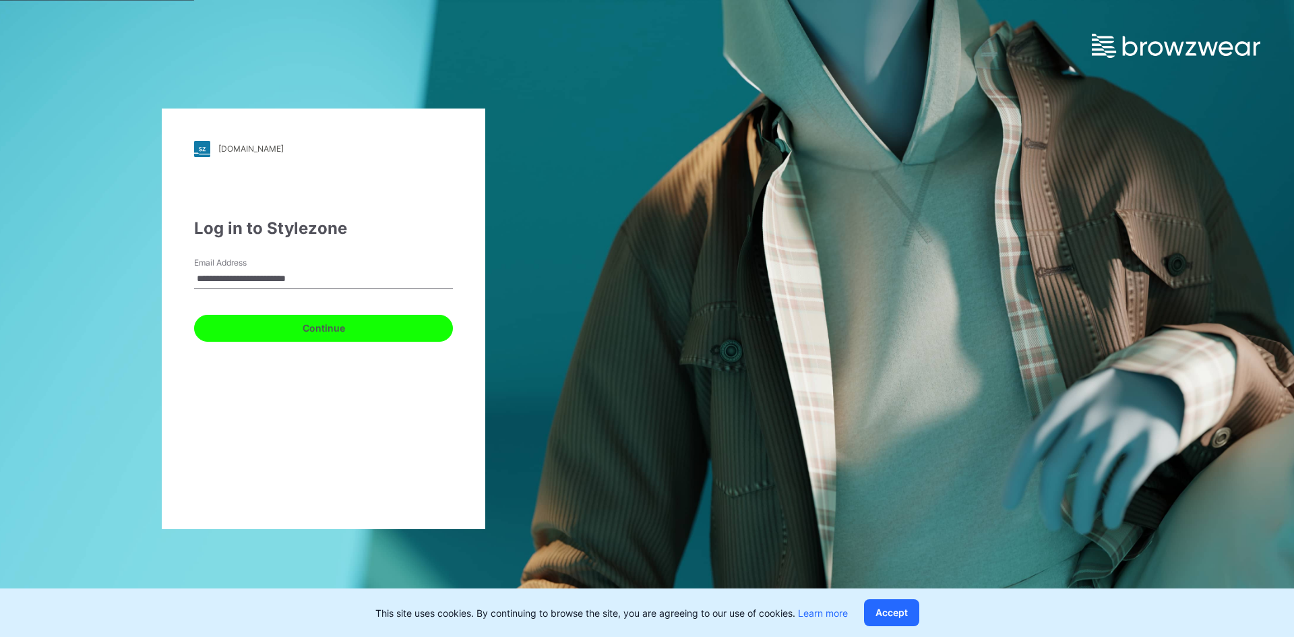
click at [258, 326] on button "Continue" at bounding box center [323, 328] width 259 height 27
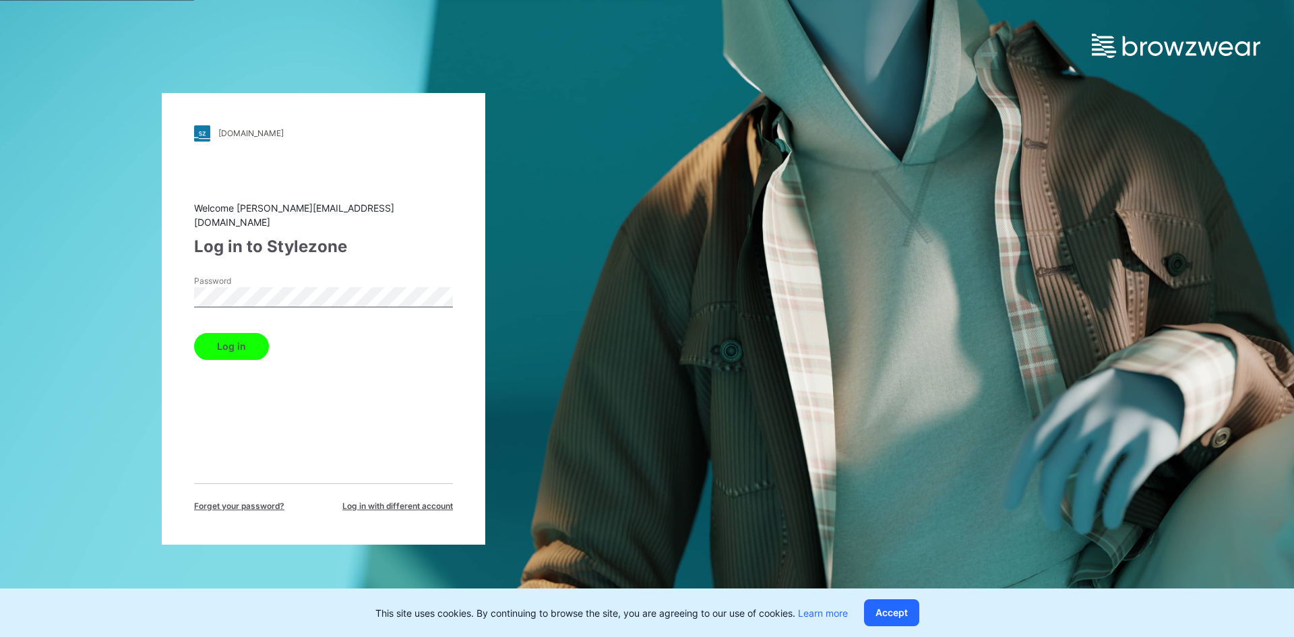
click at [240, 340] on button "Log in" at bounding box center [231, 346] width 75 height 27
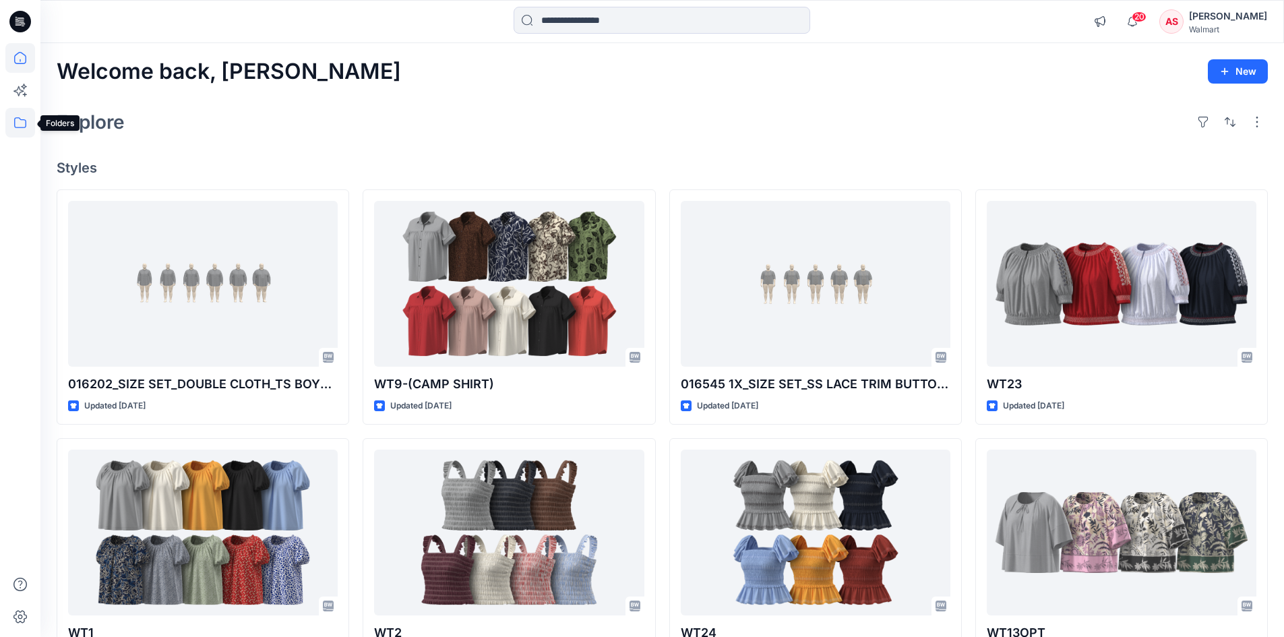
click at [15, 115] on icon at bounding box center [20, 123] width 30 height 30
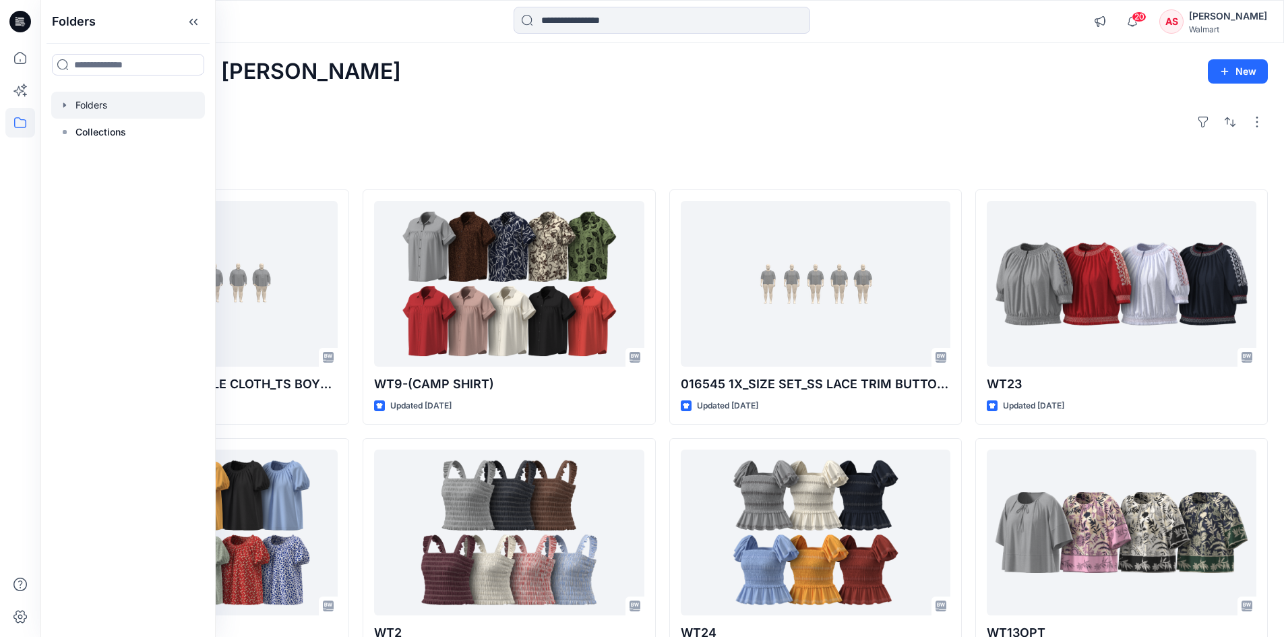
click at [86, 104] on div at bounding box center [128, 105] width 154 height 27
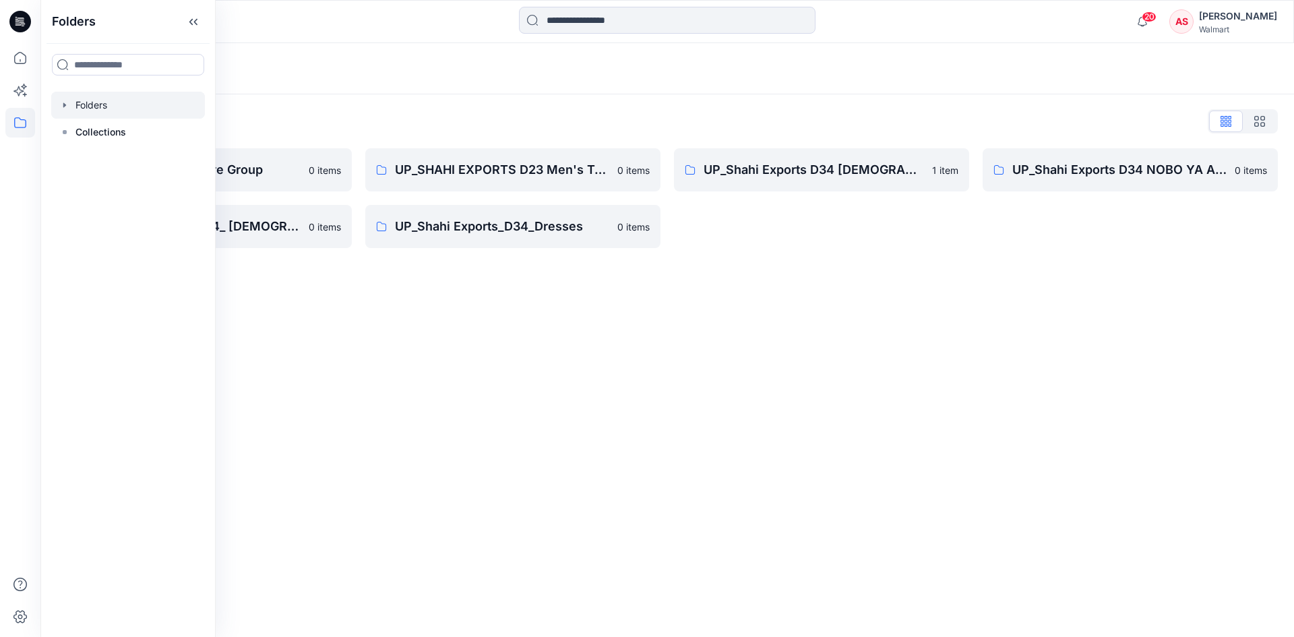
click at [875, 291] on div "Folders Folders List Shahi 3D Sample Share Group 0 items UP_Shahi Exports_D34_ …" at bounding box center [667, 340] width 1254 height 594
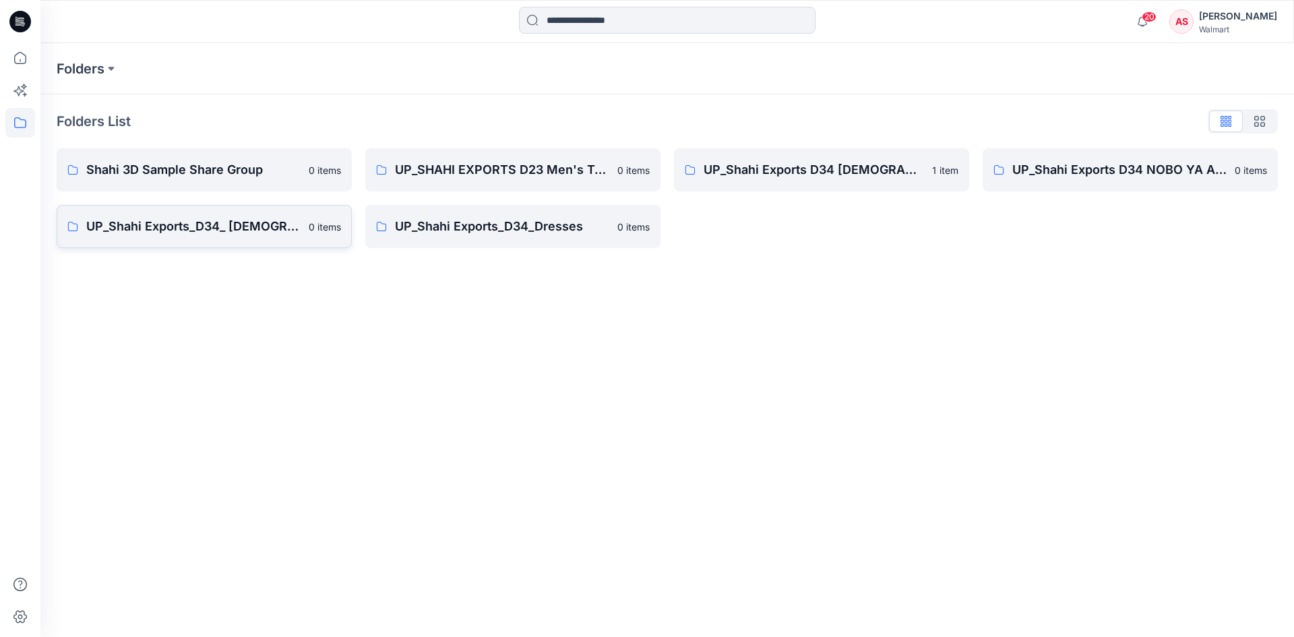
click at [169, 237] on link "UP_Shahi Exports_D34_ [DEMOGRAPHIC_DATA] Bottoms 0 items" at bounding box center [204, 226] width 295 height 43
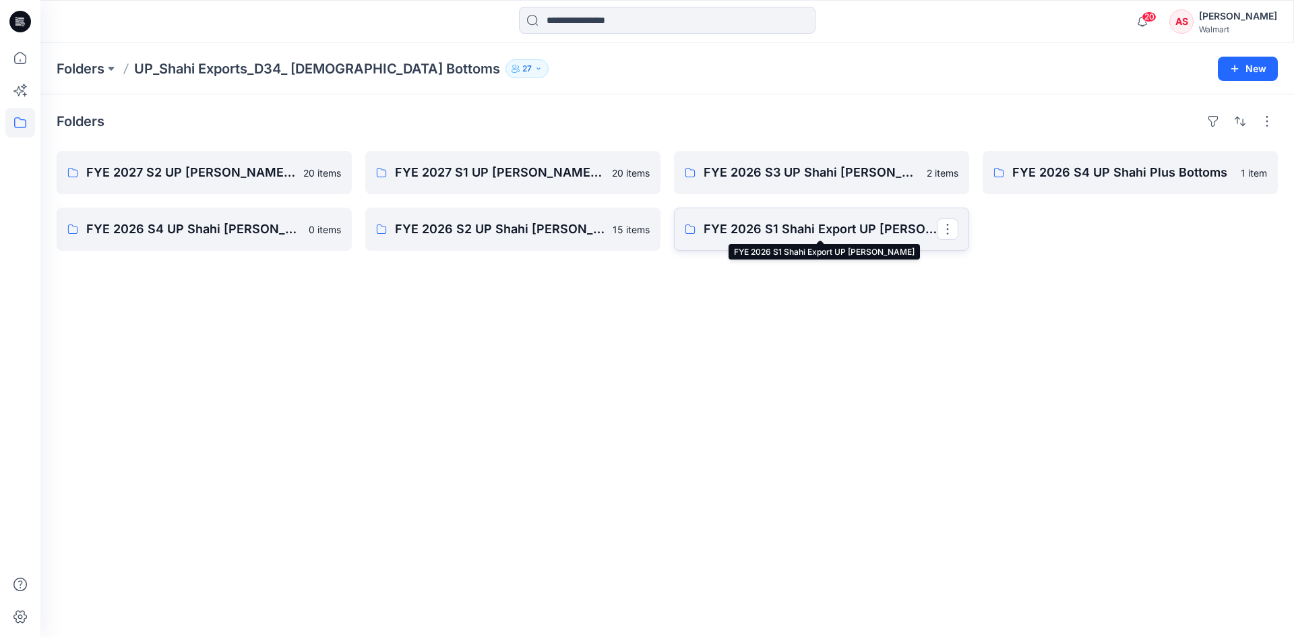
click at [797, 226] on p "FYE 2026 S1 Shahi Export UP [PERSON_NAME]" at bounding box center [820, 229] width 233 height 19
click at [1103, 176] on p "FYE 2026 S4 UP Shahi Plus Bottoms" at bounding box center [1128, 172] width 233 height 19
click at [764, 224] on p "FYE 2026 S1 Shahi Export UP [PERSON_NAME]" at bounding box center [820, 229] width 233 height 19
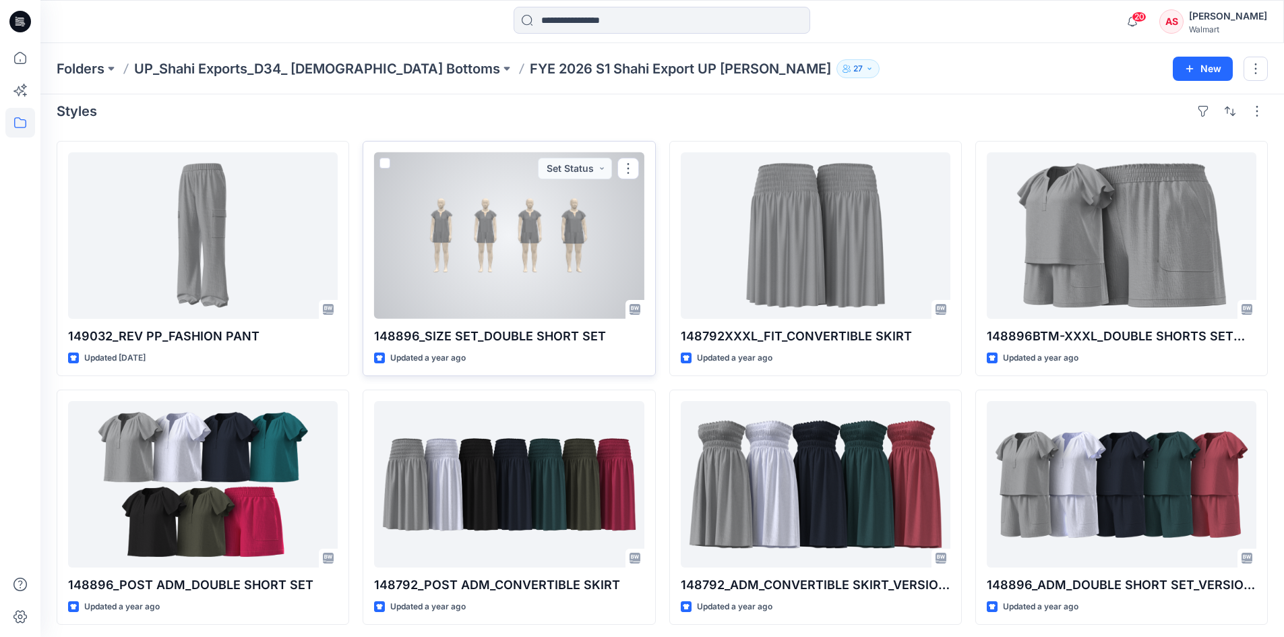
scroll to position [14, 0]
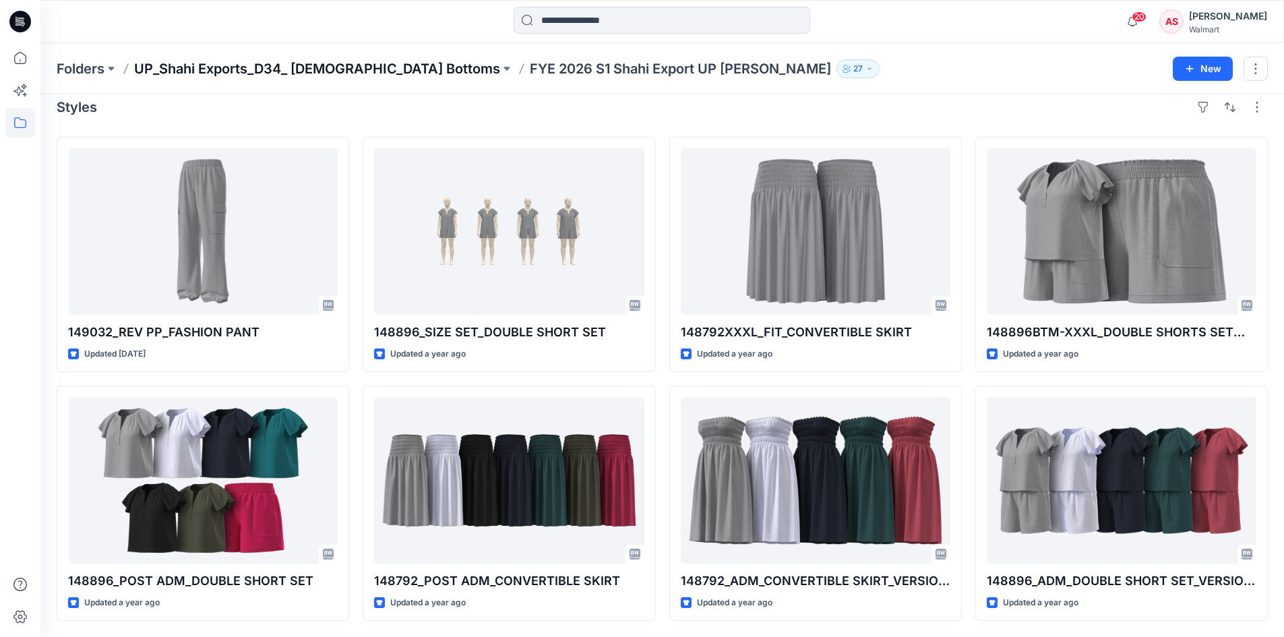
click at [233, 70] on p "UP_Shahi Exports_D34_ [DEMOGRAPHIC_DATA] Bottoms" at bounding box center [317, 68] width 366 height 19
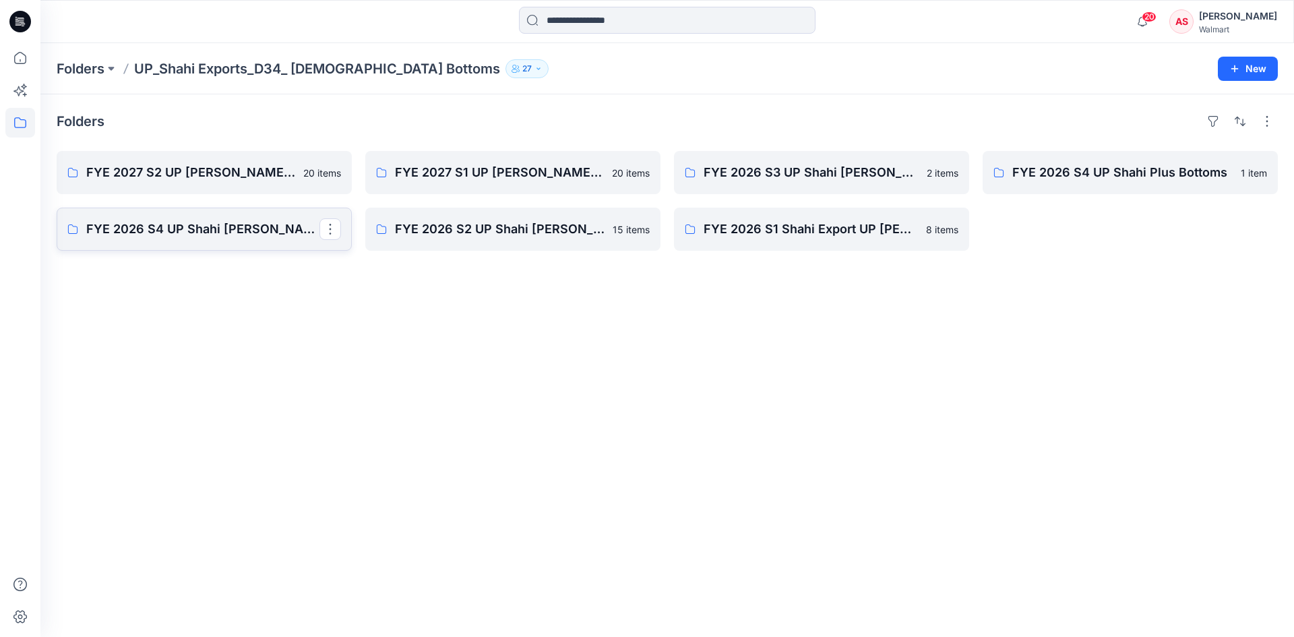
click at [306, 226] on p "FYE 2026 S4 UP Shahi [PERSON_NAME]" at bounding box center [202, 229] width 233 height 19
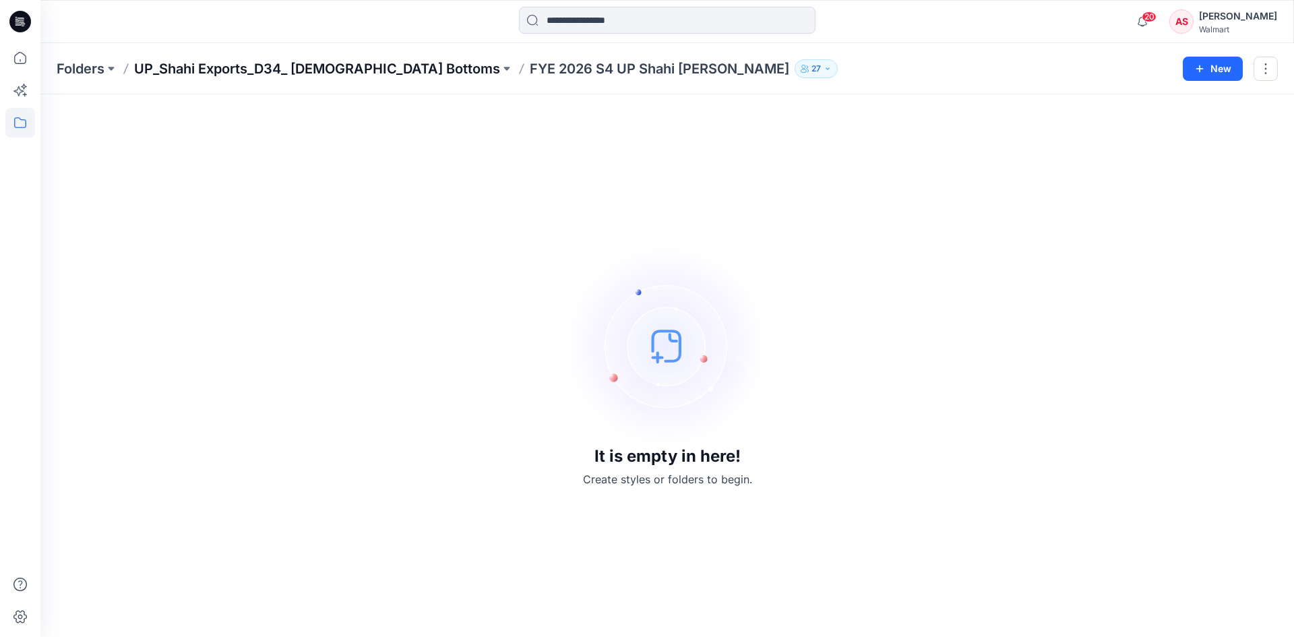
click at [292, 59] on p "UP_Shahi Exports_D34_ [DEMOGRAPHIC_DATA] Bottoms" at bounding box center [317, 68] width 366 height 19
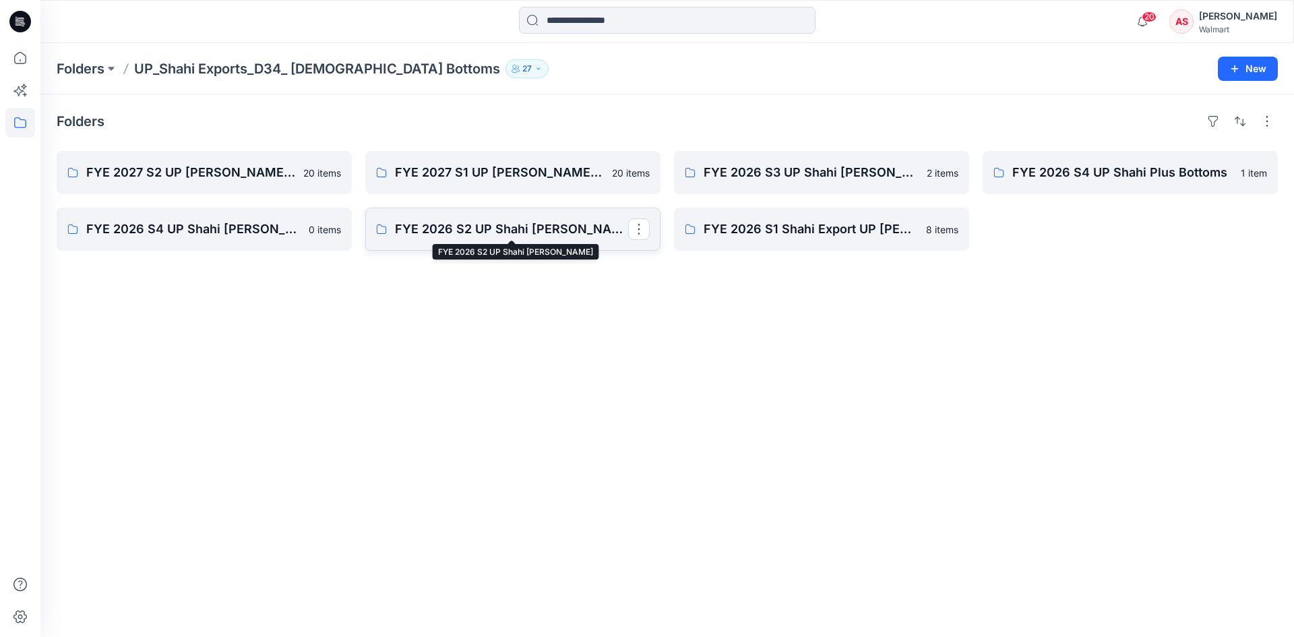
click at [496, 224] on p "FYE 2026 S2 UP Shahi [PERSON_NAME]" at bounding box center [511, 229] width 233 height 19
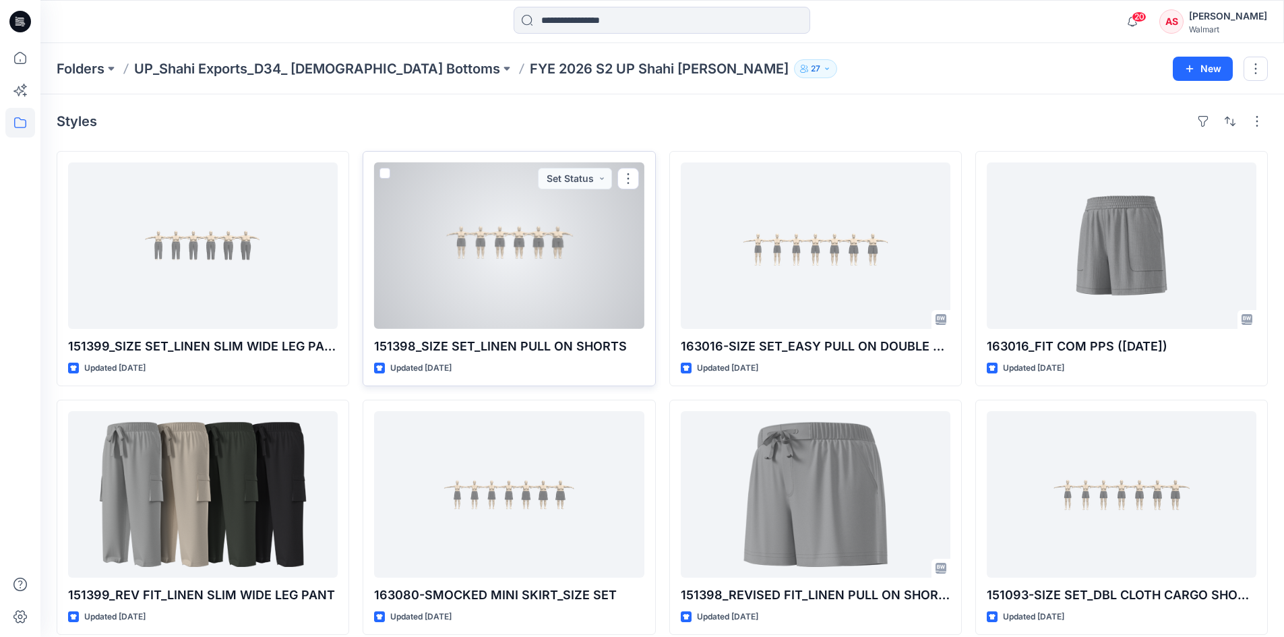
click at [513, 255] on div at bounding box center [509, 245] width 270 height 166
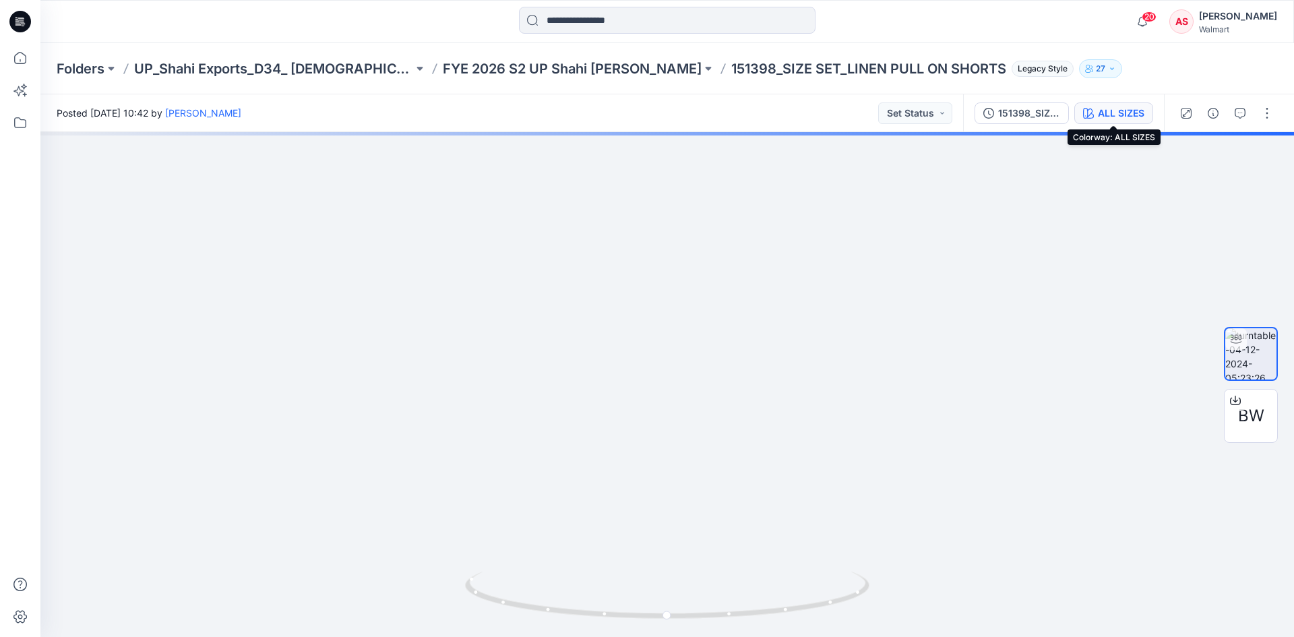
click at [1122, 115] on div "ALL SIZES" at bounding box center [1121, 113] width 47 height 15
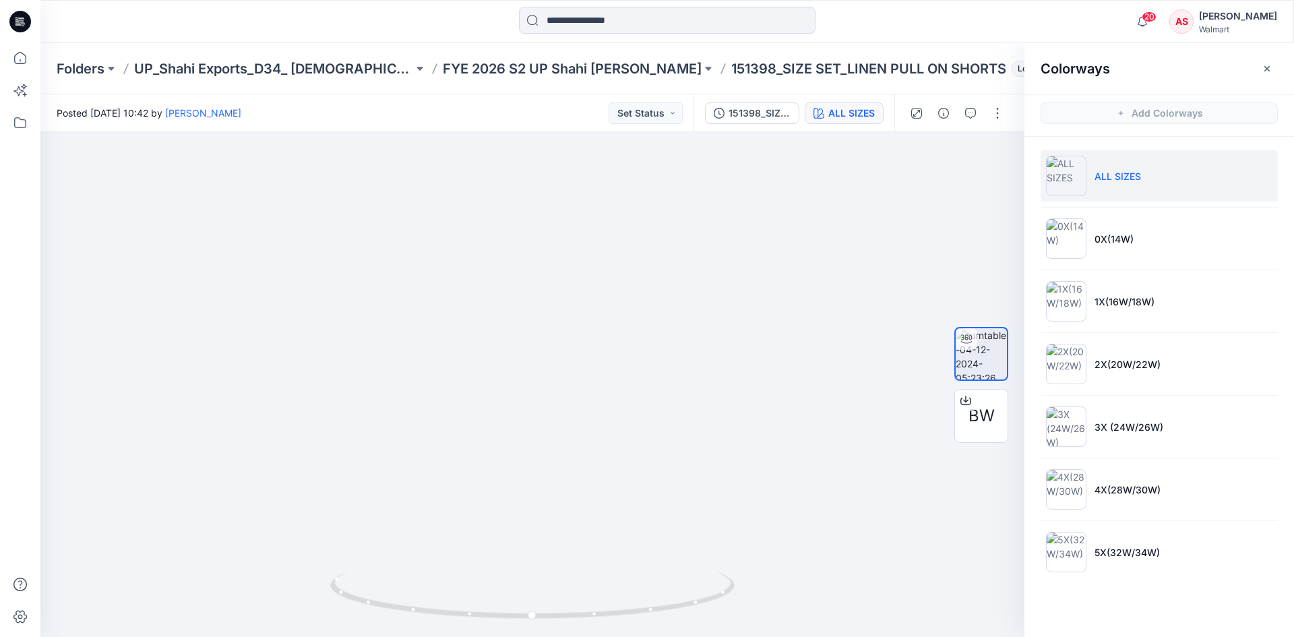
click at [1112, 183] on li "ALL SIZES" at bounding box center [1159, 175] width 237 height 51
click at [1167, 510] on li "4X(28W/30W)" at bounding box center [1159, 489] width 237 height 51
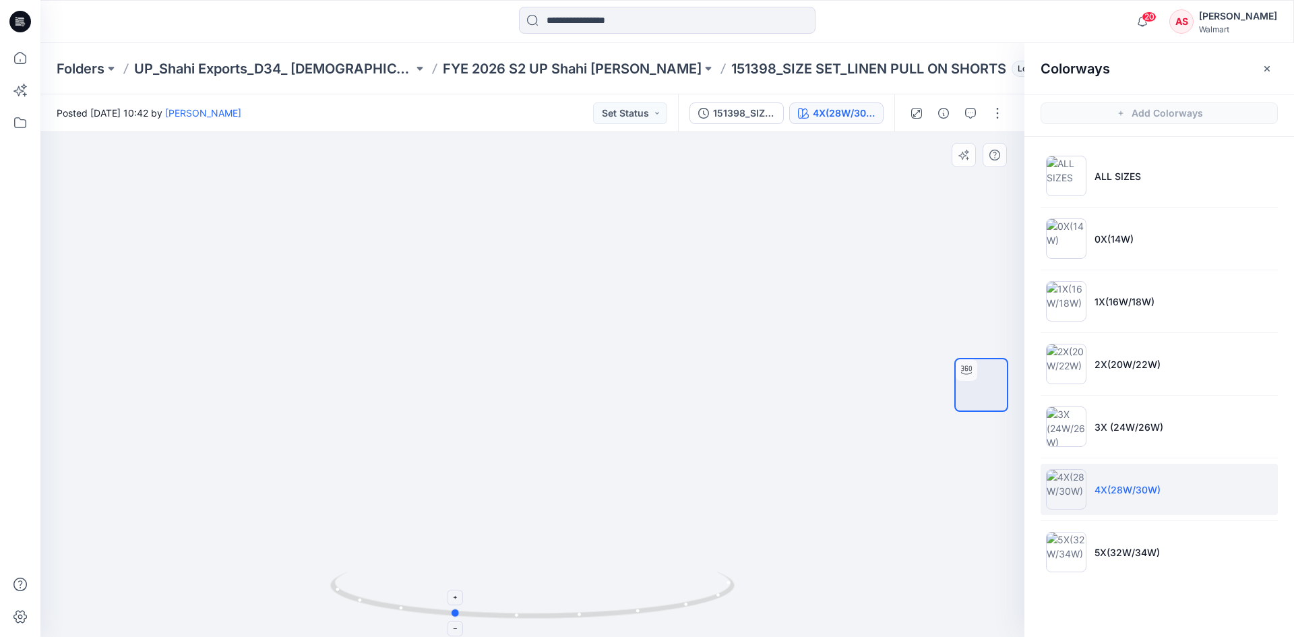
drag, startPoint x: 646, startPoint y: 607, endPoint x: 577, endPoint y: 609, distance: 68.8
click at [577, 609] on icon at bounding box center [534, 597] width 408 height 51
drag, startPoint x: 568, startPoint y: 615, endPoint x: 475, endPoint y: 588, distance: 97.5
click at [475, 588] on icon at bounding box center [534, 597] width 408 height 51
click at [1114, 425] on p "3X (24W/26W)" at bounding box center [1129, 427] width 69 height 14
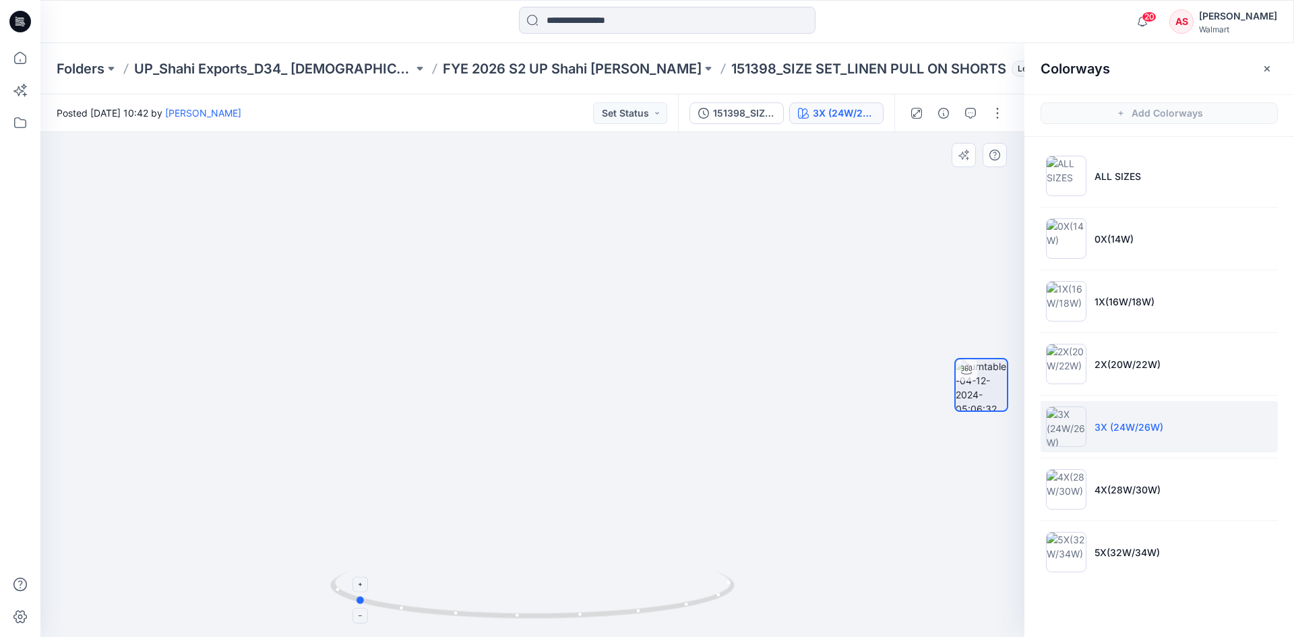
drag, startPoint x: 662, startPoint y: 618, endPoint x: 484, endPoint y: 586, distance: 180.9
click at [484, 586] on icon at bounding box center [534, 597] width 408 height 51
drag, startPoint x: 528, startPoint y: 613, endPoint x: 700, endPoint y: 613, distance: 171.9
click at [700, 613] on icon at bounding box center [534, 597] width 408 height 51
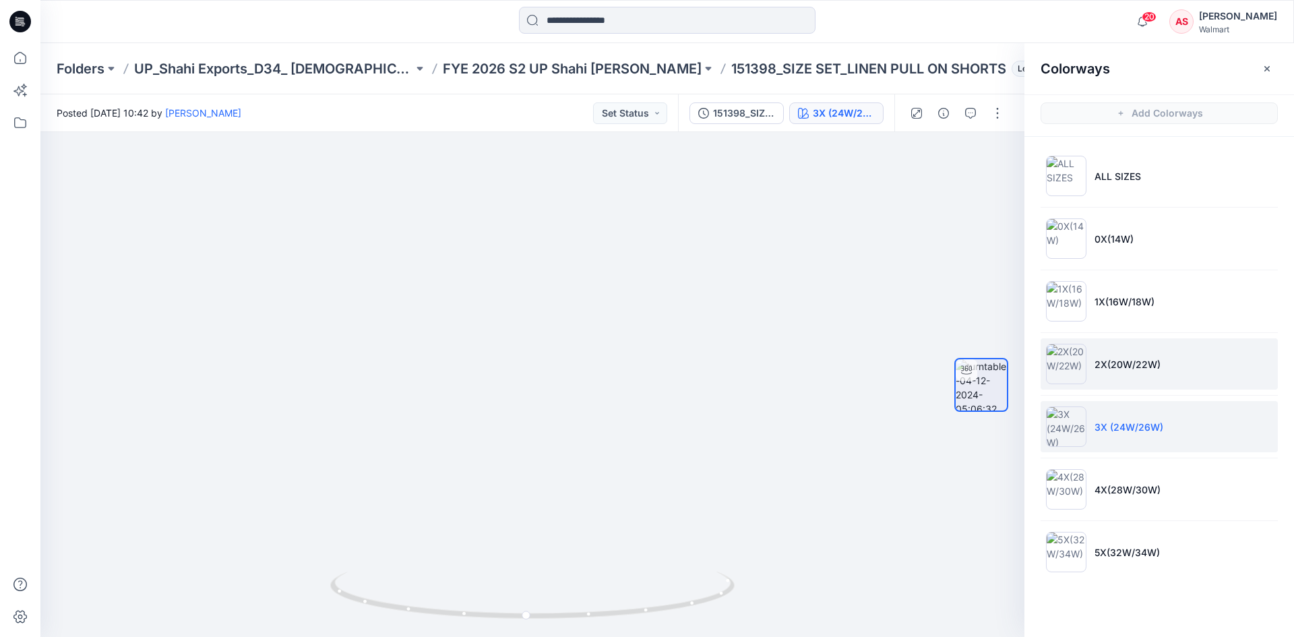
click at [1154, 362] on p "2X(20W/22W)" at bounding box center [1128, 364] width 66 height 14
drag, startPoint x: 548, startPoint y: 424, endPoint x: 550, endPoint y: 445, distance: 21.0
click at [550, 445] on img at bounding box center [532, 371] width 601 height 533
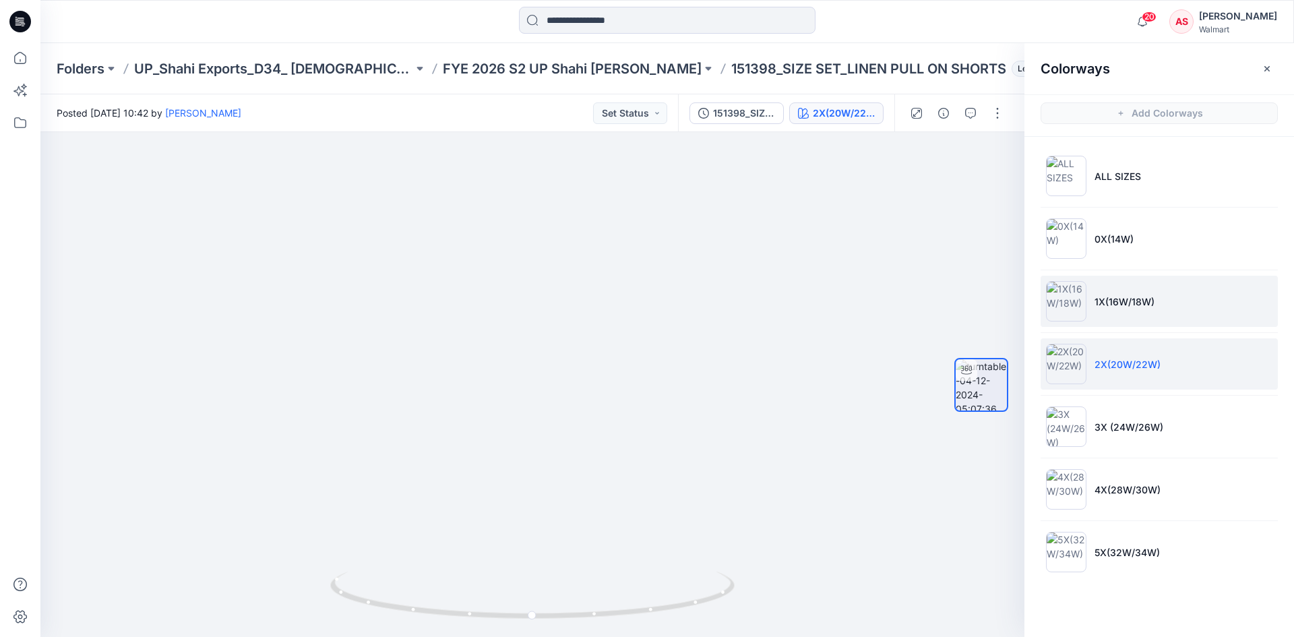
click at [1154, 305] on p "1X(16W/18W)" at bounding box center [1125, 302] width 60 height 14
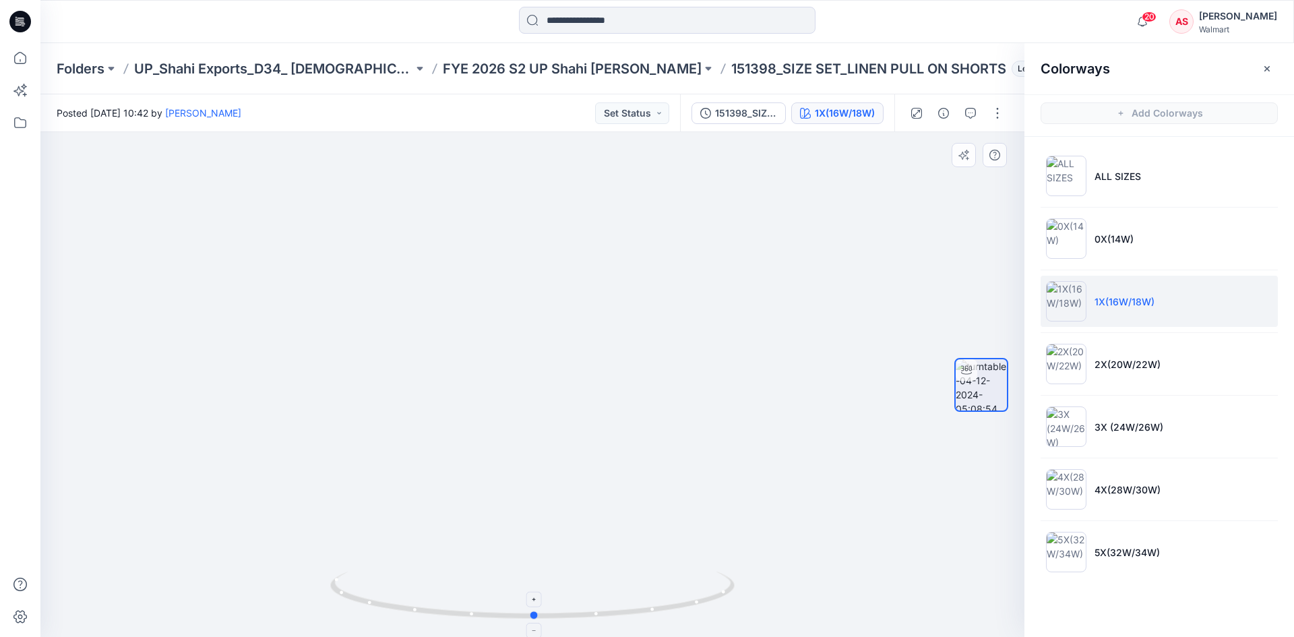
click at [652, 613] on icon at bounding box center [534, 597] width 408 height 51
click at [1175, 236] on li "0X(14W)" at bounding box center [1159, 238] width 237 height 51
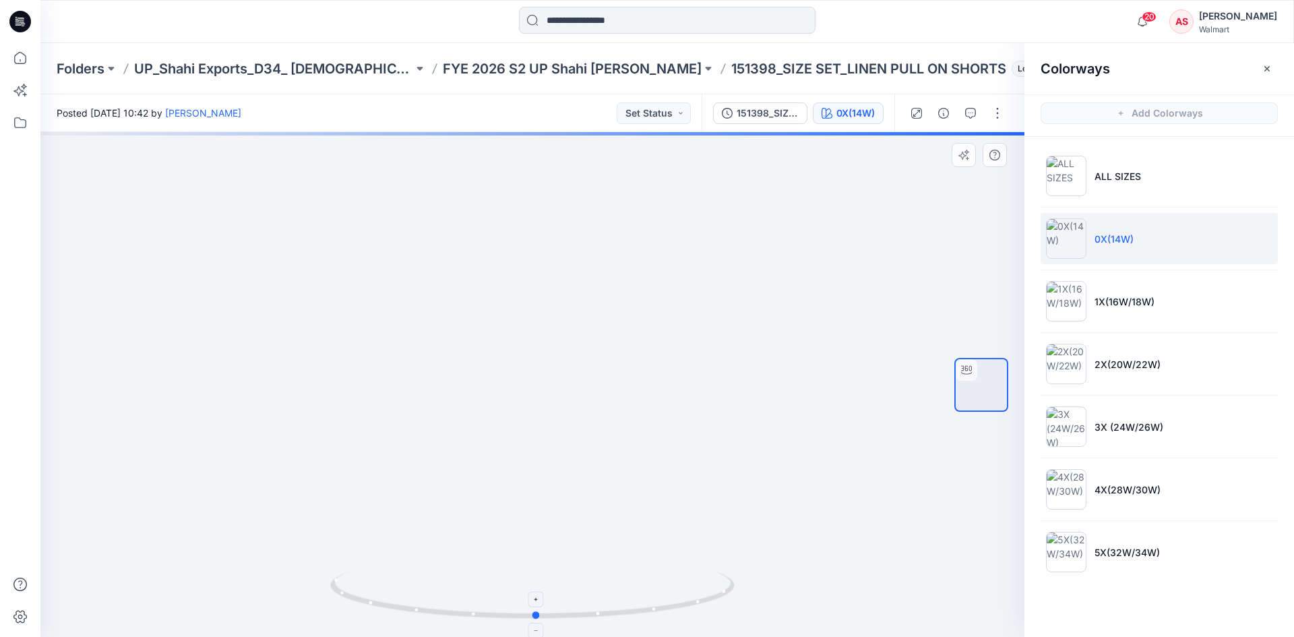
drag, startPoint x: 678, startPoint y: 607, endPoint x: 682, endPoint y: 601, distance: 7.3
click at [682, 601] on icon at bounding box center [534, 597] width 408 height 51
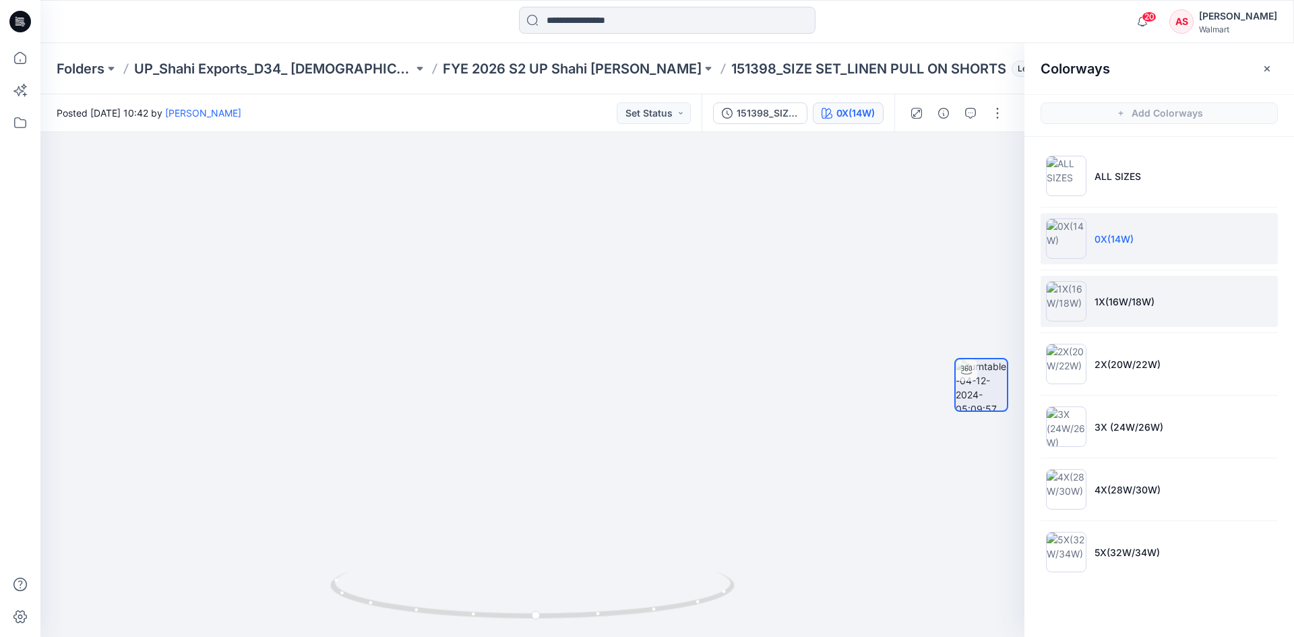
click at [1188, 311] on li "1X(16W/18W)" at bounding box center [1159, 301] width 237 height 51
